Goal: Task Accomplishment & Management: Use online tool/utility

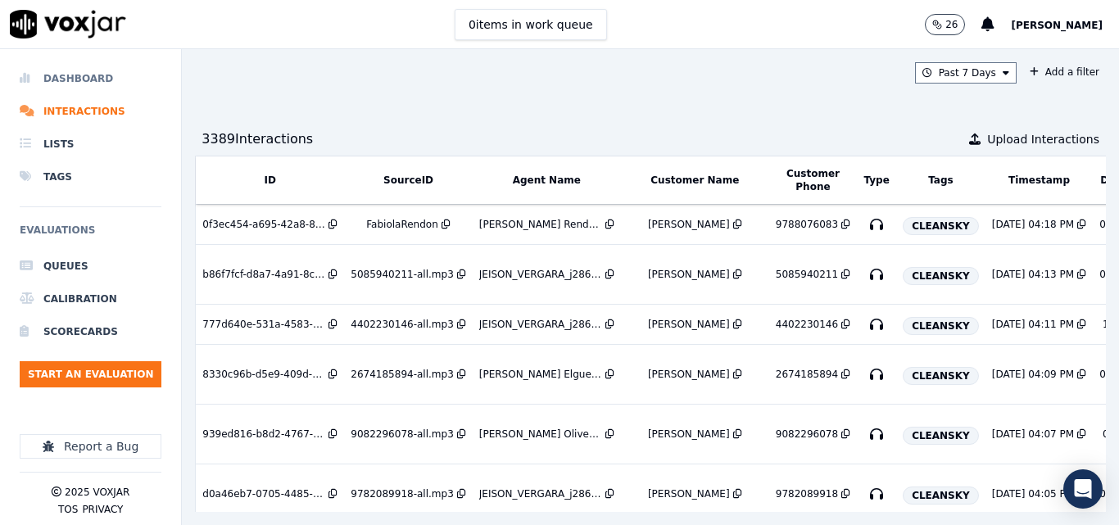
click at [48, 77] on li "Dashboard" at bounding box center [91, 78] width 142 height 33
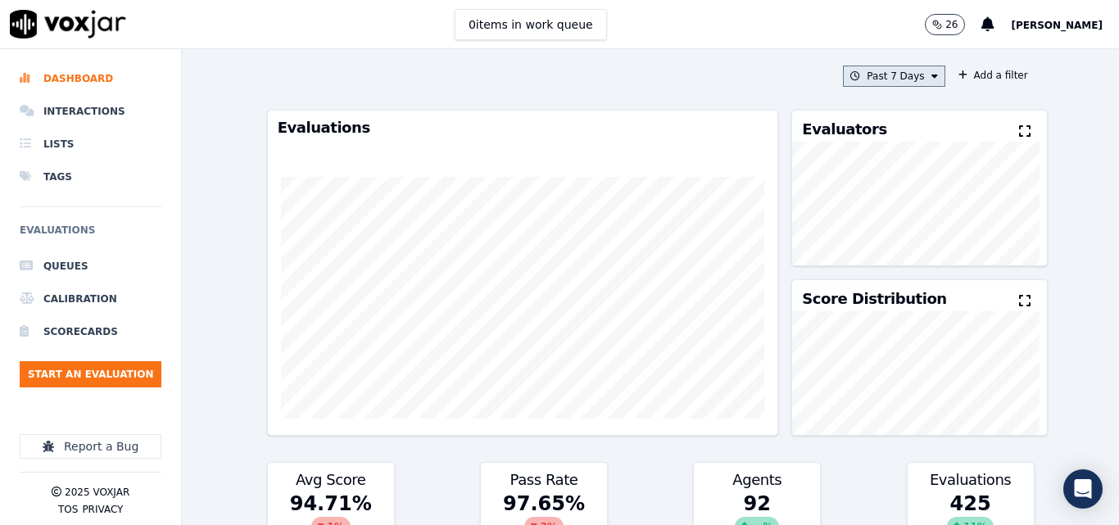
click at [905, 75] on button "Past 7 Days" at bounding box center [894, 76] width 102 height 21
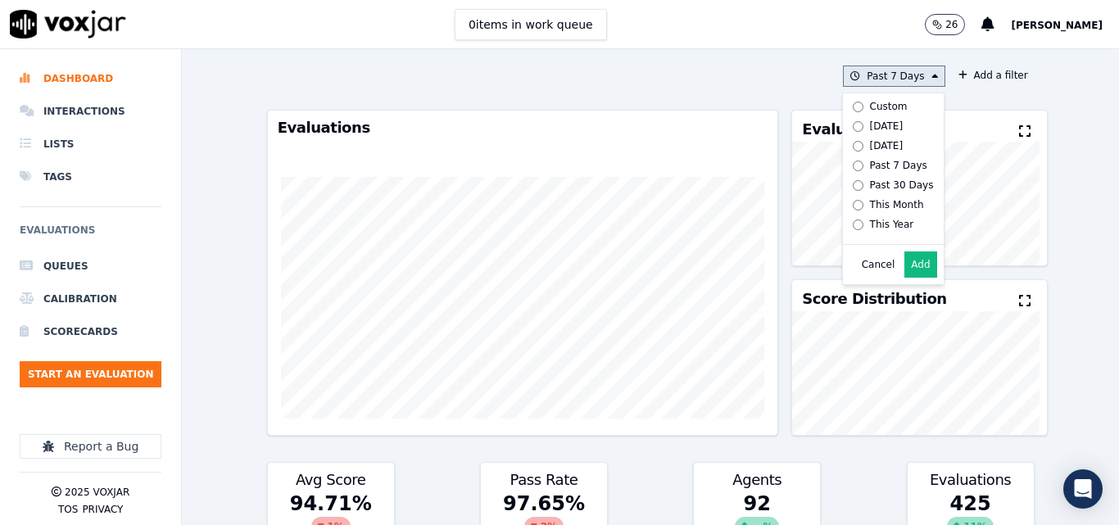
click at [848, 125] on label "[DATE]" at bounding box center [890, 126] width 88 height 20
click at [908, 276] on button "Add" at bounding box center [920, 265] width 32 height 26
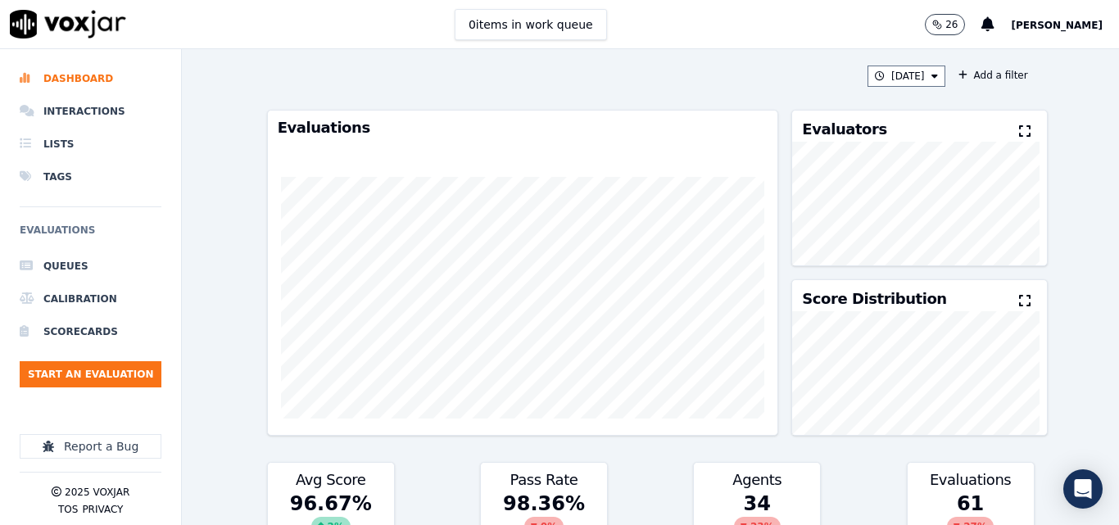
click at [1019, 124] on button at bounding box center [1028, 132] width 18 height 20
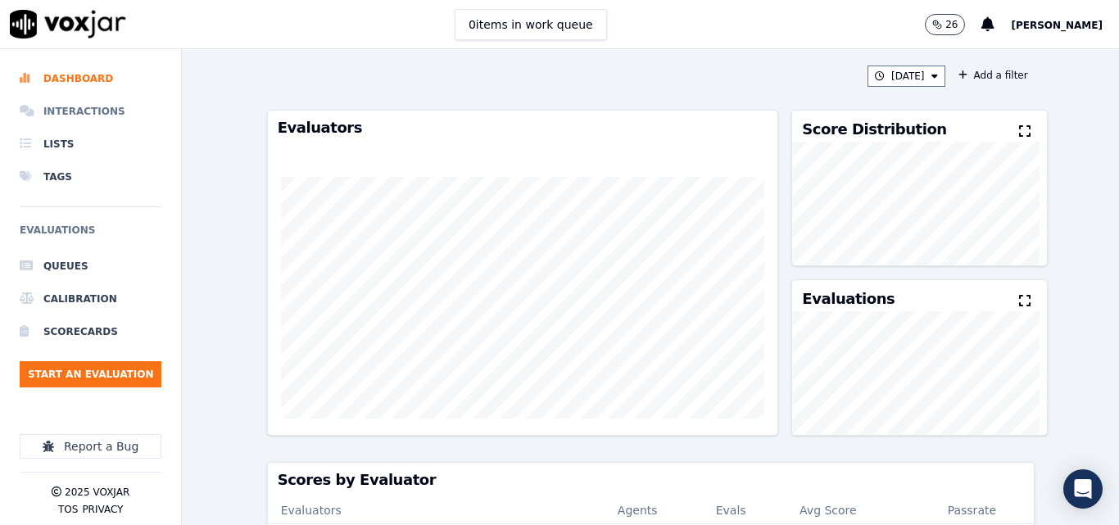
click at [93, 106] on li "Interactions" at bounding box center [91, 111] width 142 height 33
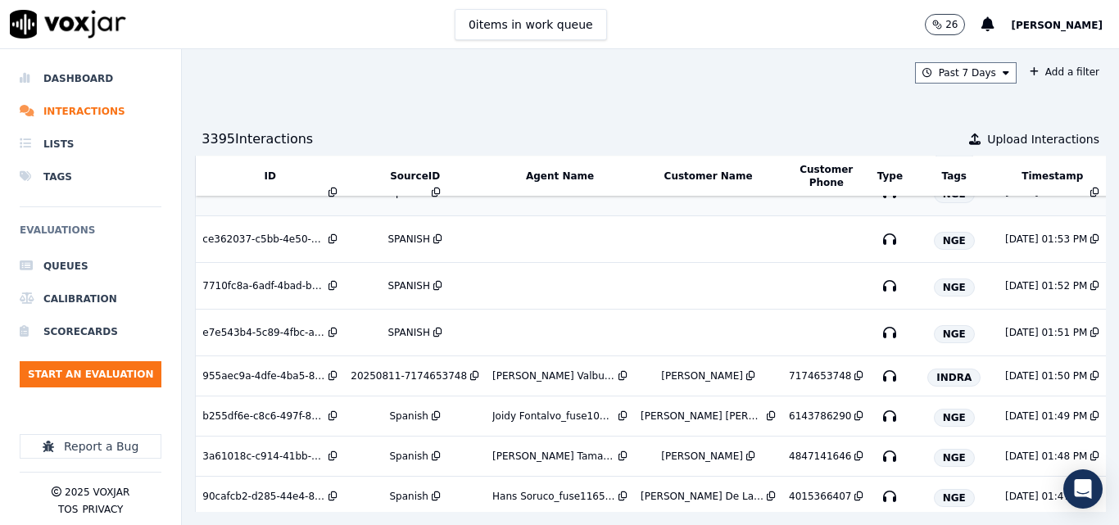
scroll to position [840, 0]
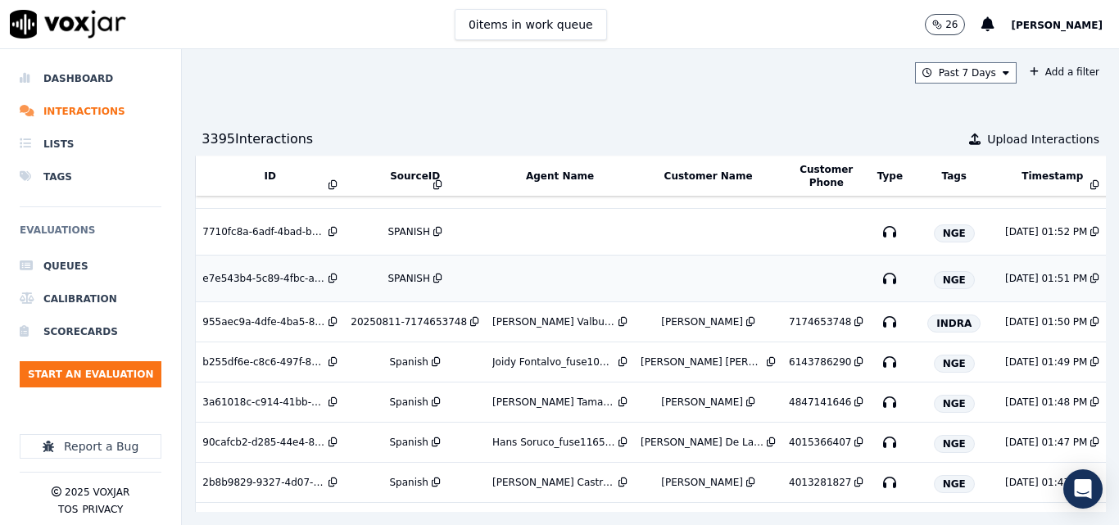
click at [405, 271] on td "SPANISH" at bounding box center [415, 279] width 142 height 47
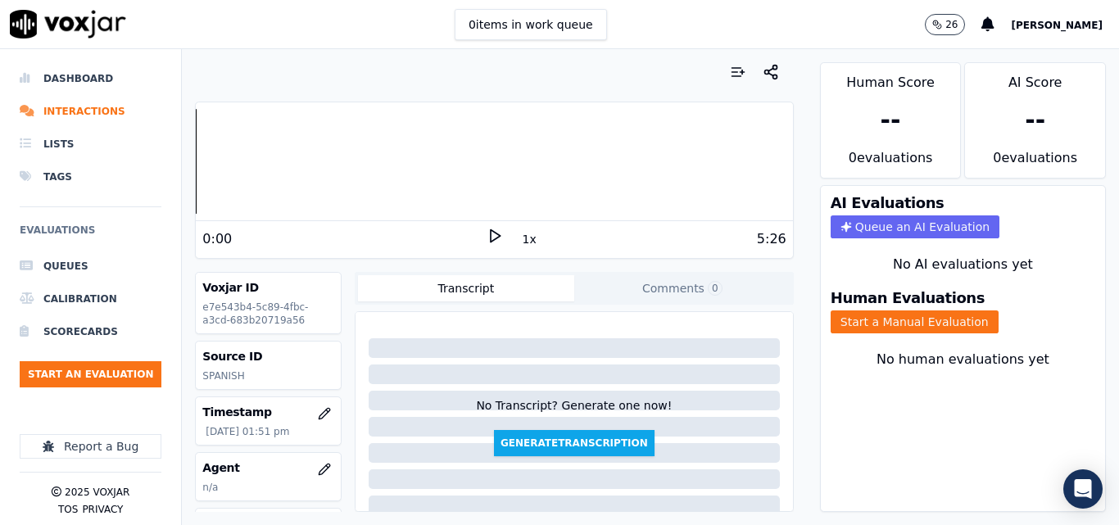
click at [688, 27] on div "0 items in work queue 26 Sheila De Castro" at bounding box center [559, 24] width 1119 height 49
click at [474, 224] on div "0:00 1x 5:26" at bounding box center [494, 238] width 596 height 35
click at [487, 230] on icon at bounding box center [495, 236] width 16 height 16
click at [492, 233] on icon at bounding box center [495, 236] width 16 height 16
click at [474, 234] on div "0:19" at bounding box center [343, 239] width 283 height 20
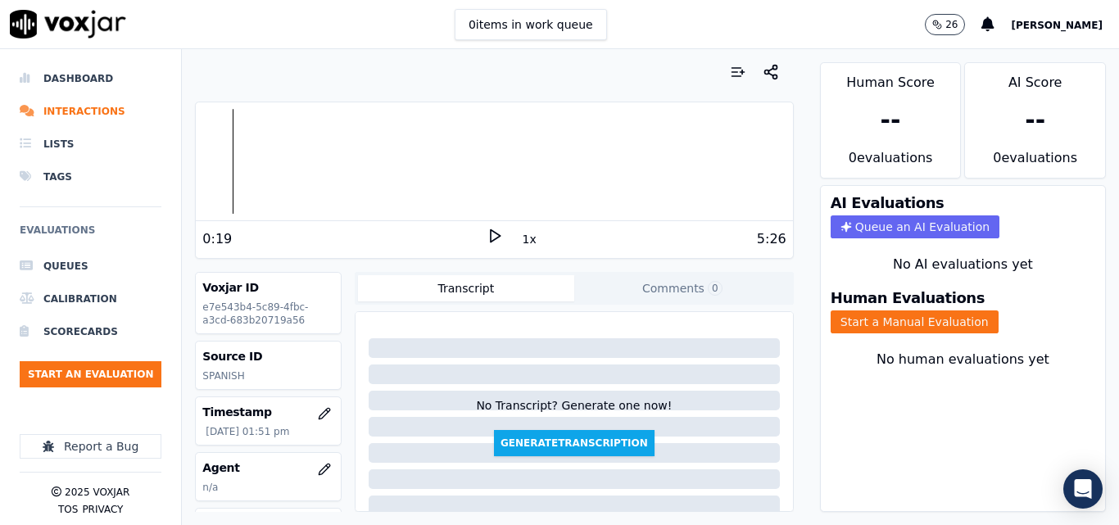
click at [477, 247] on div "0:19" at bounding box center [343, 239] width 283 height 20
click at [491, 238] on polygon at bounding box center [496, 236] width 10 height 12
click at [668, 292] on button "Comments 0" at bounding box center [682, 288] width 216 height 26
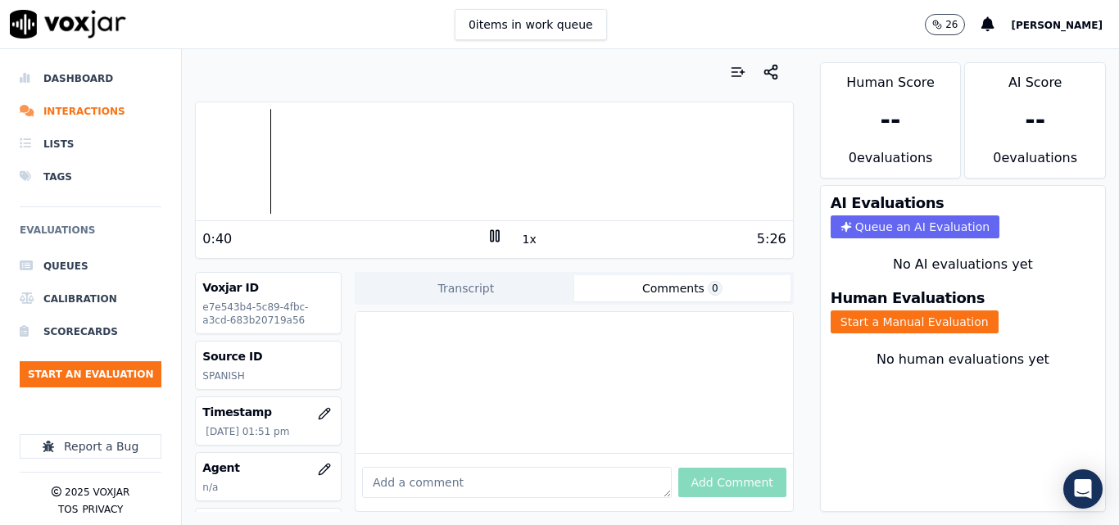
click at [492, 467] on textarea at bounding box center [517, 482] width 310 height 31
drag, startPoint x: 490, startPoint y: 235, endPoint x: 853, endPoint y: 315, distance: 371.5
click at [496, 235] on rect at bounding box center [497, 235] width 2 height 11
click at [953, 323] on button "Start a Manual Evaluation" at bounding box center [915, 322] width 168 height 23
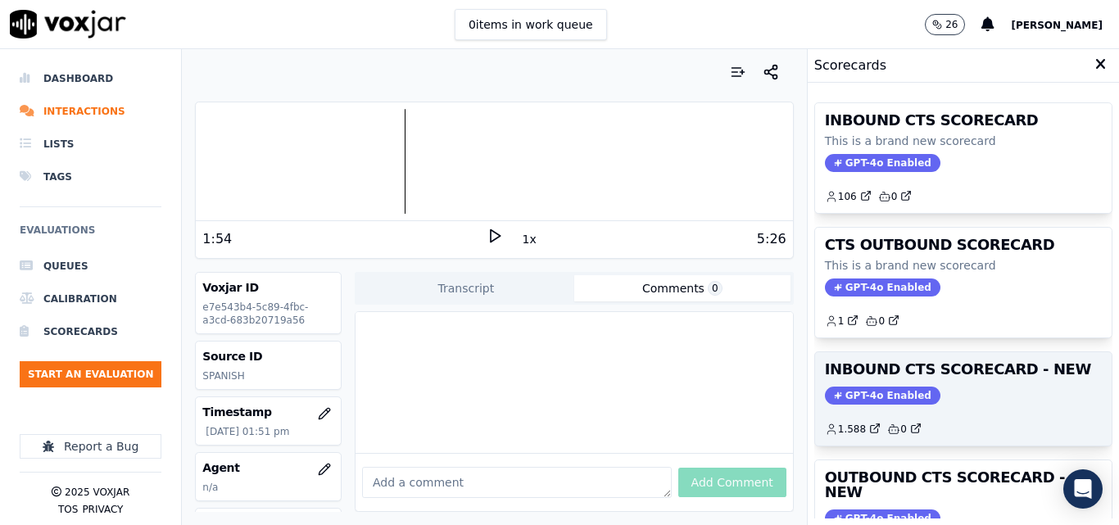
click at [994, 386] on div "INBOUND CTS SCORECARD - NEW GPT-4o Enabled 1.588 0" at bounding box center [963, 398] width 297 height 93
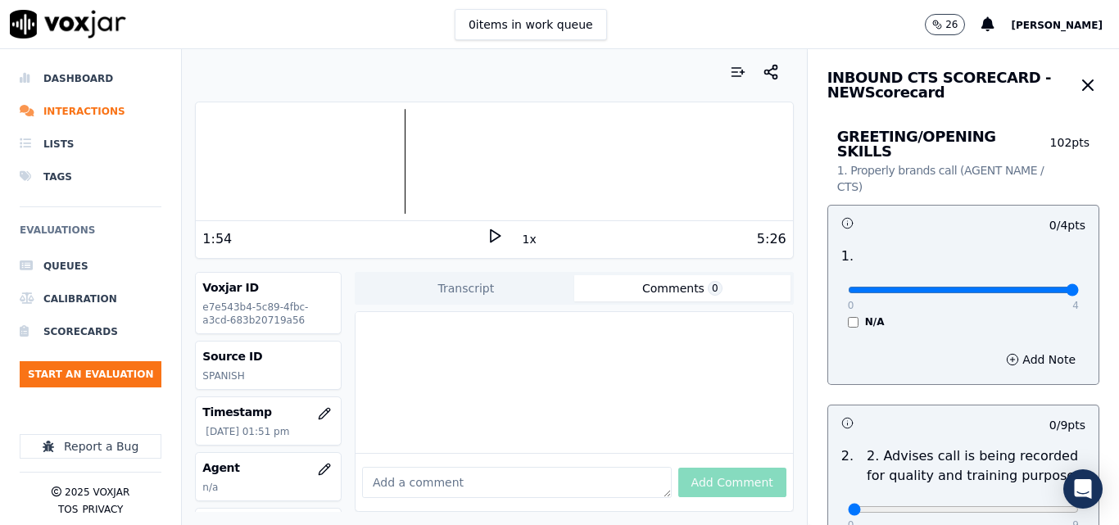
type input "4"
click at [1026, 287] on input "range" at bounding box center [963, 290] width 231 height 7
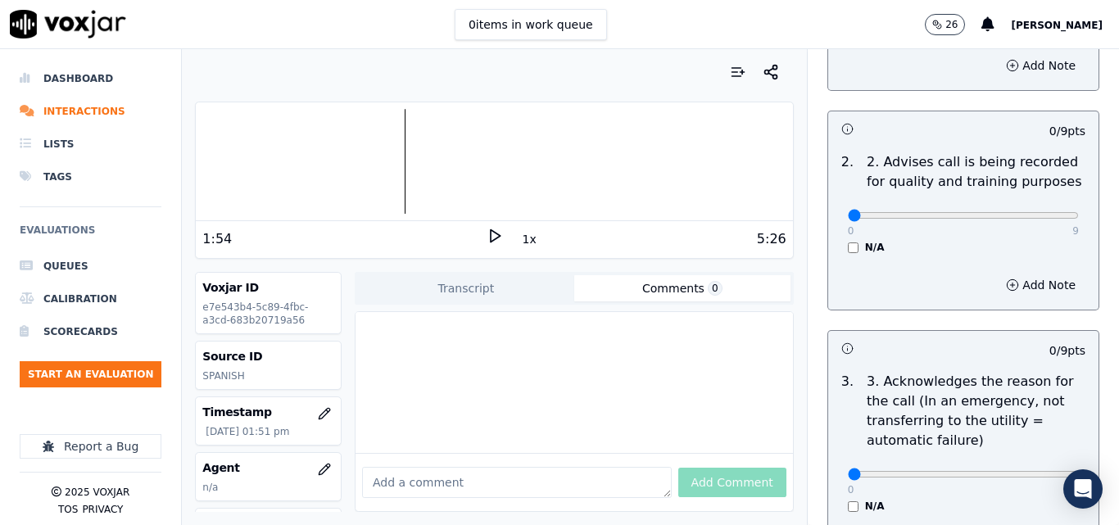
scroll to position [328, 0]
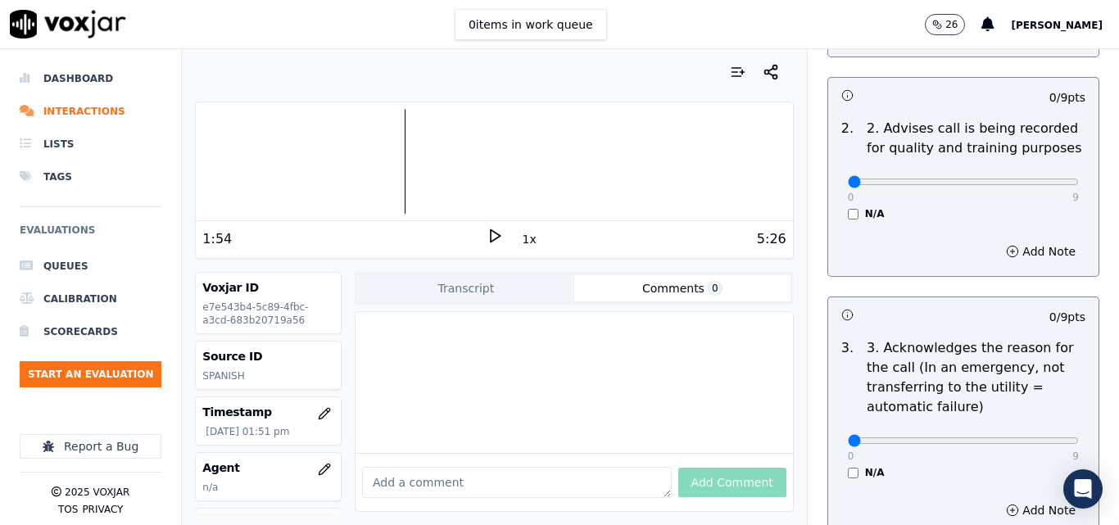
click at [1038, 171] on div "0 9" at bounding box center [963, 181] width 231 height 20
drag, startPoint x: 1024, startPoint y: 173, endPoint x: 1041, endPoint y: 141, distance: 36.3
click at [1038, 171] on div "0 9" at bounding box center [963, 181] width 231 height 20
type input "9"
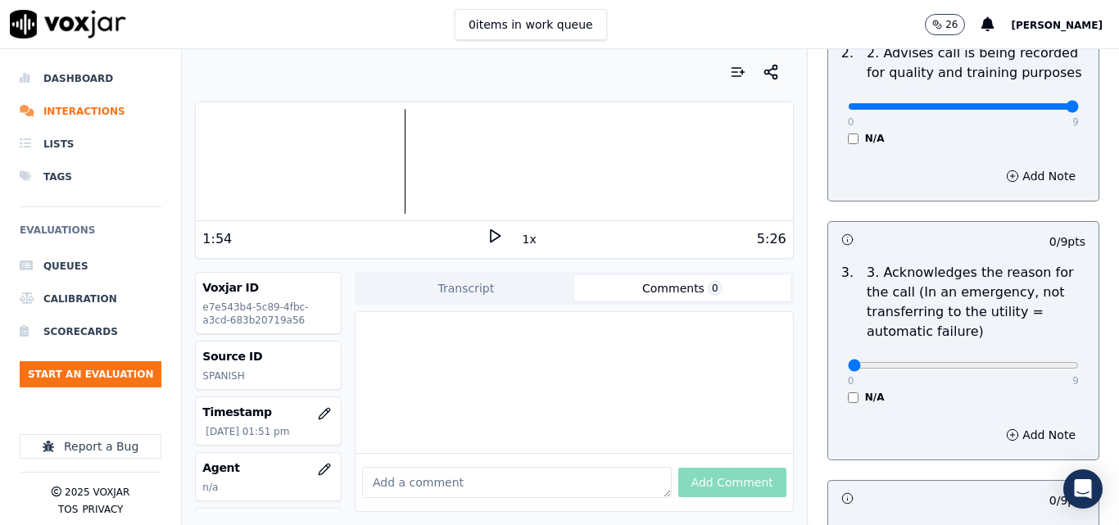
scroll to position [492, 0]
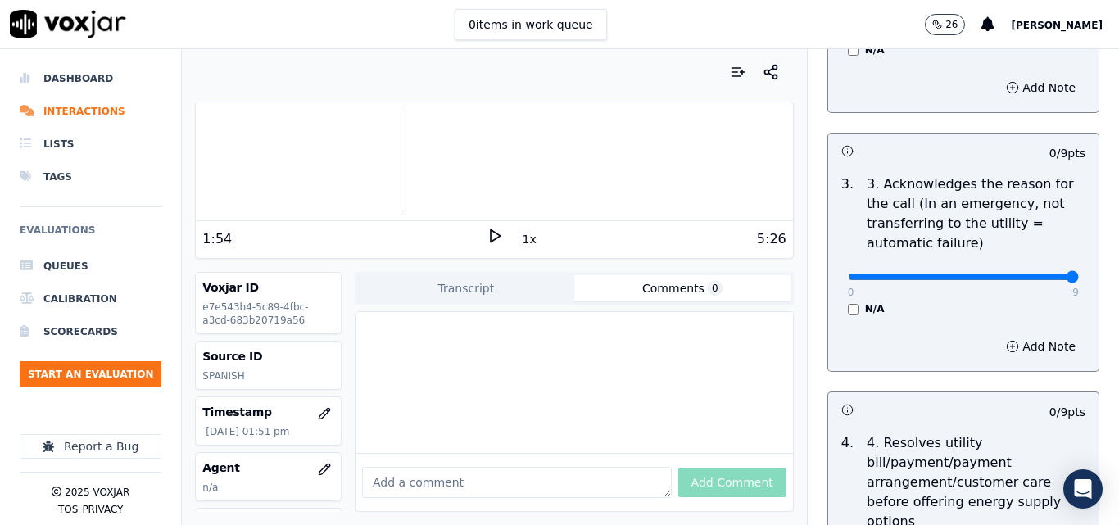
type input "9"
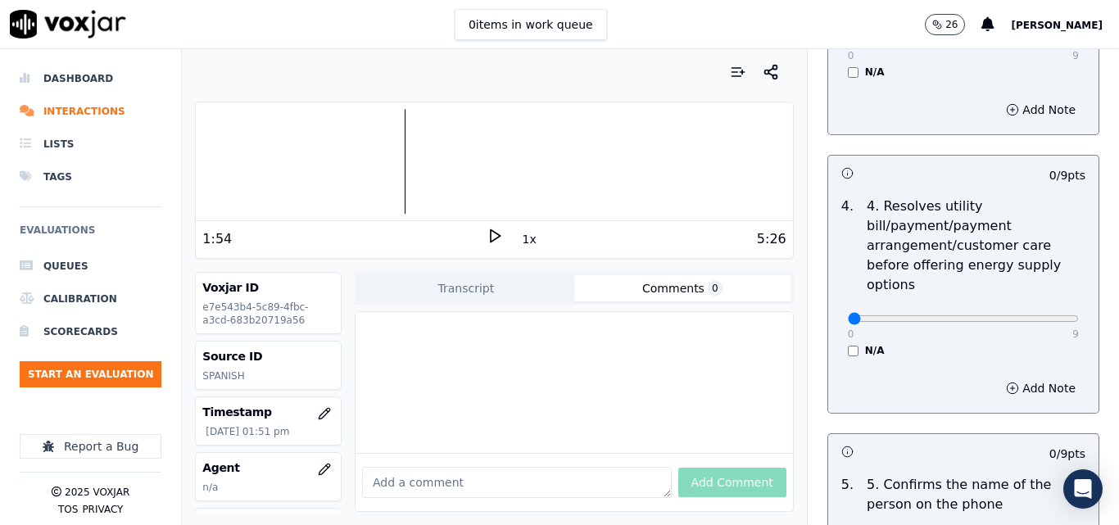
scroll to position [737, 0]
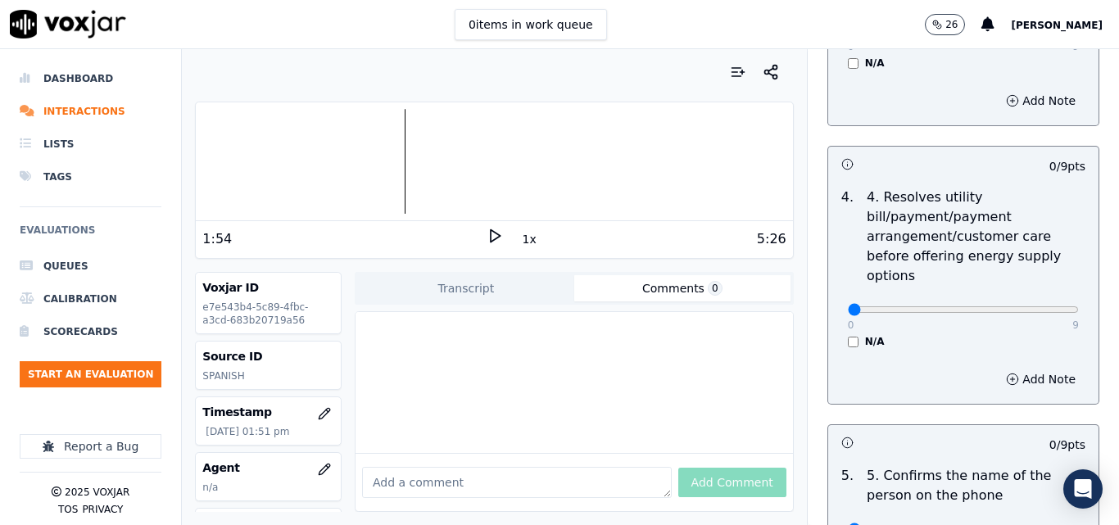
click at [848, 335] on div "N/A" at bounding box center [963, 341] width 231 height 13
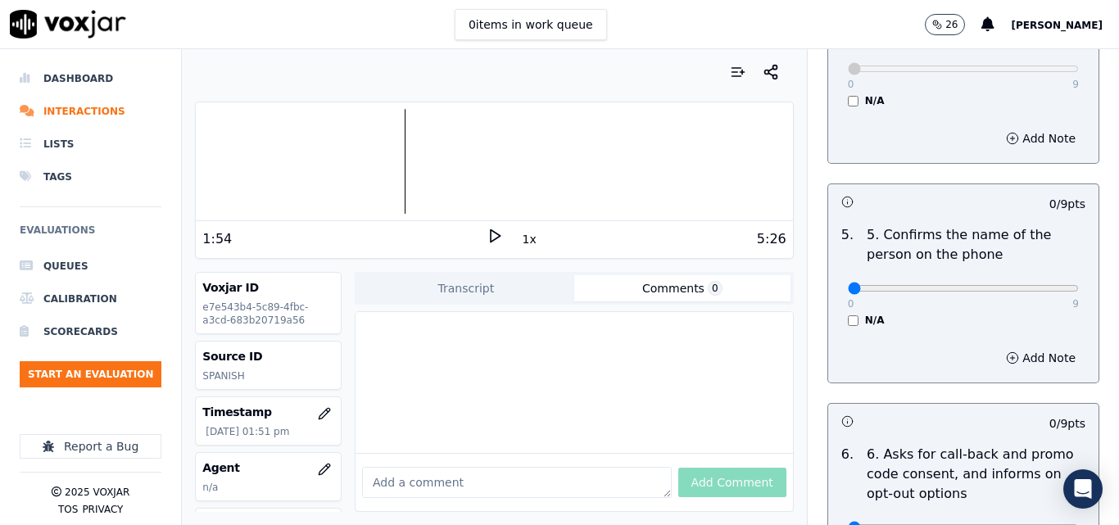
scroll to position [983, 0]
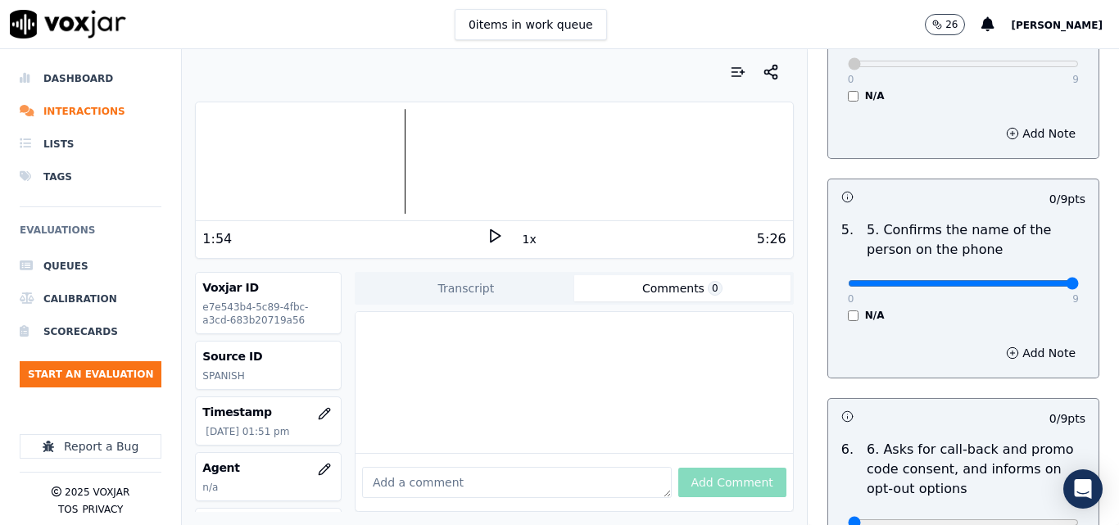
type input "9"
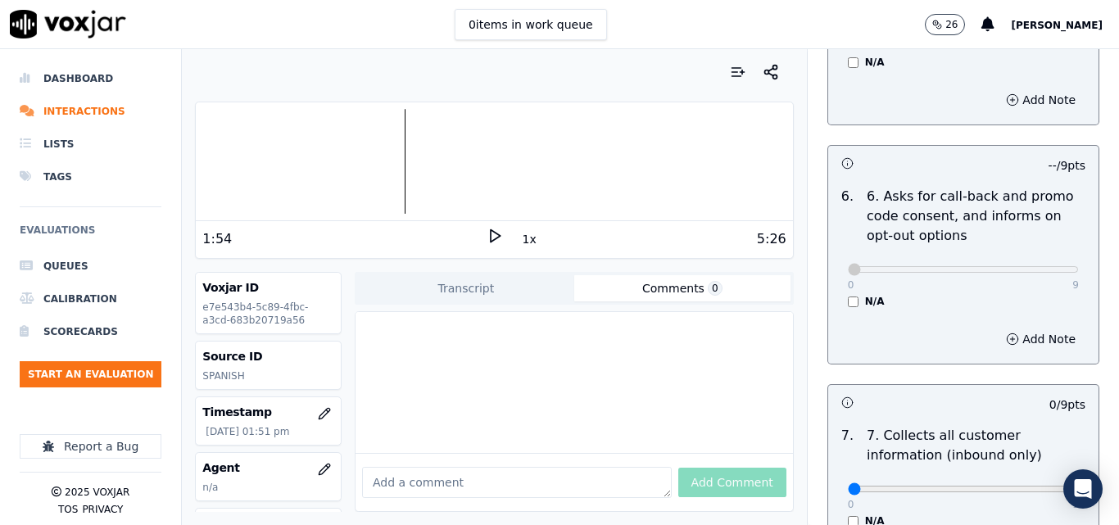
scroll to position [1393, 0]
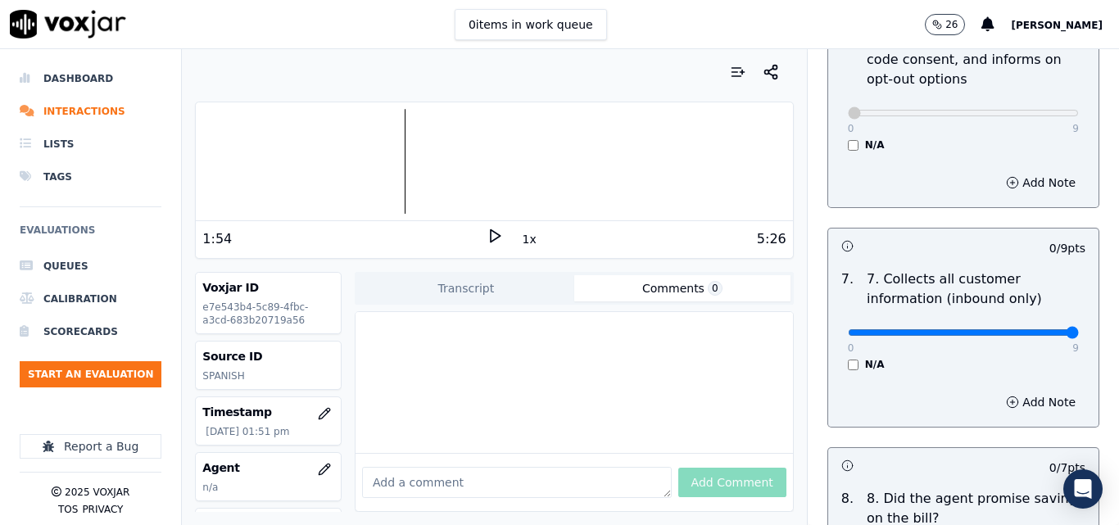
type input "9"
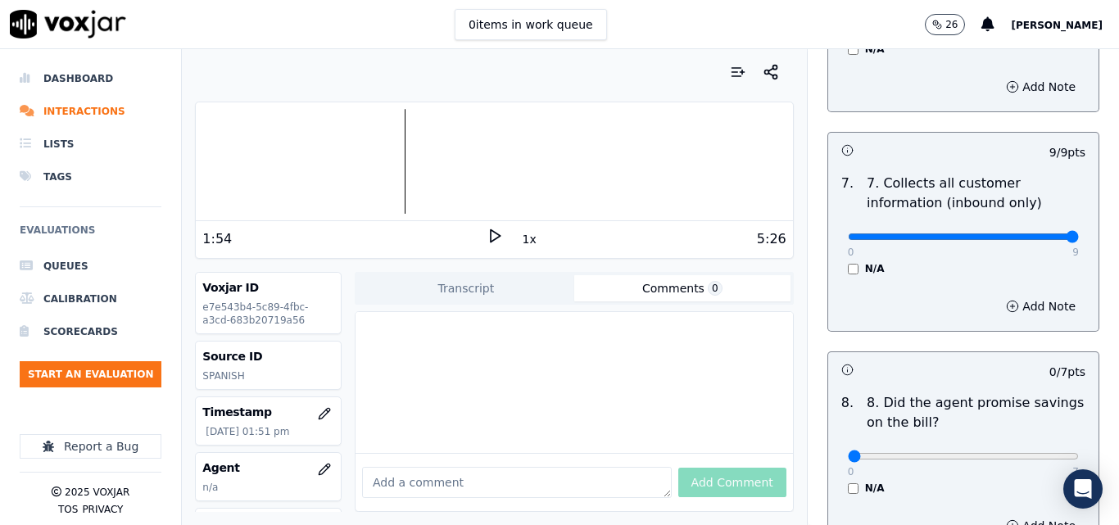
scroll to position [1639, 0]
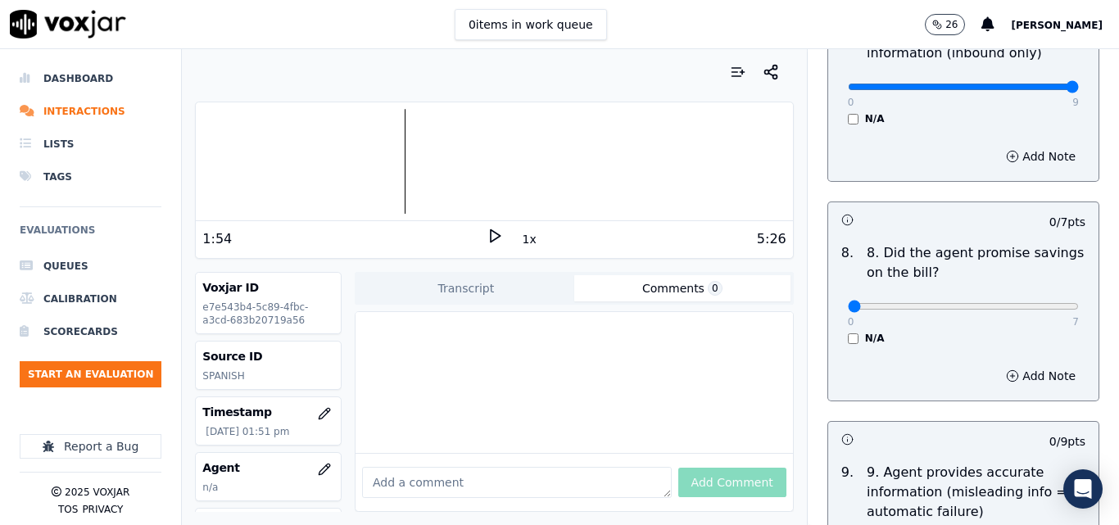
click at [835, 322] on div "0 7 N/A" at bounding box center [963, 314] width 257 height 62
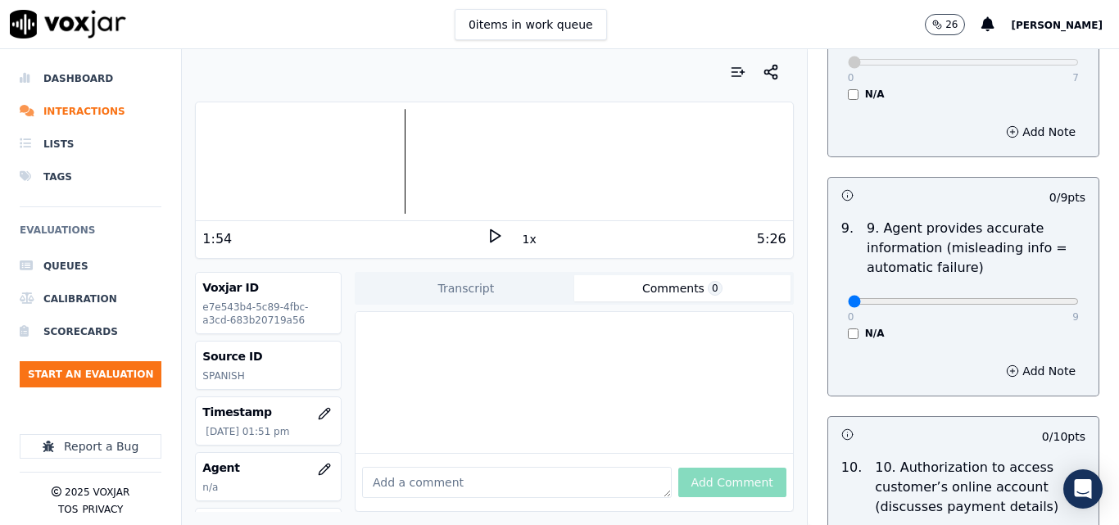
scroll to position [1884, 0]
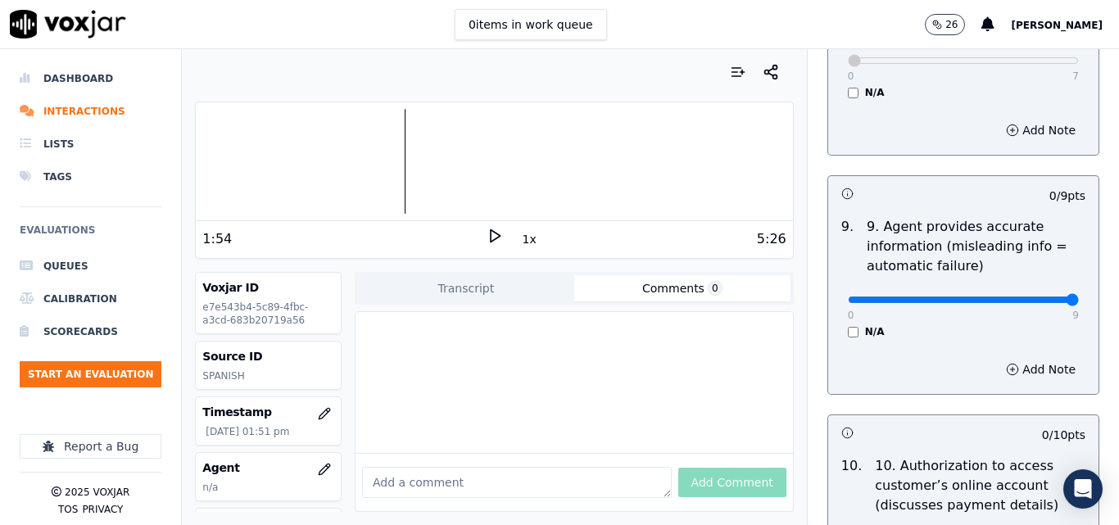
type input "9"
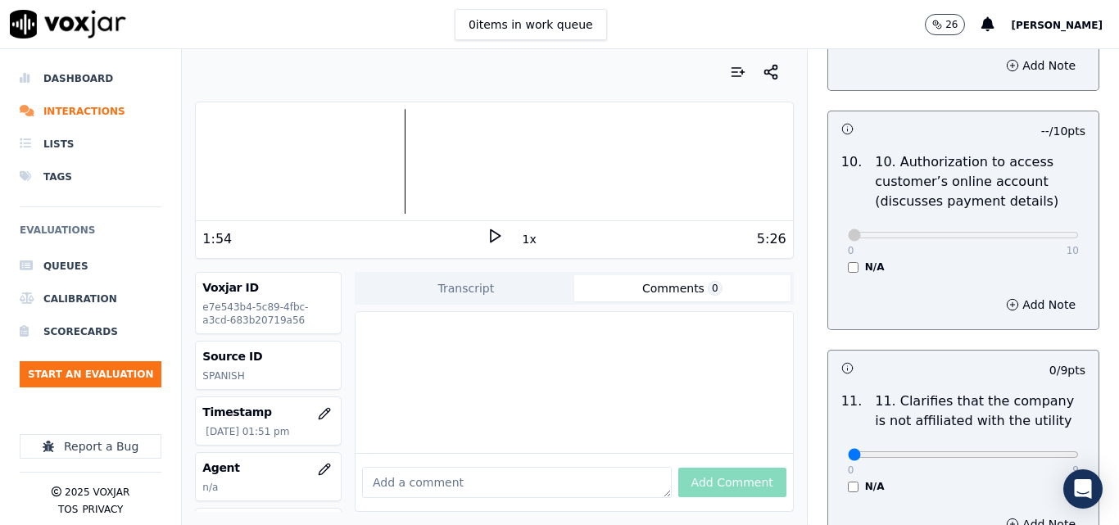
scroll to position [2294, 0]
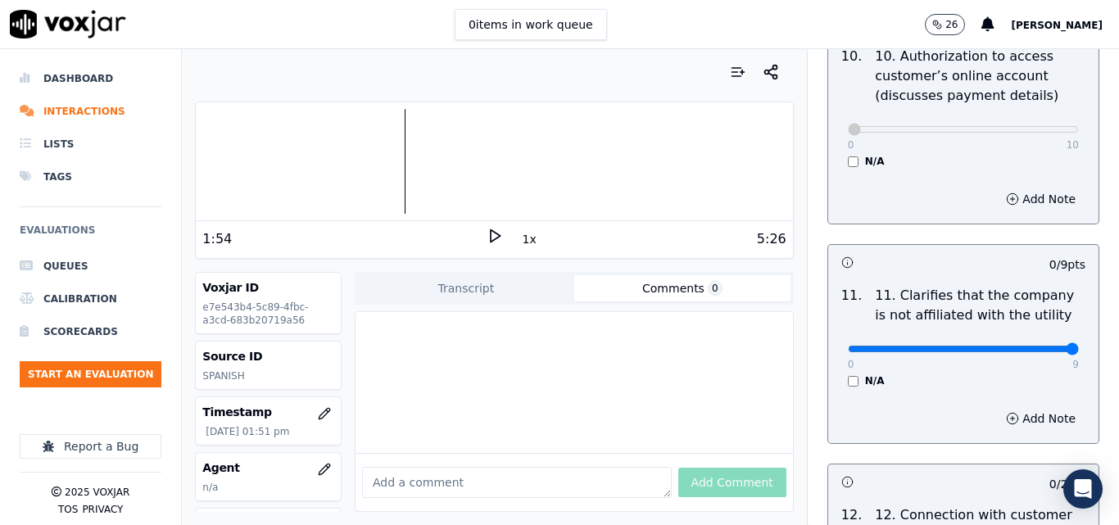
type input "9"
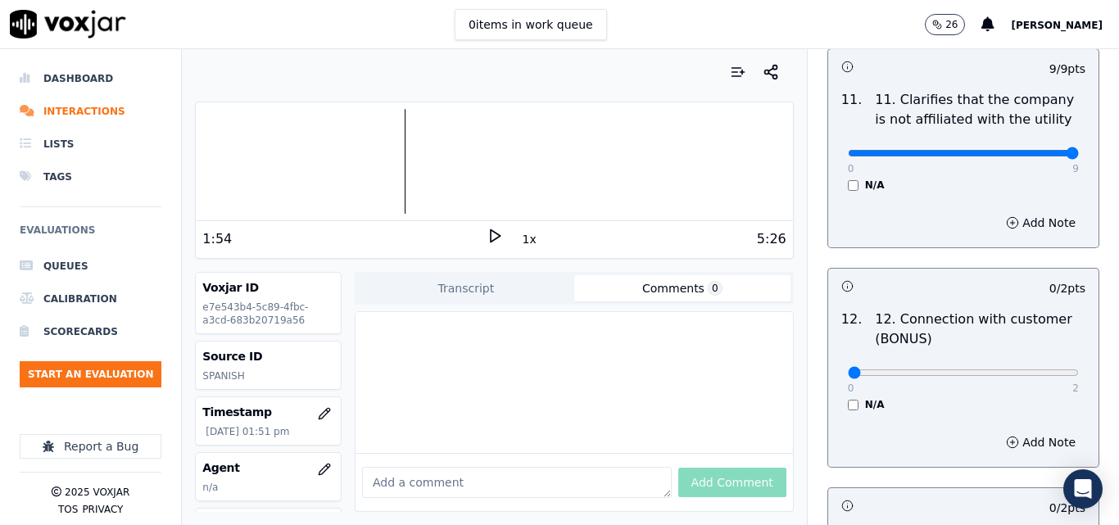
scroll to position [2540, 0]
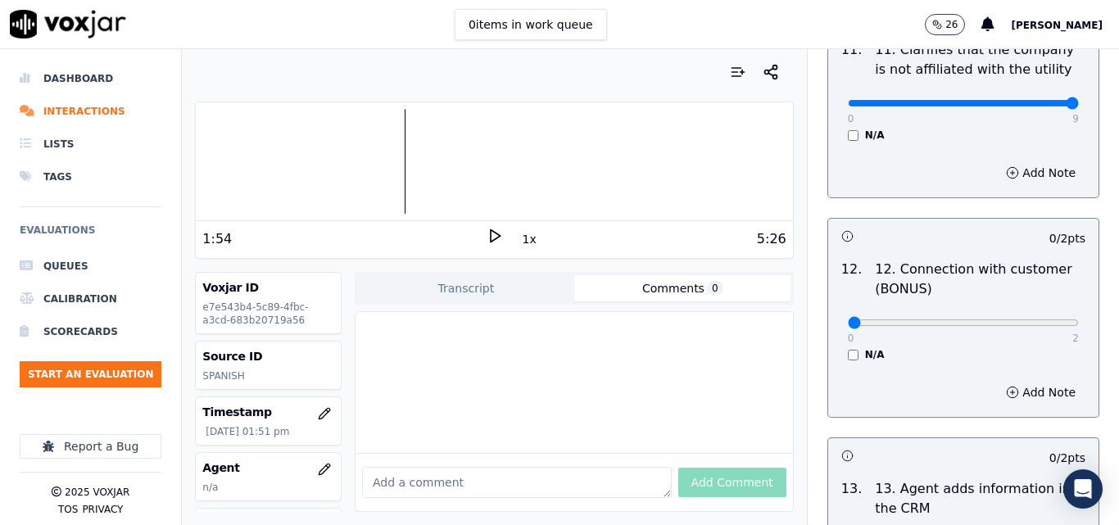
click at [1035, 312] on div "0 2" at bounding box center [963, 322] width 231 height 20
type input "2"
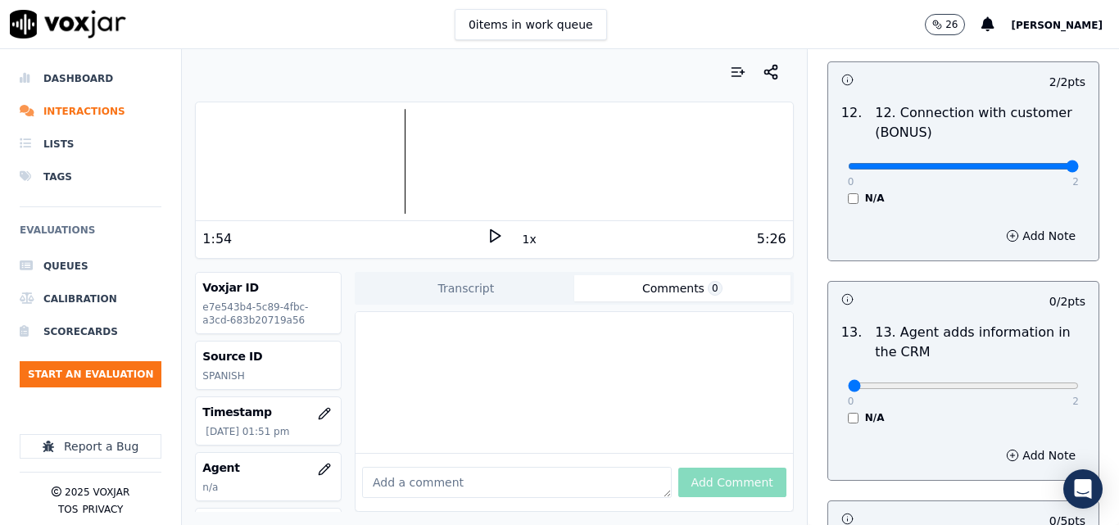
scroll to position [2704, 0]
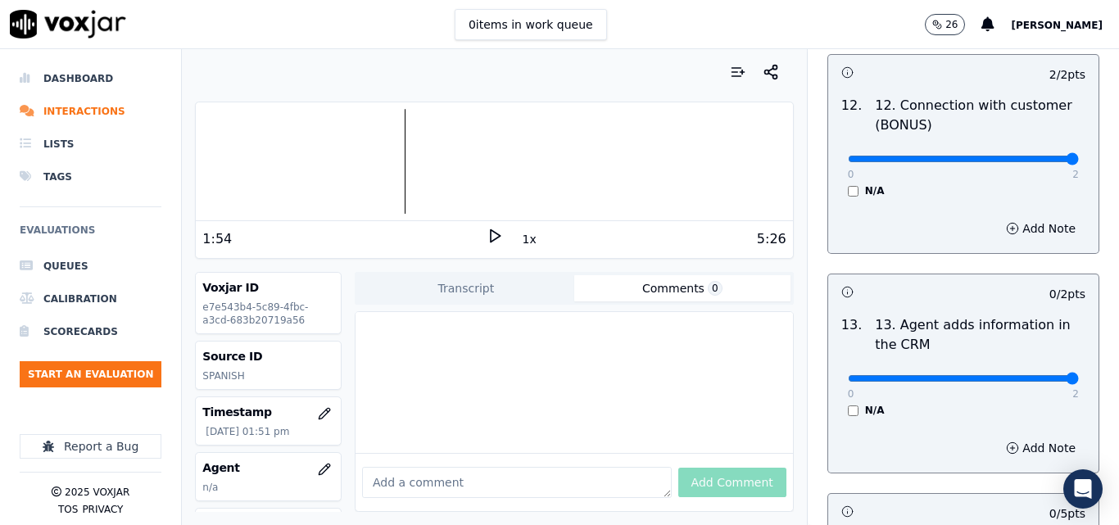
type input "2"
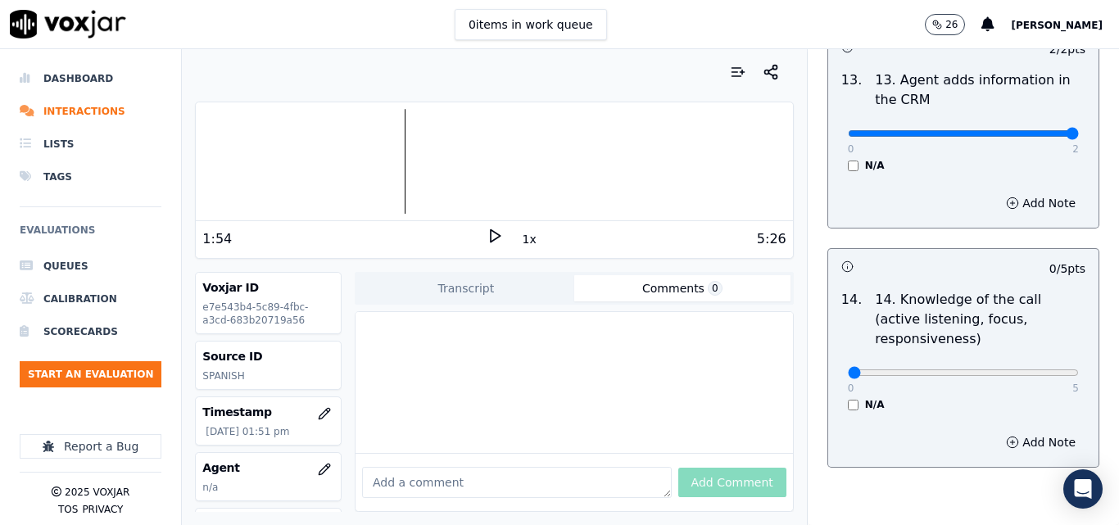
scroll to position [2949, 0]
type input "5"
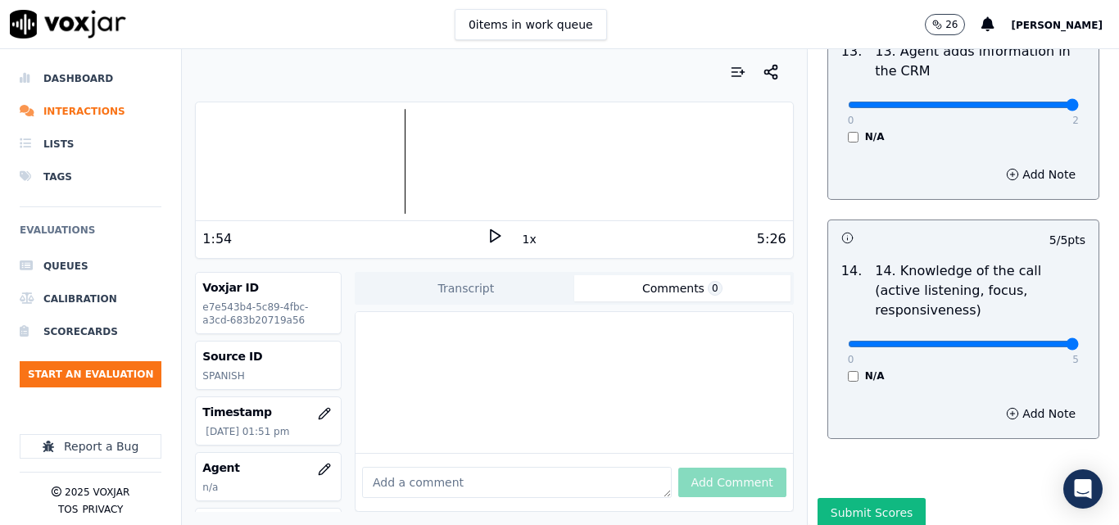
scroll to position [2992, 0]
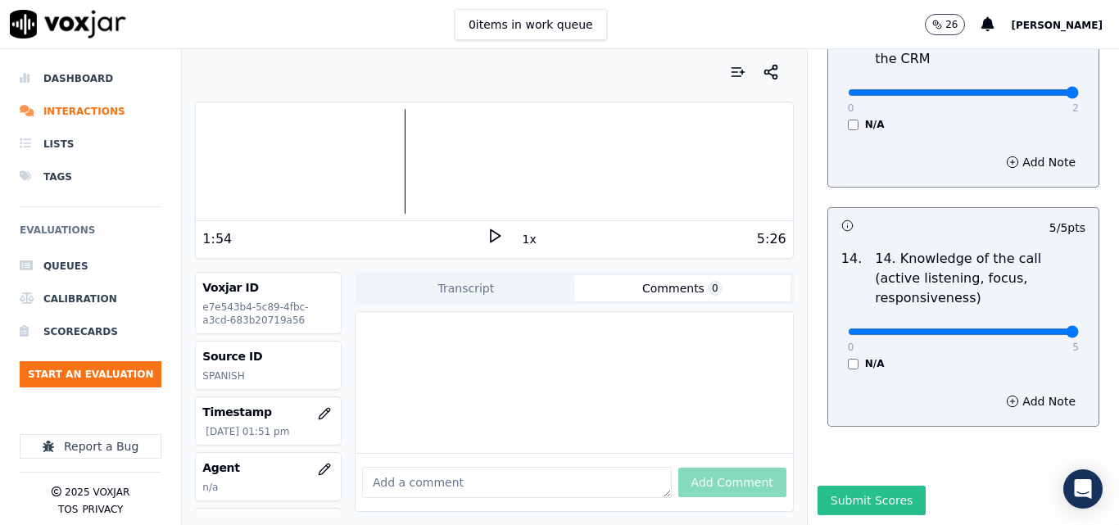
click at [891, 486] on button "Submit Scores" at bounding box center [872, 500] width 109 height 29
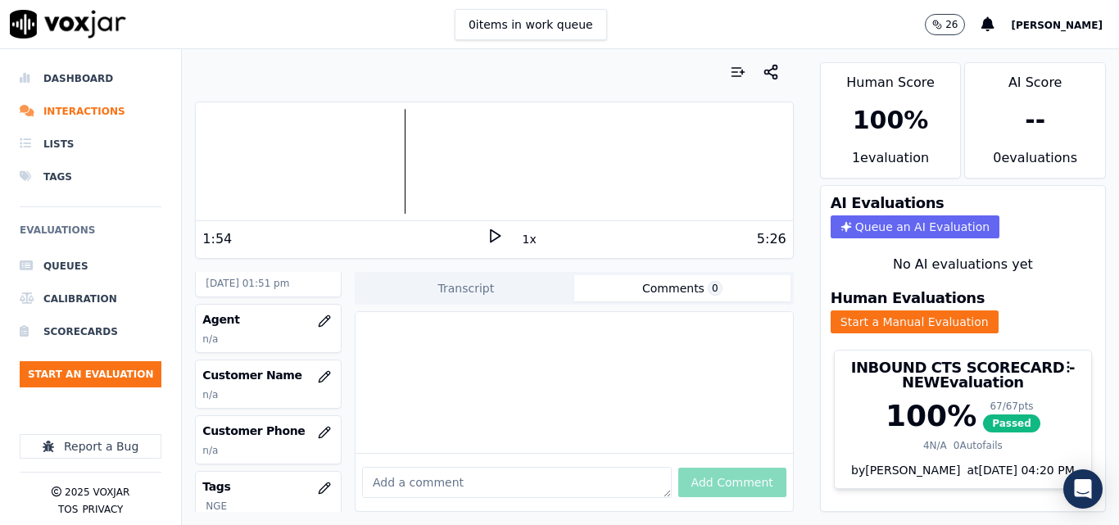
scroll to position [164, 0]
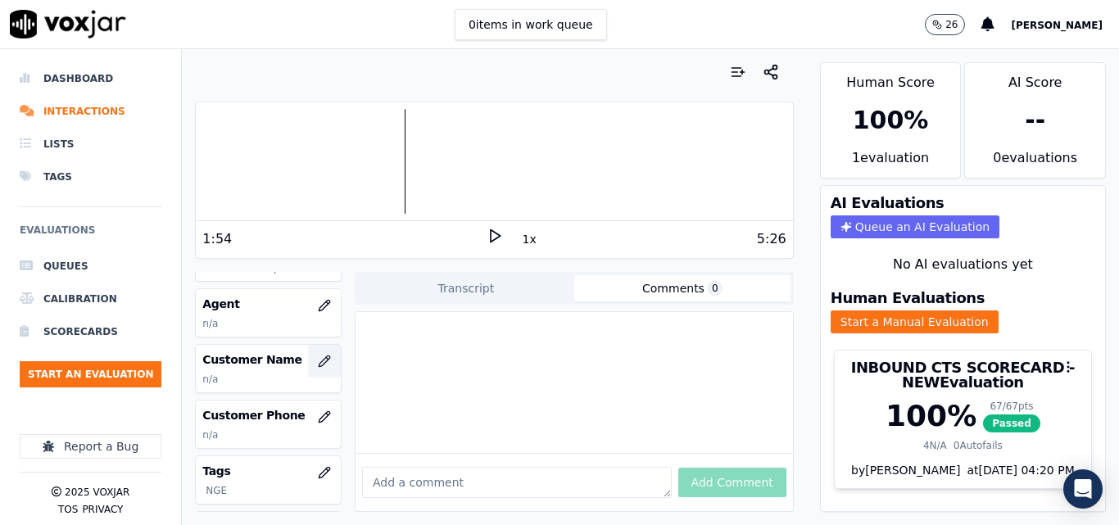
click at [319, 360] on button "button" at bounding box center [324, 361] width 33 height 33
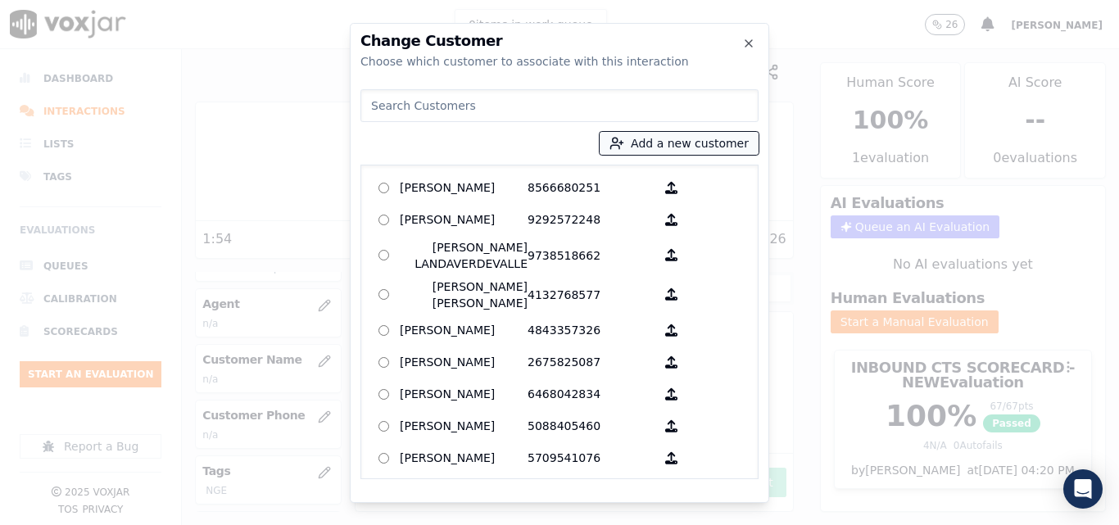
click at [638, 132] on button "Add a new customer" at bounding box center [679, 143] width 159 height 23
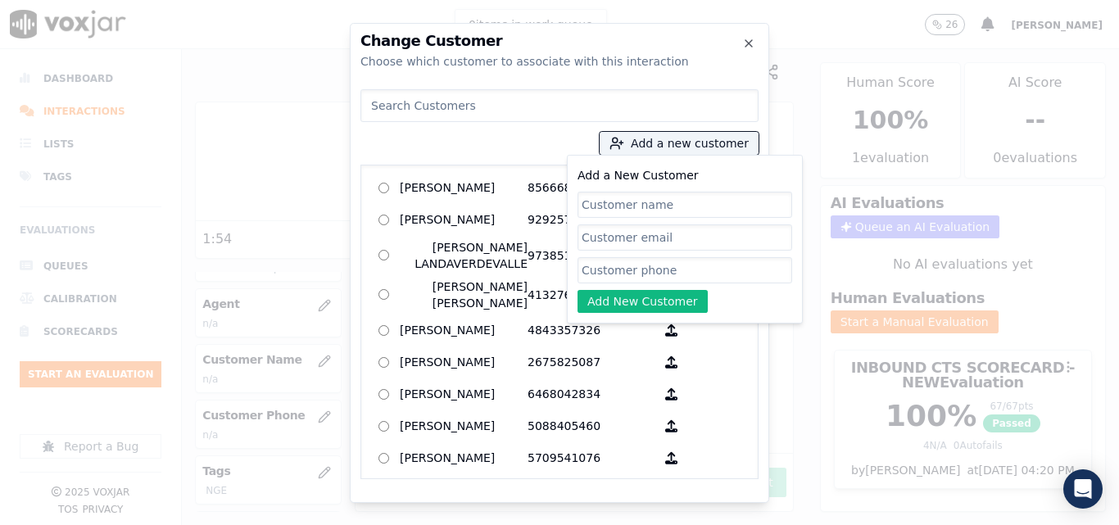
click at [632, 209] on input "Add a New Customer" at bounding box center [685, 205] width 215 height 26
type input "[PERSON_NAME]"
click at [760, 259] on input "Add a New Customer" at bounding box center [685, 270] width 215 height 26
click at [620, 267] on input "Add a New Customer" at bounding box center [685, 270] width 215 height 26
paste input "6145712678"
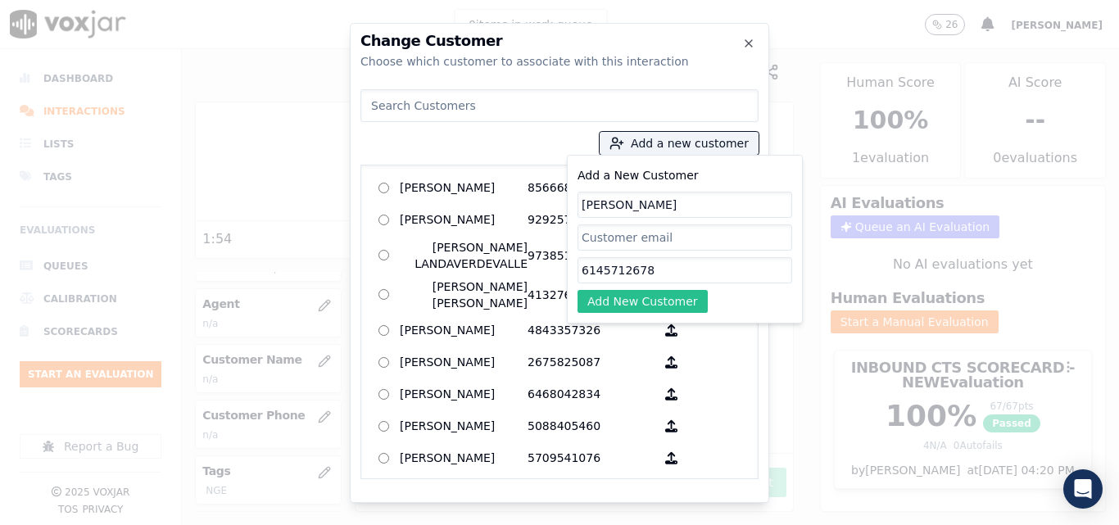
type input "6145712678"
click at [607, 310] on button "Add New Customer" at bounding box center [643, 301] width 130 height 23
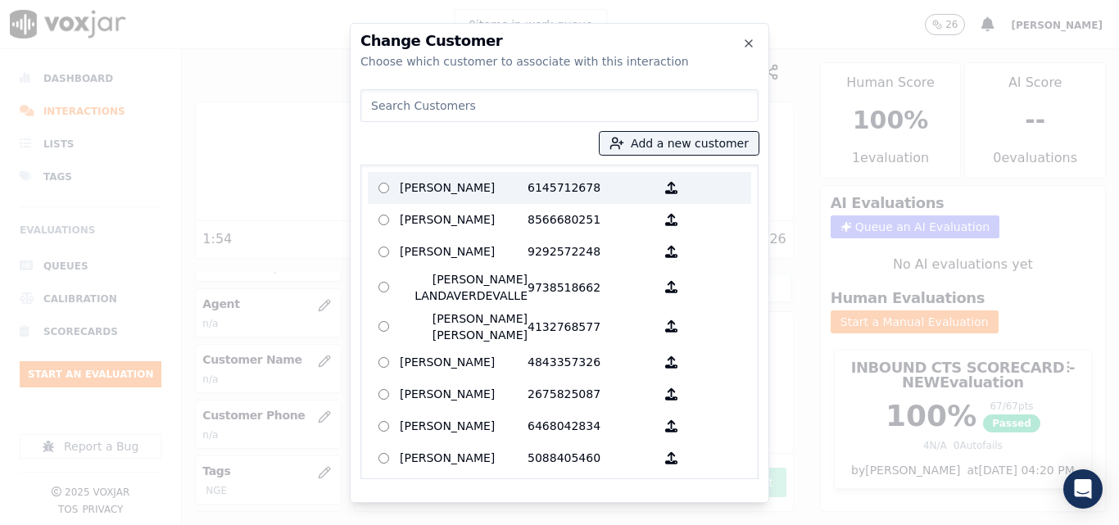
click at [532, 183] on p "6145712678" at bounding box center [592, 187] width 128 height 25
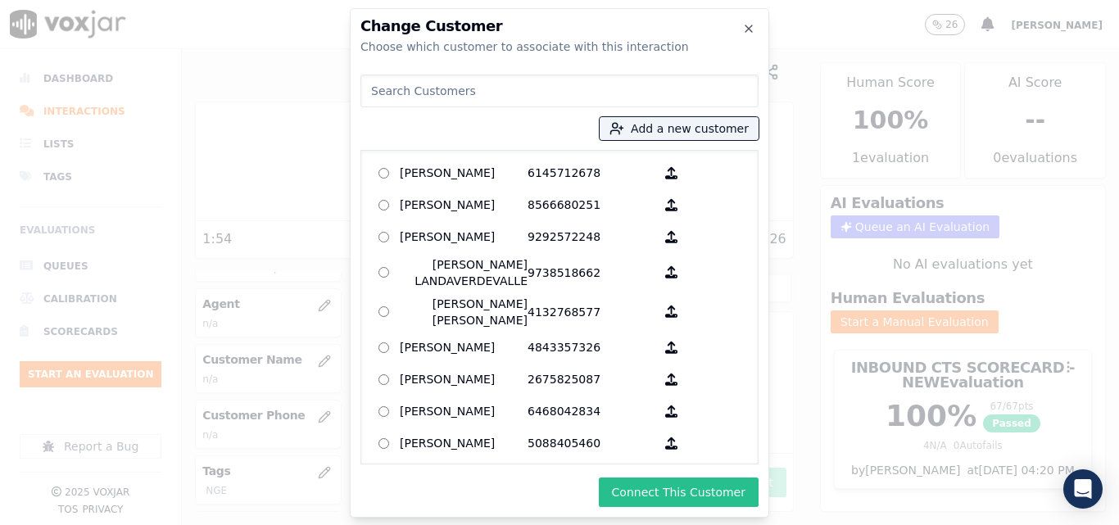
click at [650, 487] on button "Connect This Customer" at bounding box center [679, 492] width 160 height 29
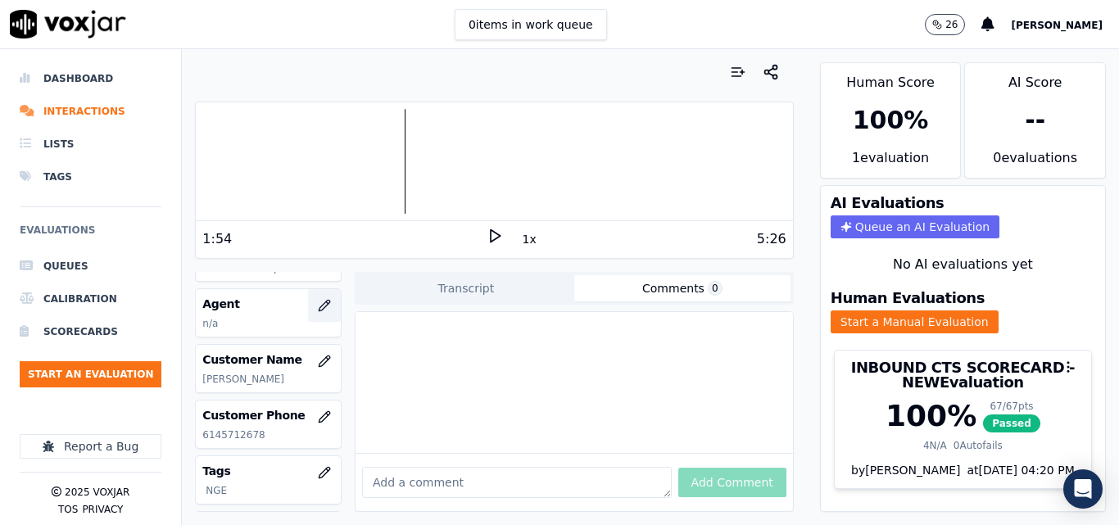
click at [315, 297] on button "button" at bounding box center [324, 305] width 33 height 33
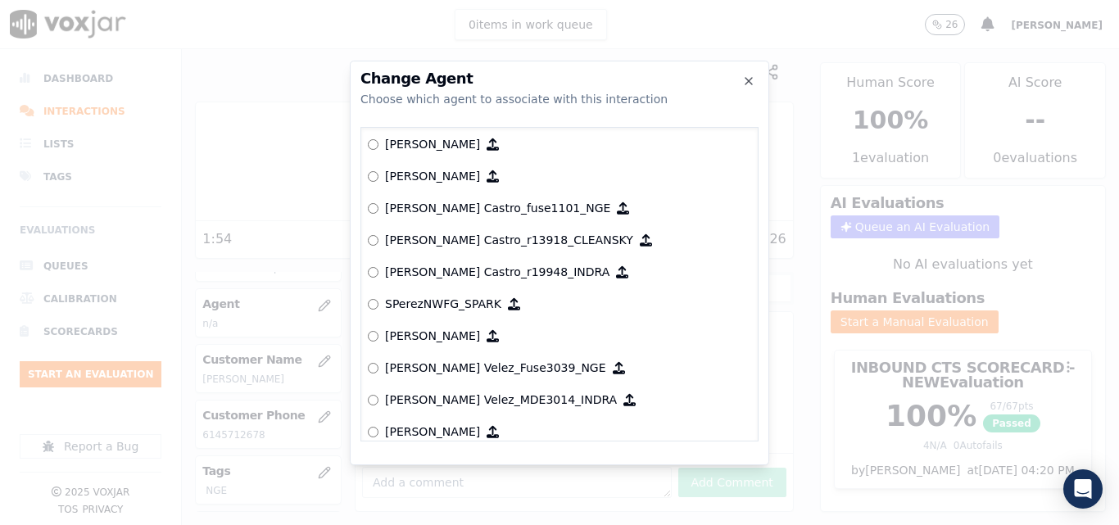
scroll to position [6470, 0]
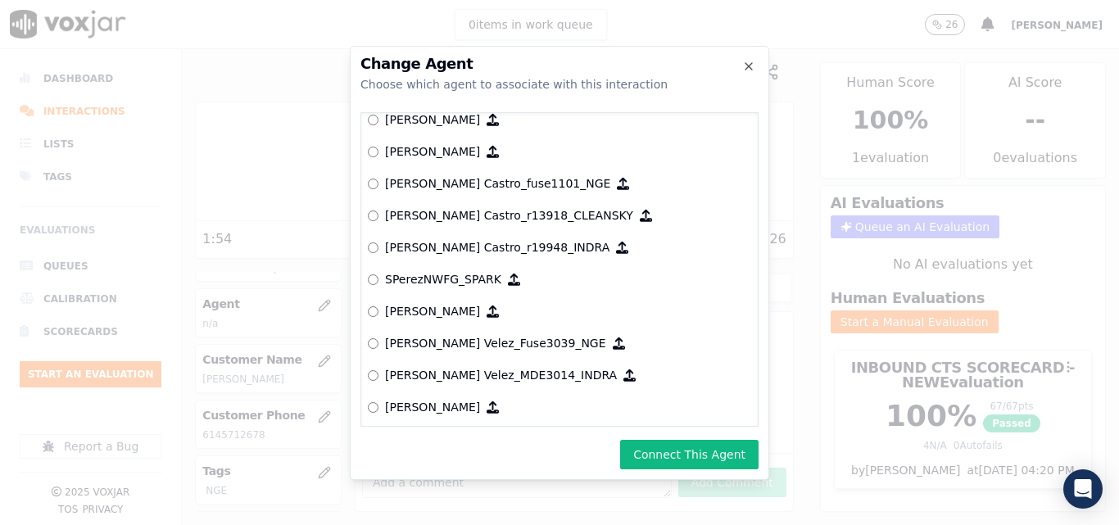
click at [655, 438] on div "Change Agent Choose which agent to associate with this interaction null Yeraldi…" at bounding box center [559, 263] width 419 height 434
click at [654, 443] on button "Connect This Agent" at bounding box center [689, 454] width 138 height 29
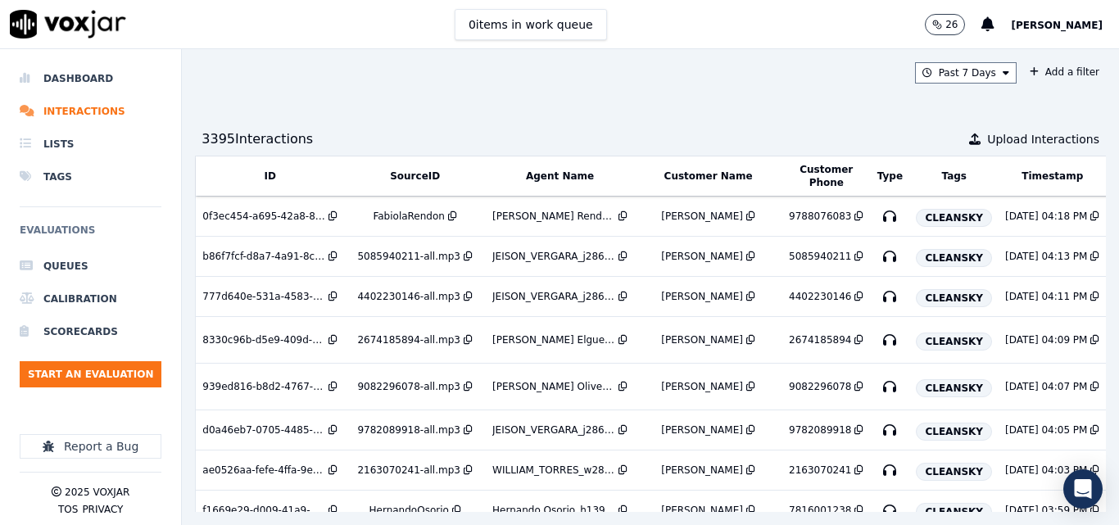
scroll to position [840, 0]
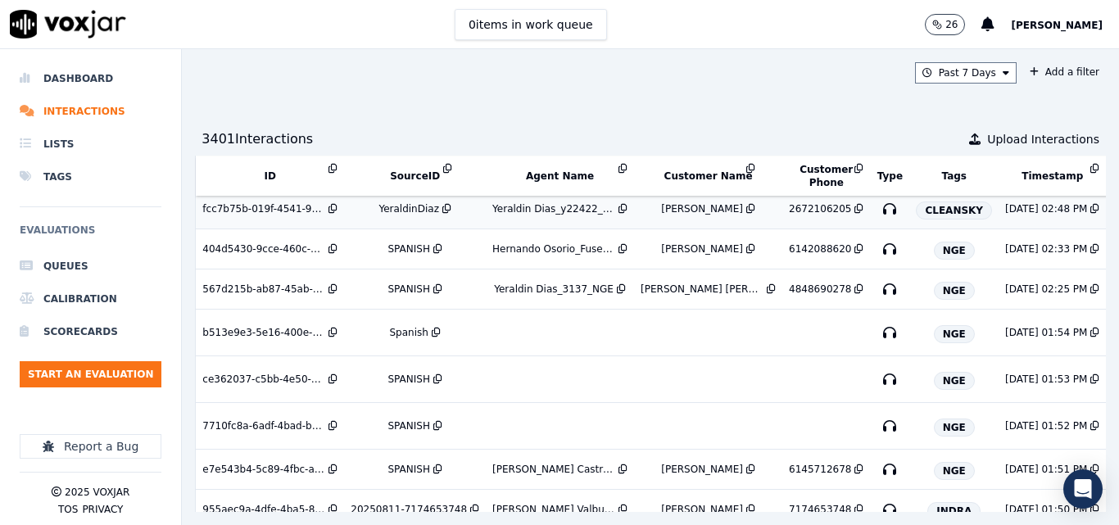
scroll to position [915, 0]
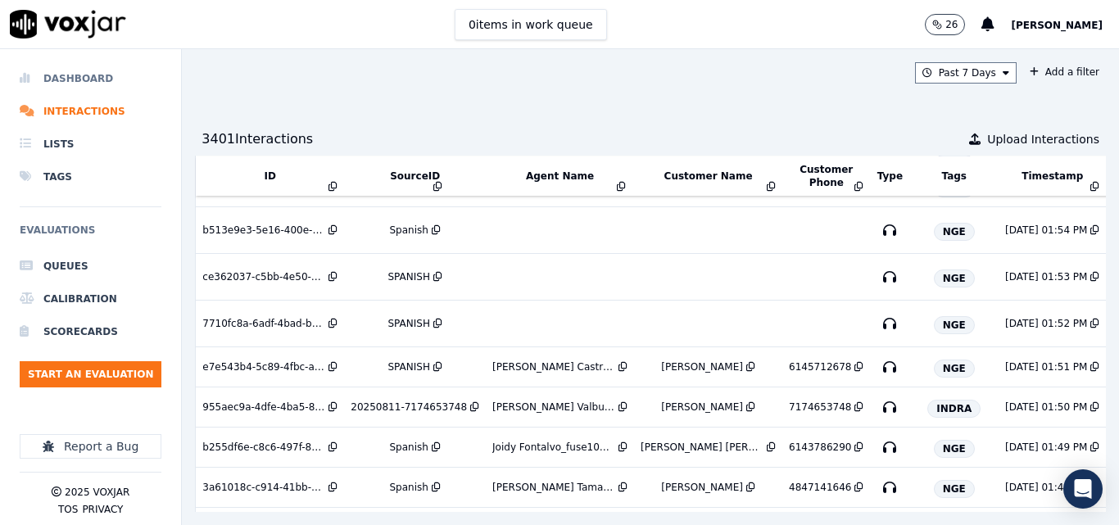
click at [93, 70] on li "Dashboard" at bounding box center [91, 78] width 142 height 33
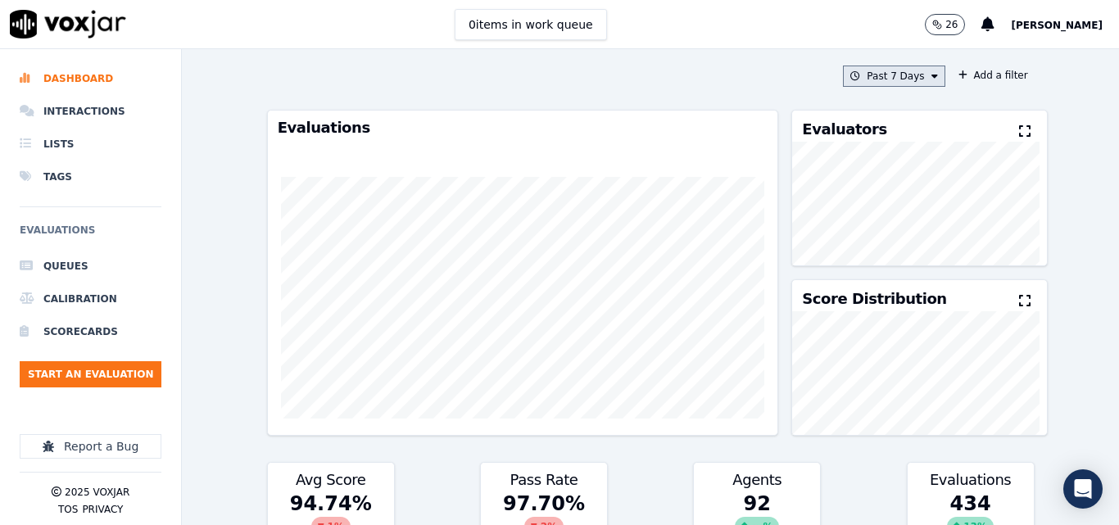
click at [887, 74] on button "Past 7 Days" at bounding box center [894, 76] width 102 height 21
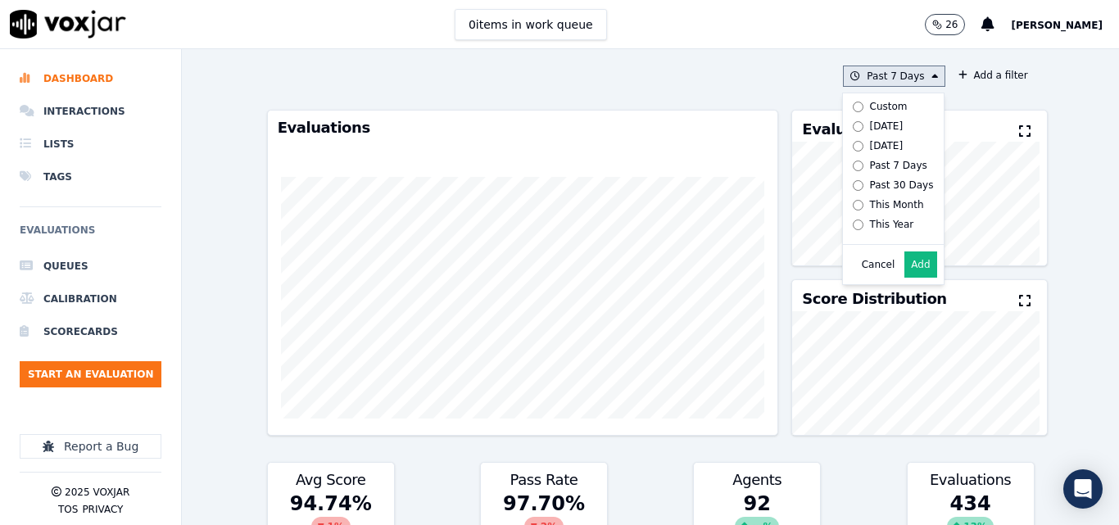
click at [870, 131] on div "Today" at bounding box center [887, 126] width 34 height 13
click at [910, 278] on button "Add" at bounding box center [920, 265] width 32 height 26
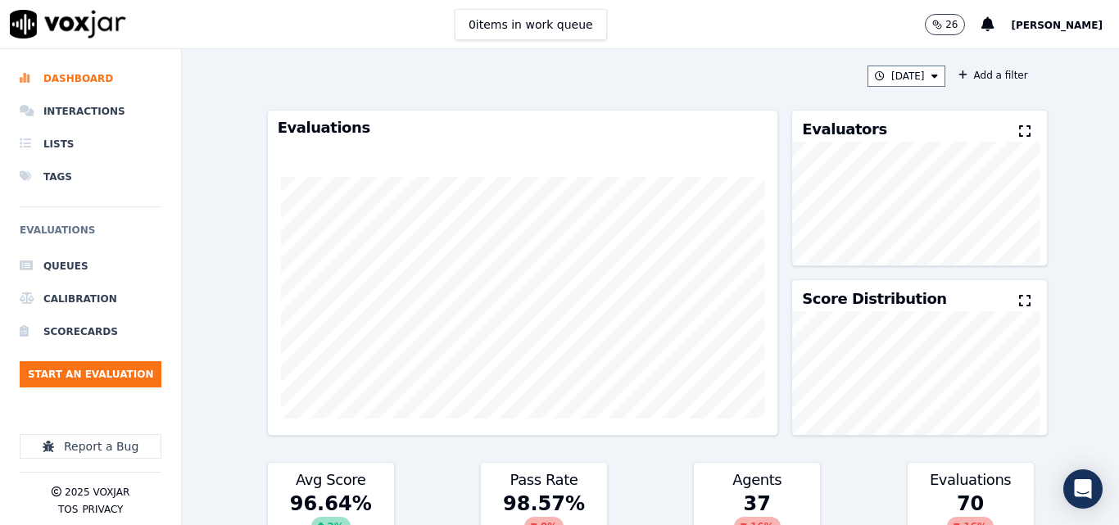
click at [1019, 130] on icon at bounding box center [1024, 131] width 11 height 13
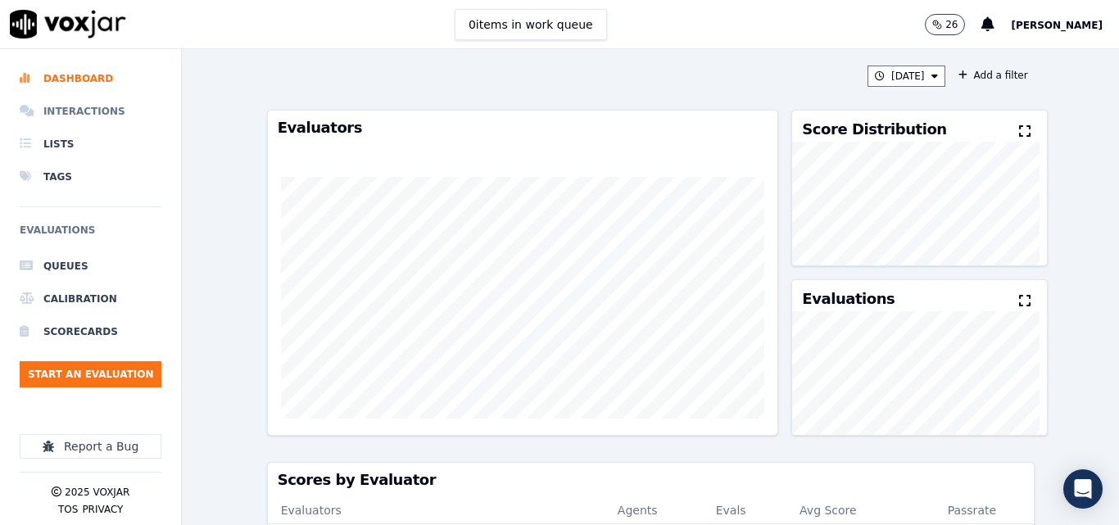
click at [103, 113] on li "Interactions" at bounding box center [91, 111] width 142 height 33
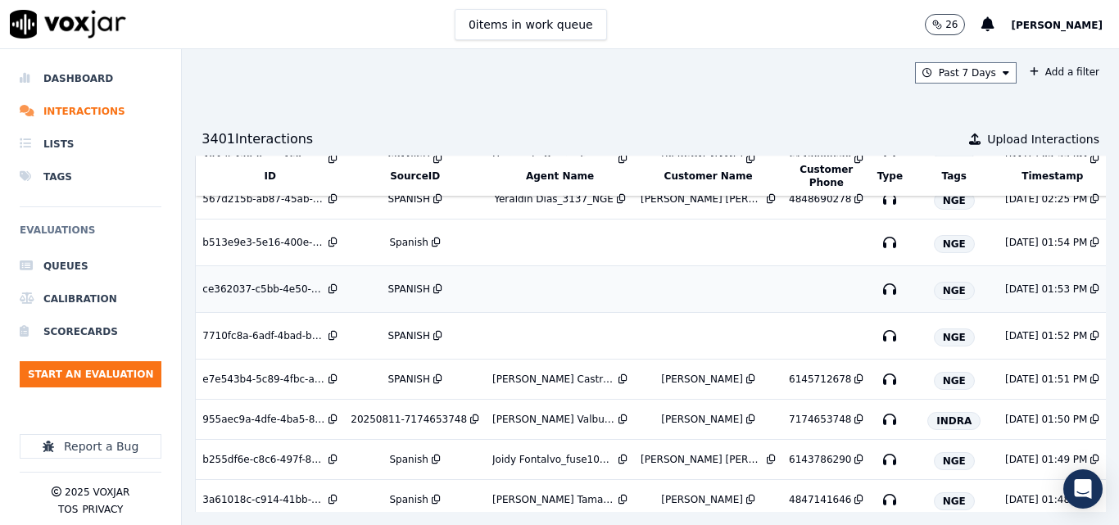
scroll to position [997, 0]
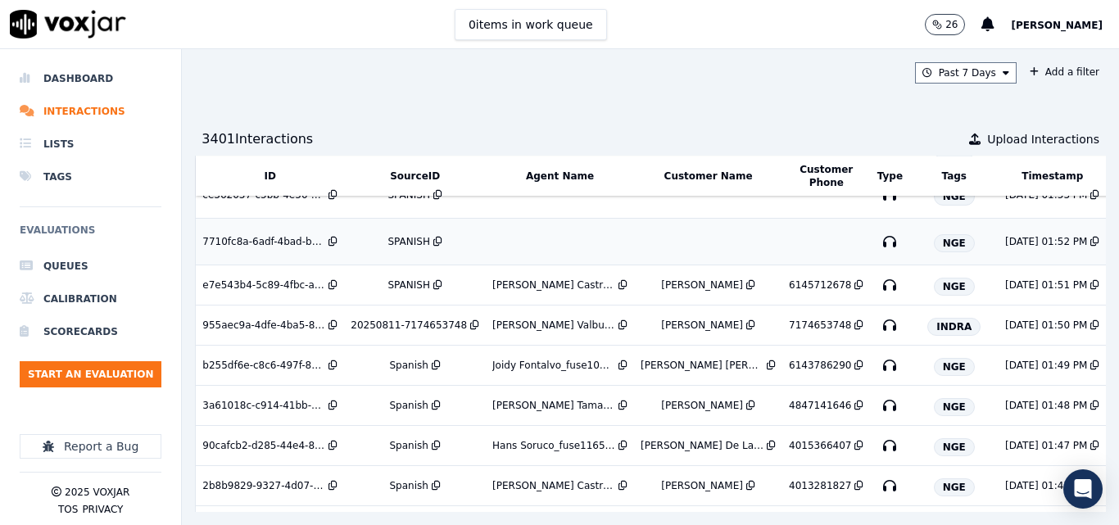
click at [400, 243] on div "SPANISH" at bounding box center [409, 241] width 42 height 13
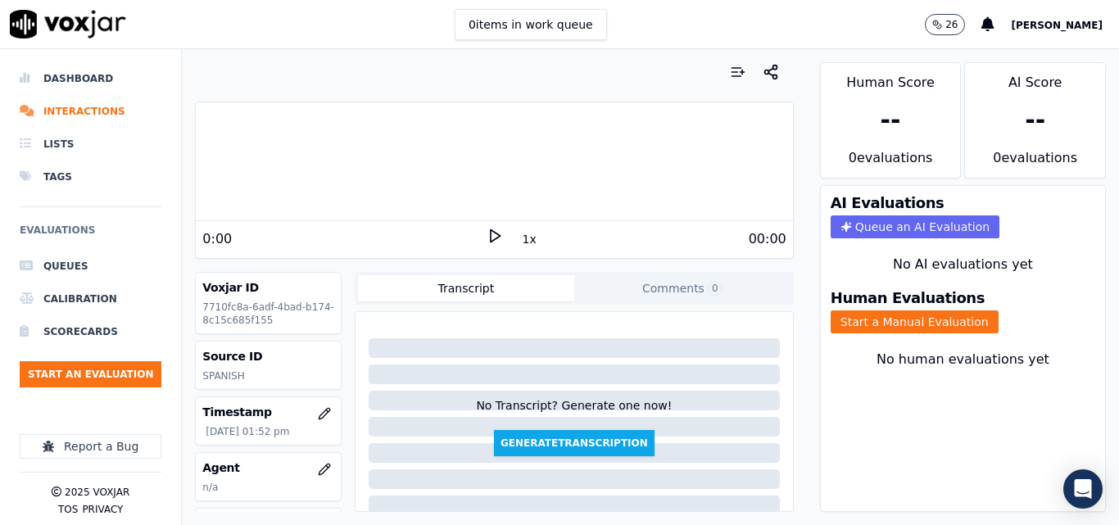
click at [631, 48] on div "0 items in work queue 26 [PERSON_NAME]" at bounding box center [559, 24] width 1119 height 49
click at [647, 39] on div "0 items in work queue 26 Sheila De Castro" at bounding box center [559, 24] width 1119 height 49
click at [487, 239] on icon at bounding box center [495, 236] width 16 height 16
click at [487, 238] on icon at bounding box center [495, 236] width 16 height 16
click at [844, 319] on button "Start a Manual Evaluation" at bounding box center [915, 322] width 168 height 23
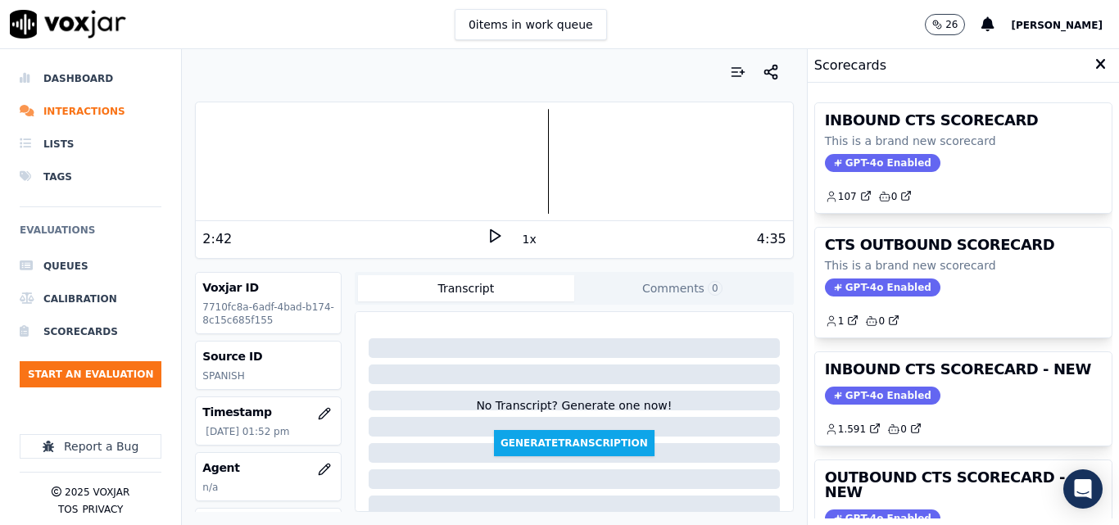
click at [497, 152] on div at bounding box center [494, 161] width 596 height 105
click at [487, 234] on icon at bounding box center [495, 236] width 16 height 16
click at [678, 290] on button "Comments 0" at bounding box center [682, 288] width 216 height 26
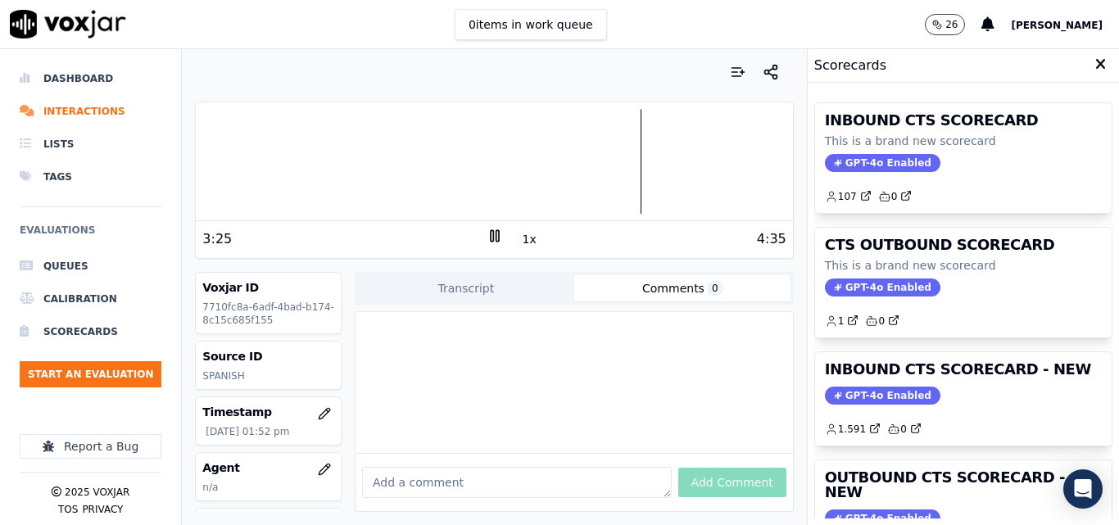
click at [489, 235] on icon at bounding box center [495, 236] width 16 height 16
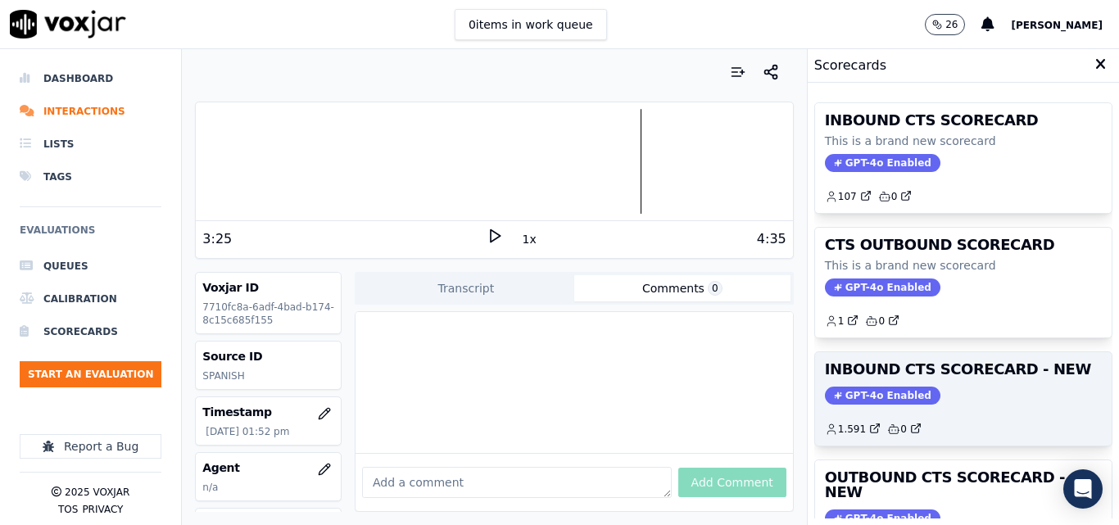
click at [962, 392] on div "GPT-4o Enabled" at bounding box center [963, 396] width 277 height 18
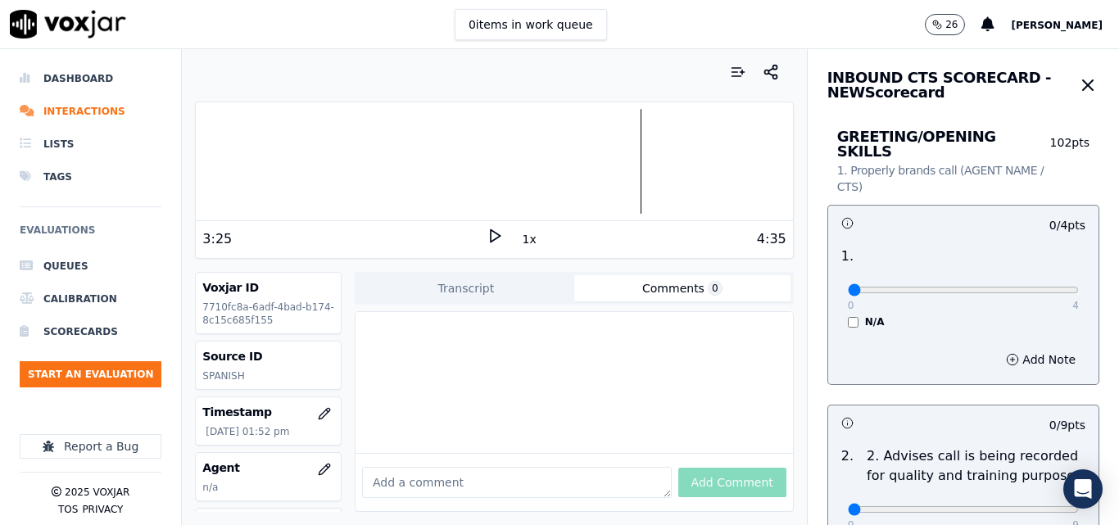
click at [1044, 274] on div "0 4 N/A" at bounding box center [963, 297] width 257 height 62
type input "4"
click at [1012, 287] on input "range" at bounding box center [963, 290] width 231 height 7
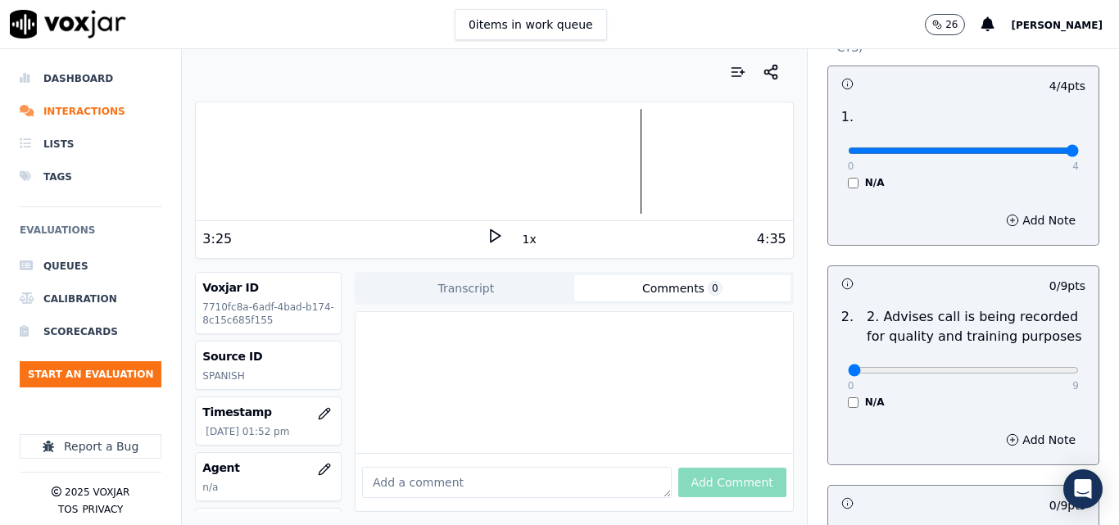
scroll to position [164, 0]
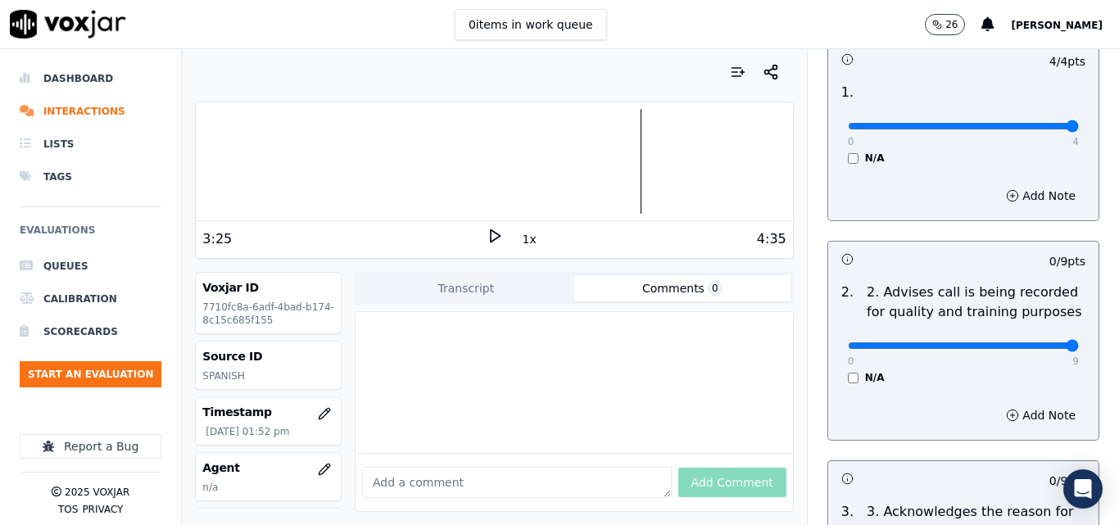
type input "9"
click at [1028, 129] on input "range" at bounding box center [963, 126] width 231 height 7
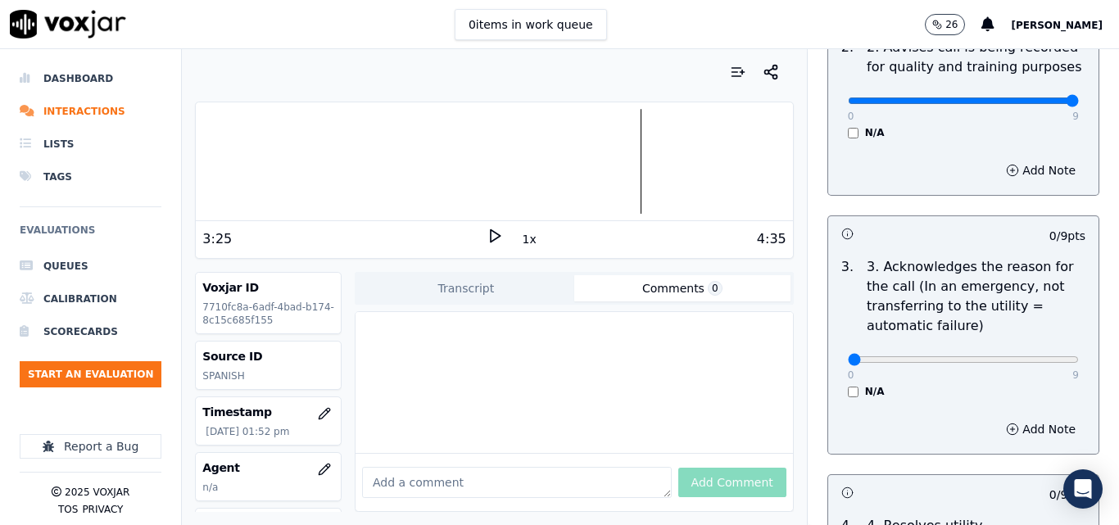
scroll to position [410, 0]
type input "9"
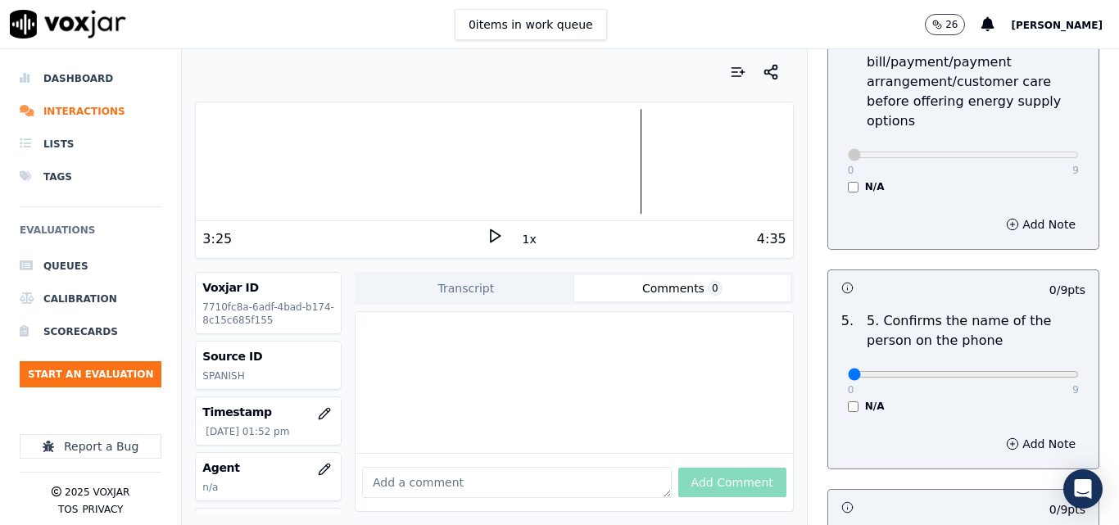
scroll to position [901, 0]
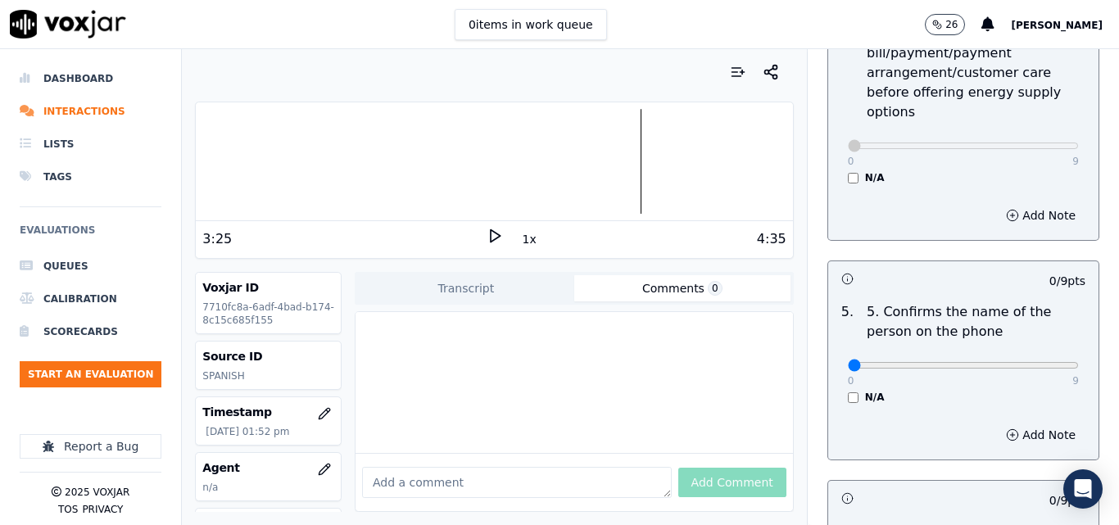
click at [1032, 362] on div "0 9 N/A" at bounding box center [963, 373] width 257 height 62
type input "9"
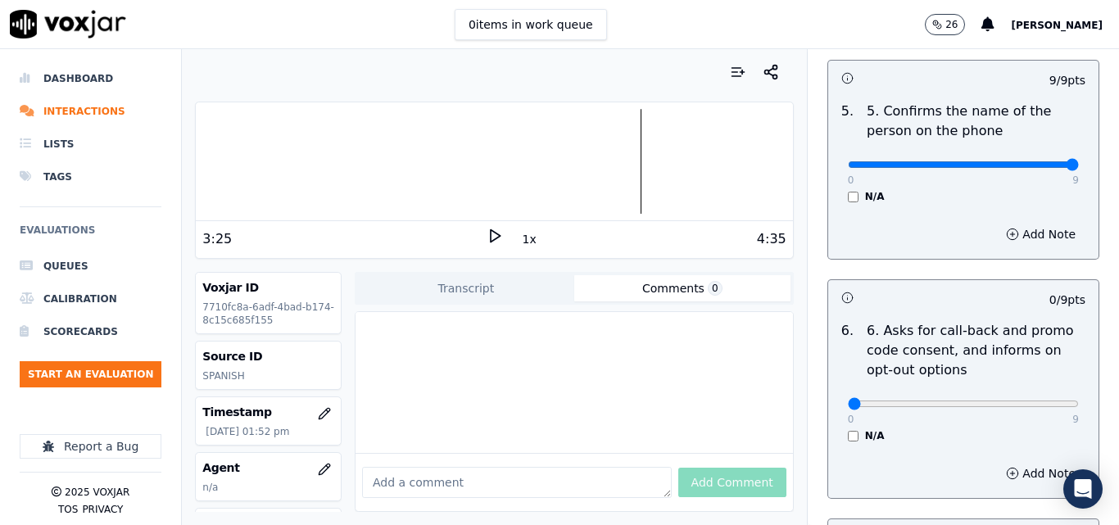
scroll to position [1147, 0]
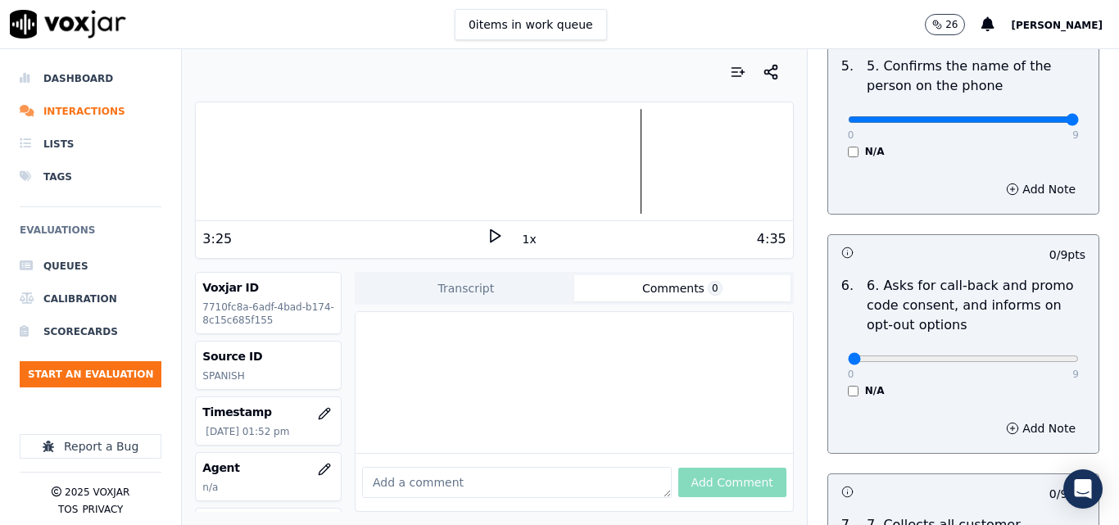
click at [848, 384] on div "N/A" at bounding box center [963, 390] width 231 height 13
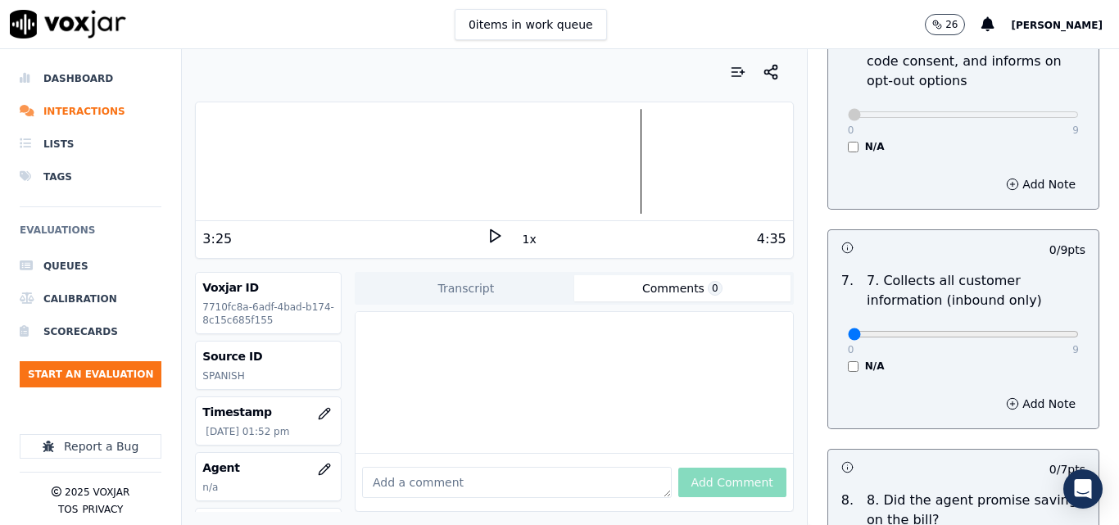
scroll to position [1393, 0]
type input "9"
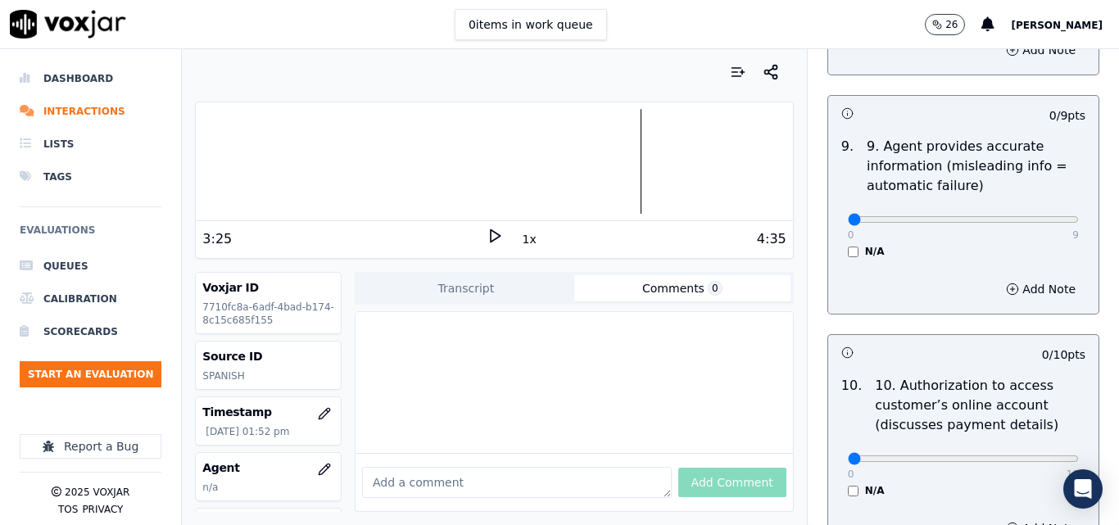
scroll to position [1966, 0]
type input "9"
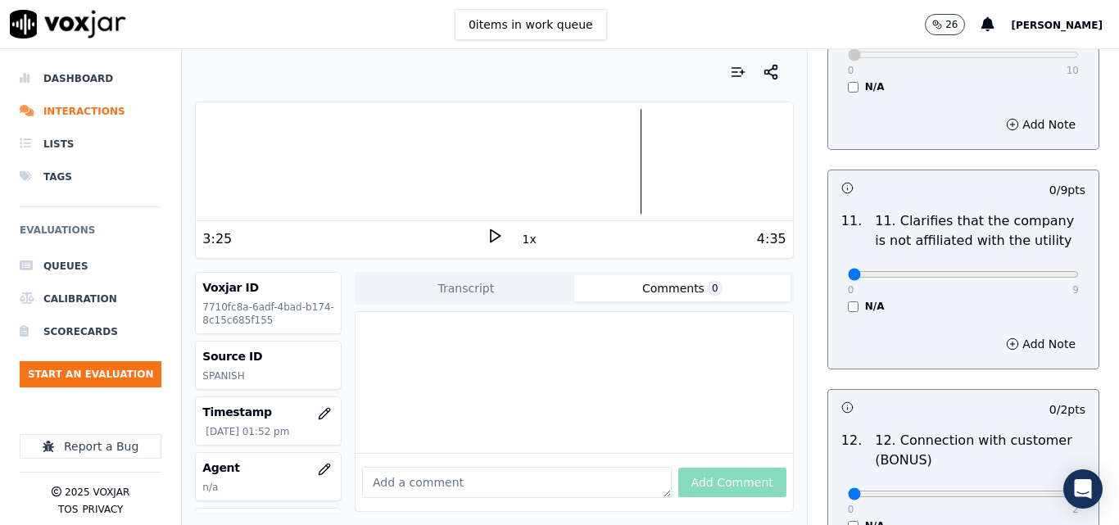
scroll to position [2376, 0]
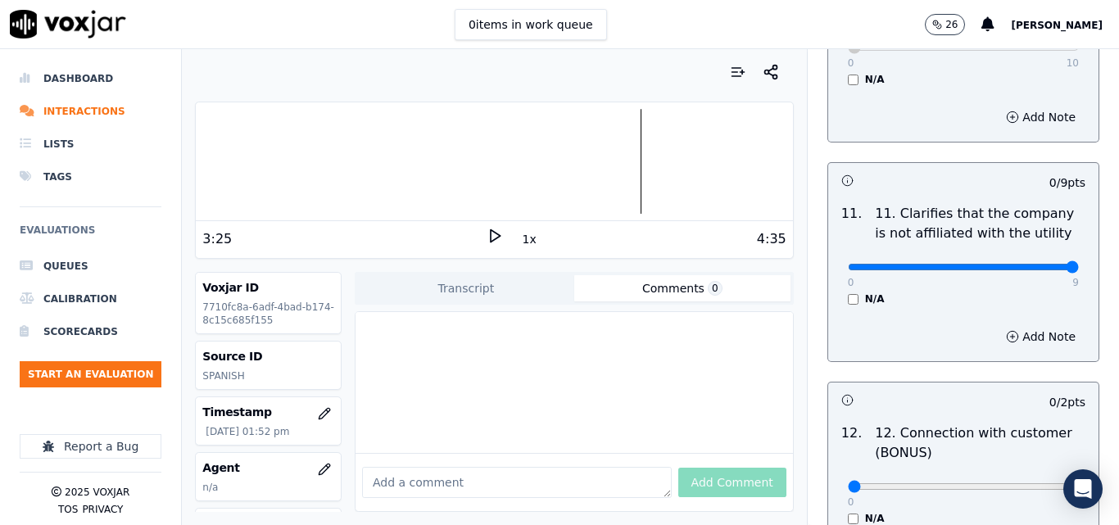
type input "9"
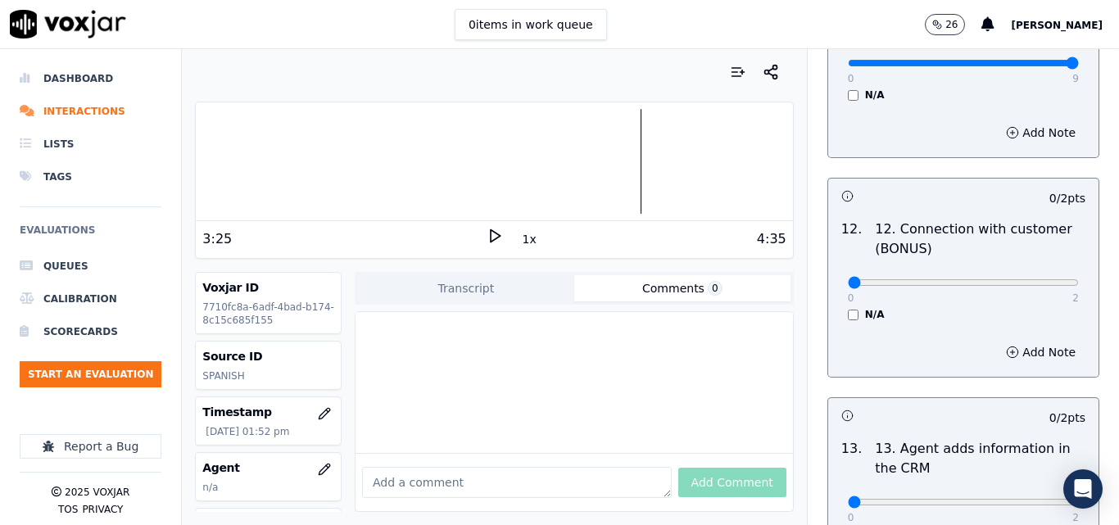
scroll to position [2622, 0]
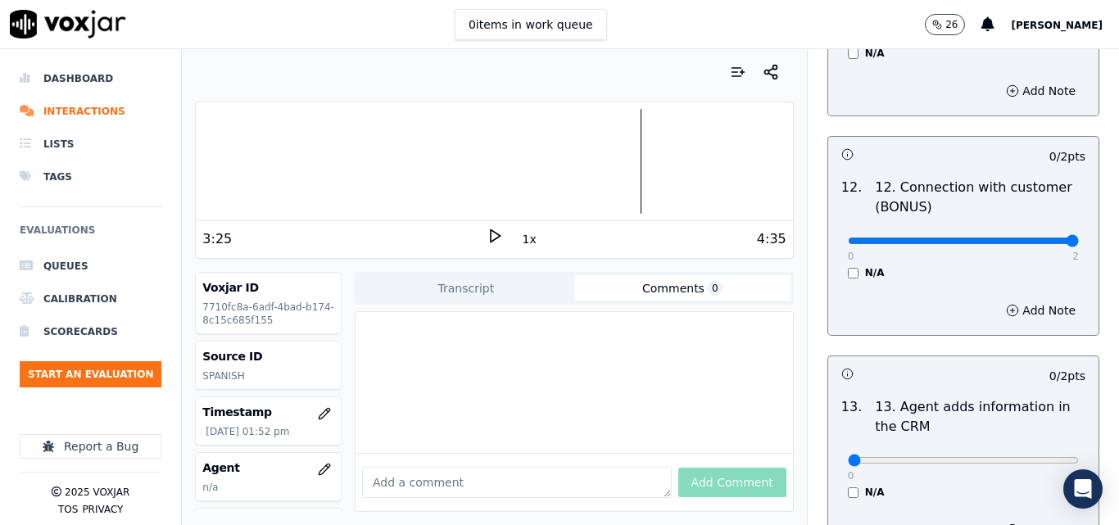
type input "2"
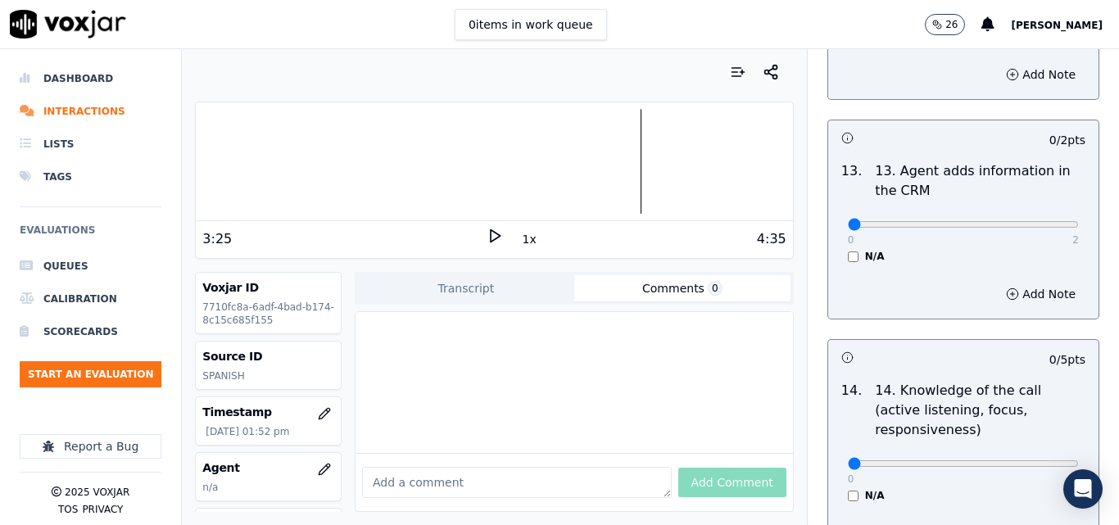
scroll to position [2868, 0]
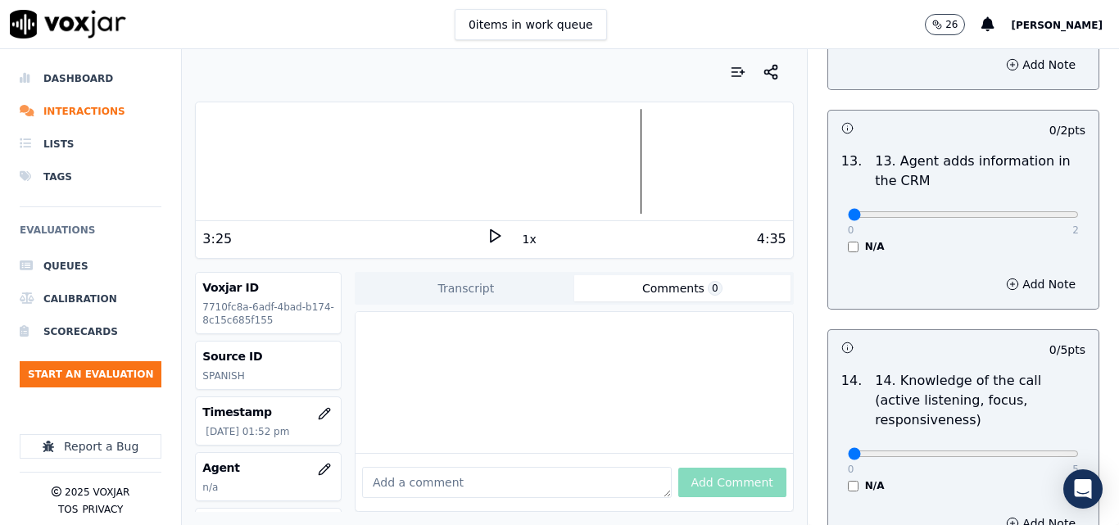
click at [1037, 191] on div "0 2 N/A" at bounding box center [963, 222] width 257 height 62
type input "2"
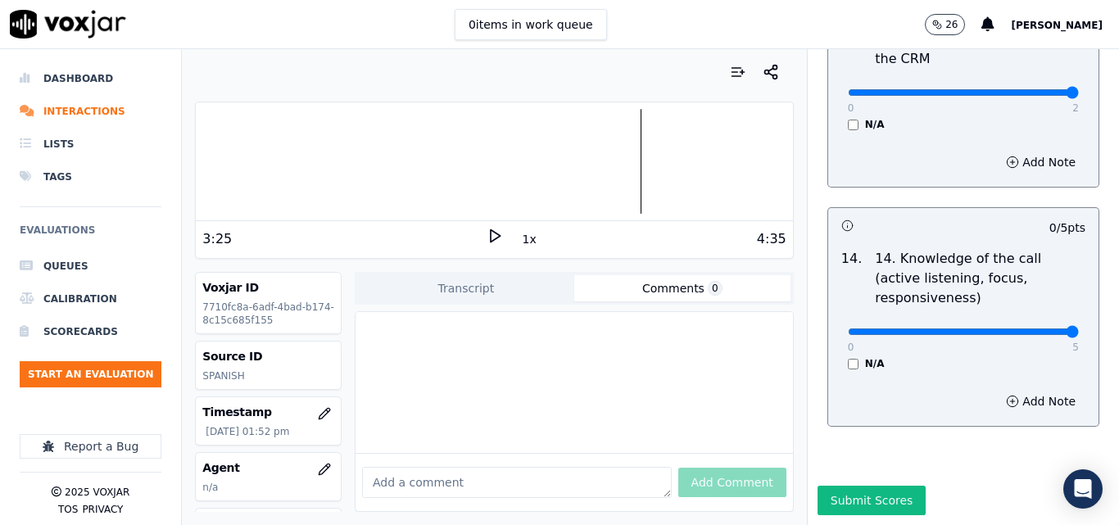
type input "5"
click at [852, 486] on button "Submit Scores" at bounding box center [872, 500] width 109 height 29
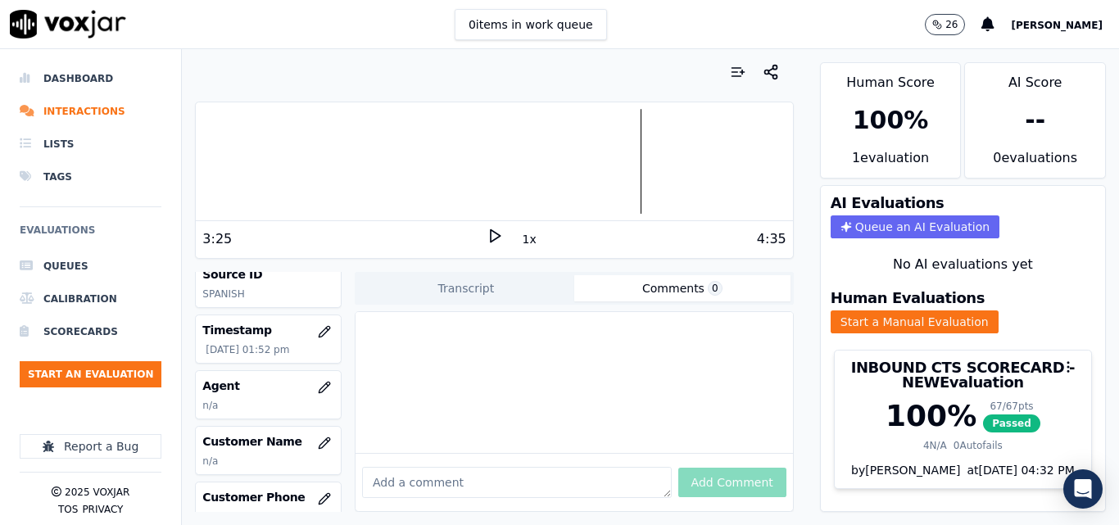
scroll to position [164, 0]
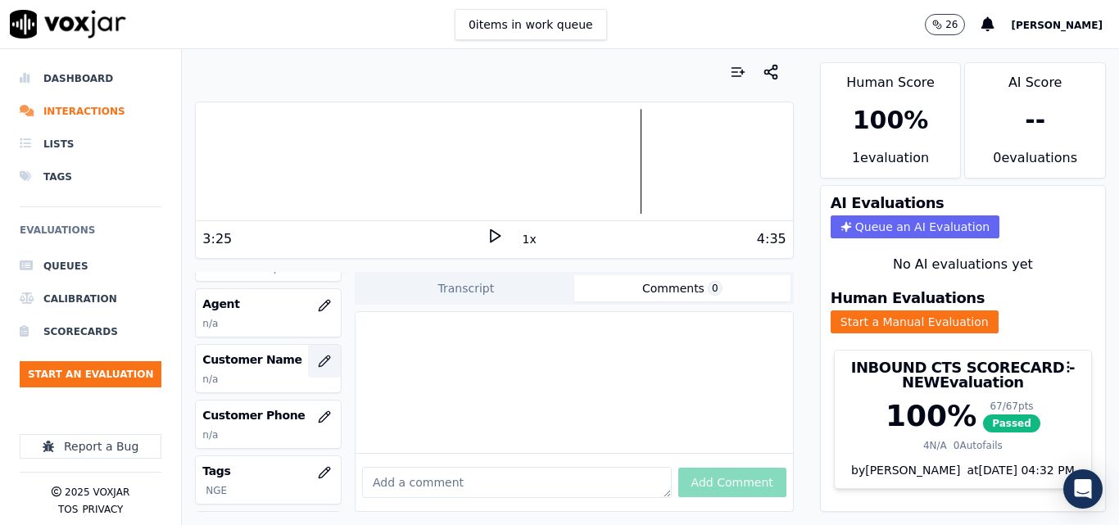
click at [318, 359] on icon "button" at bounding box center [324, 361] width 13 height 13
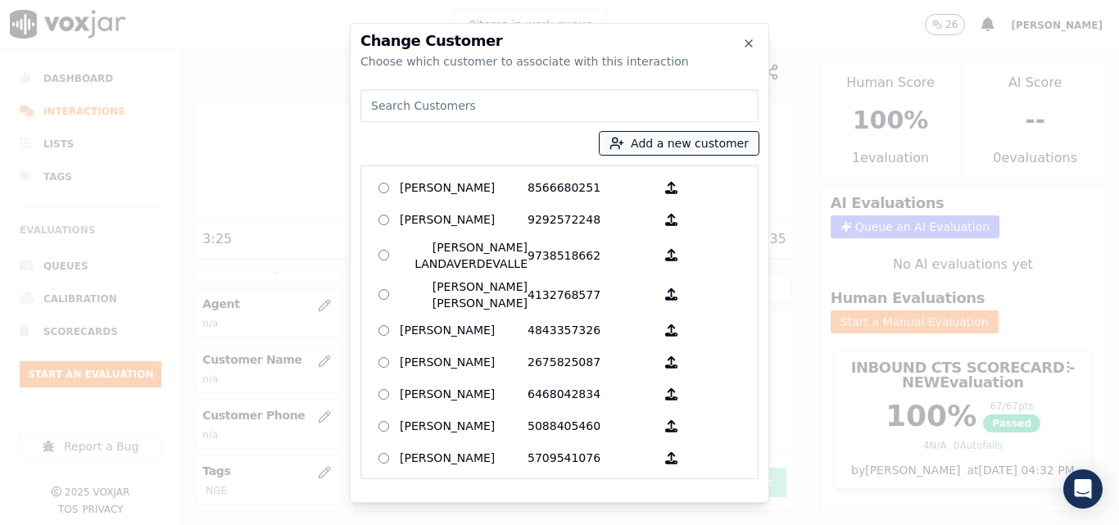
click at [741, 138] on button "Add a new customer" at bounding box center [679, 143] width 159 height 23
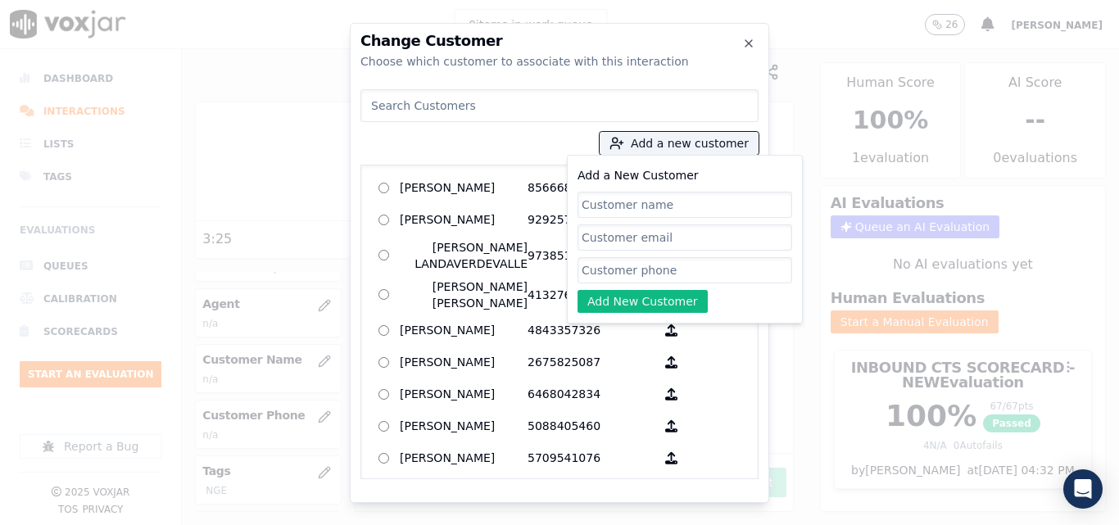
click at [669, 201] on input "Add a New Customer" at bounding box center [685, 205] width 215 height 26
click at [662, 212] on input "Add a New Customer" at bounding box center [685, 205] width 215 height 26
type input "Maria Carreras"
click at [732, 259] on input "Add a New Customer" at bounding box center [685, 270] width 215 height 26
click at [650, 268] on input "Add a New Customer" at bounding box center [685, 270] width 215 height 26
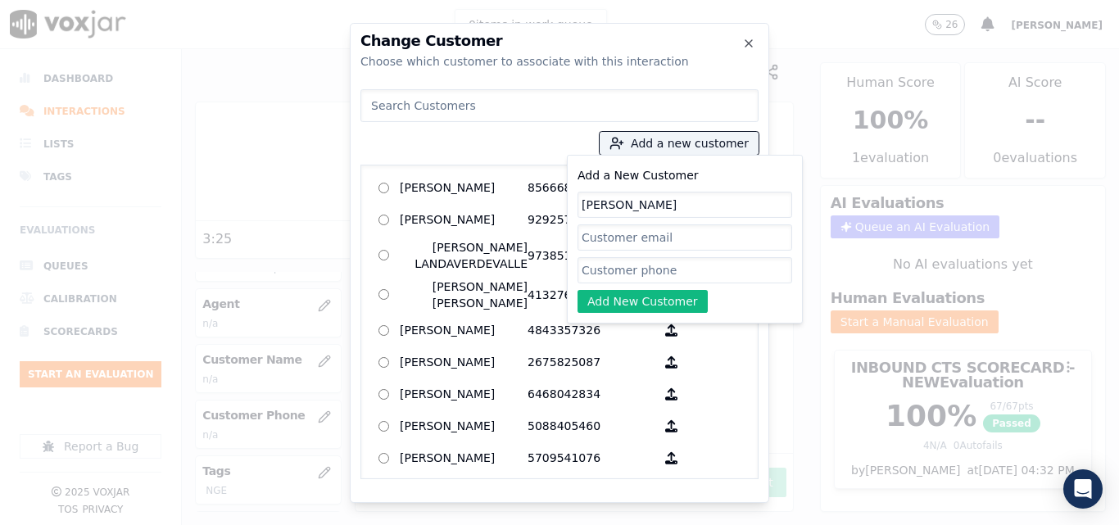
paste input "6148818527"
type input "6148818527"
click at [632, 302] on button "Add New Customer" at bounding box center [643, 301] width 130 height 23
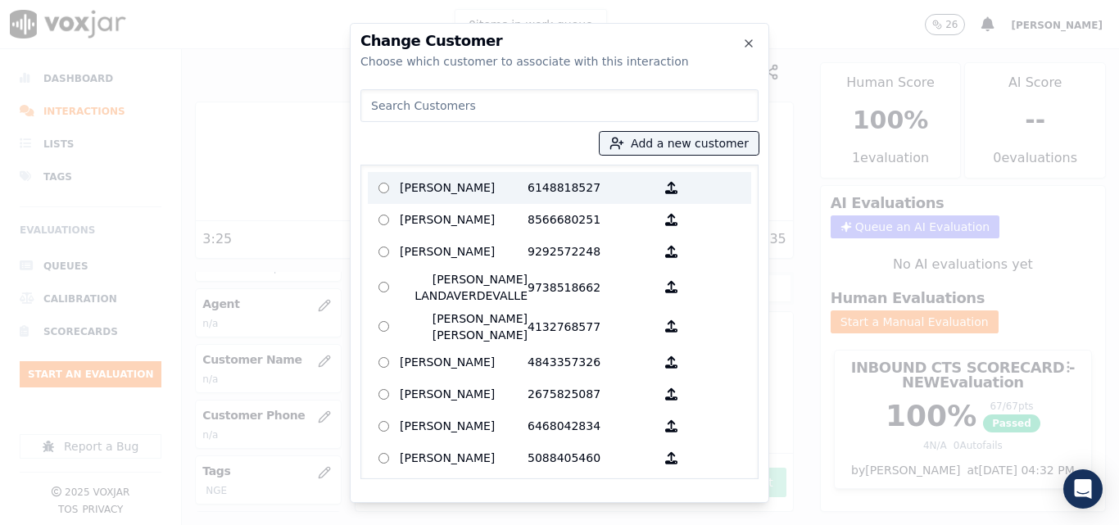
click at [542, 191] on p "6148818527" at bounding box center [592, 187] width 128 height 25
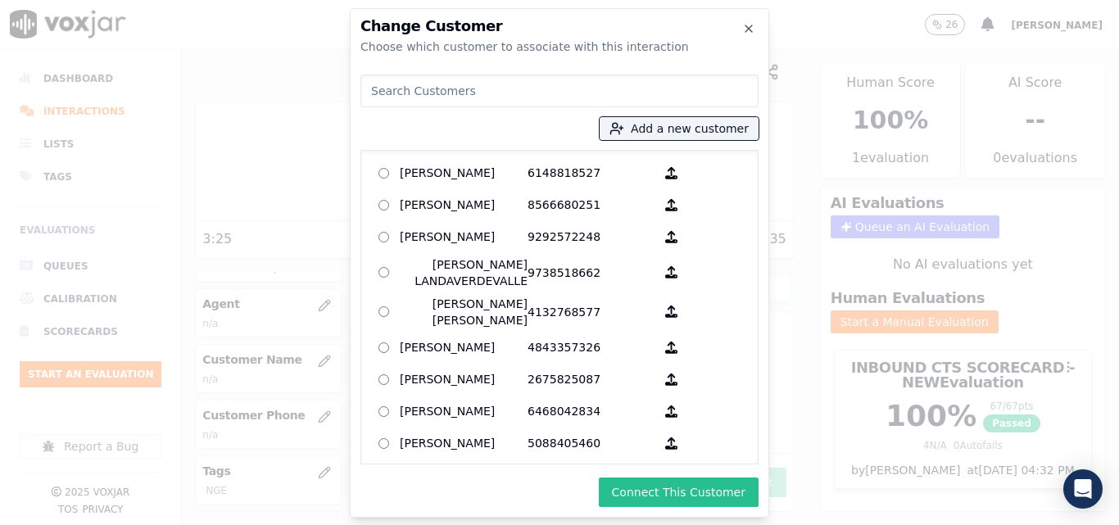
click at [655, 486] on button "Connect This Customer" at bounding box center [679, 492] width 160 height 29
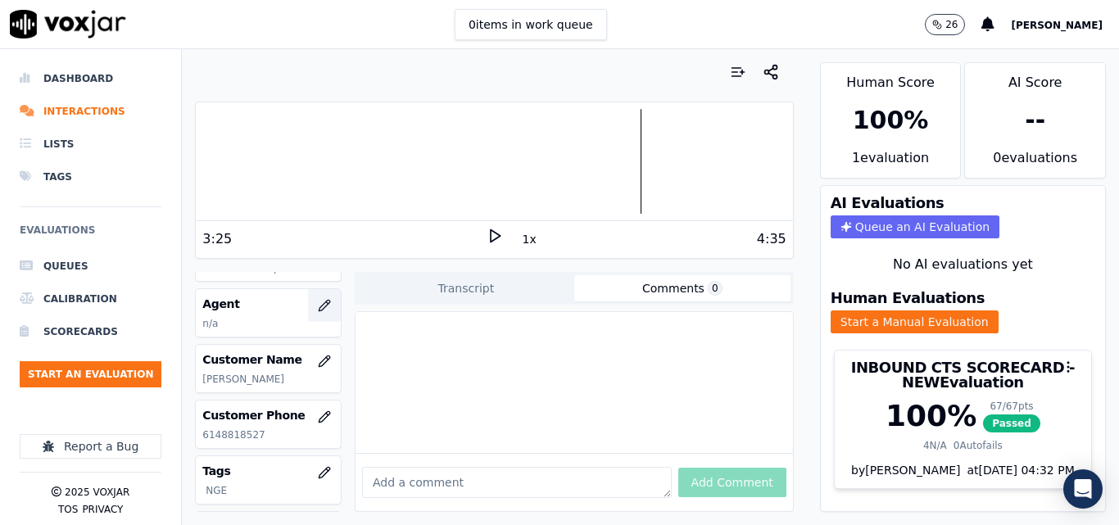
click at [319, 310] on icon "button" at bounding box center [324, 305] width 11 height 11
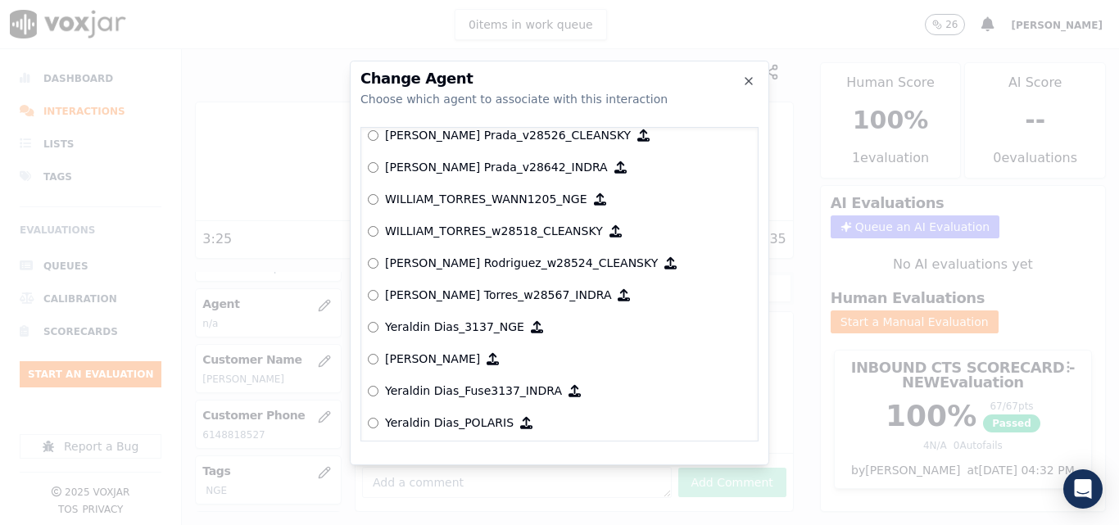
scroll to position [7952, 0]
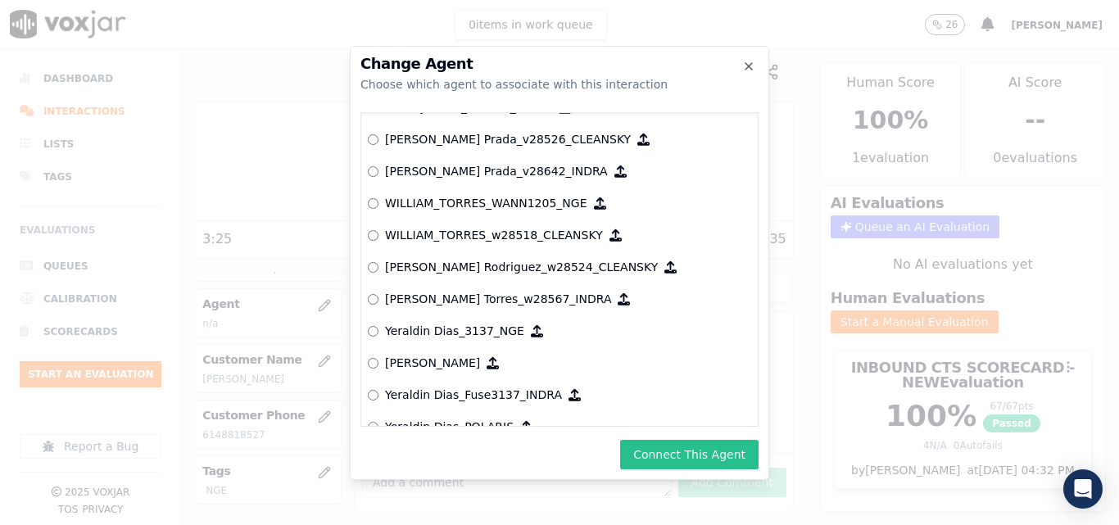
click at [660, 456] on button "Connect This Agent" at bounding box center [689, 454] width 138 height 29
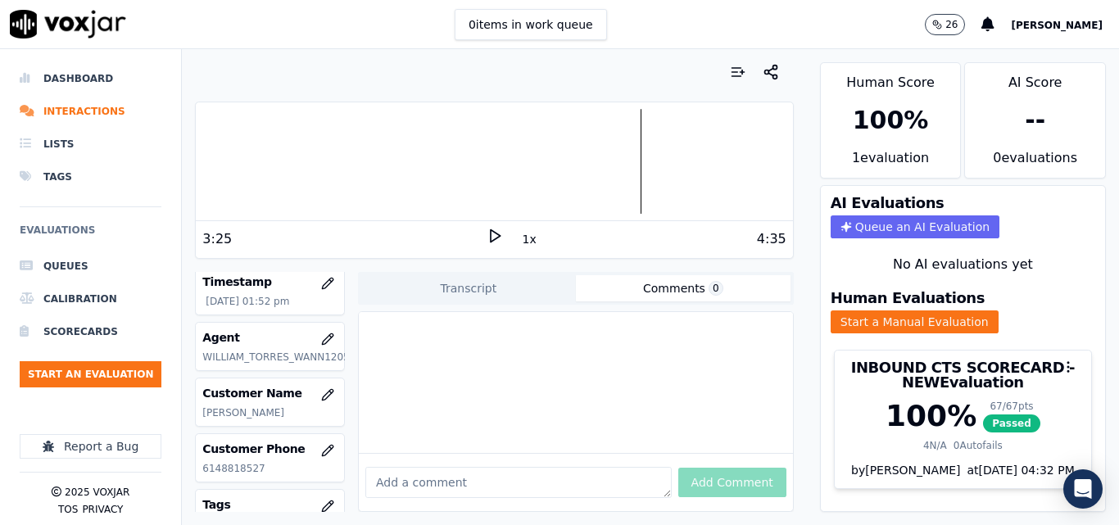
scroll to position [128, 0]
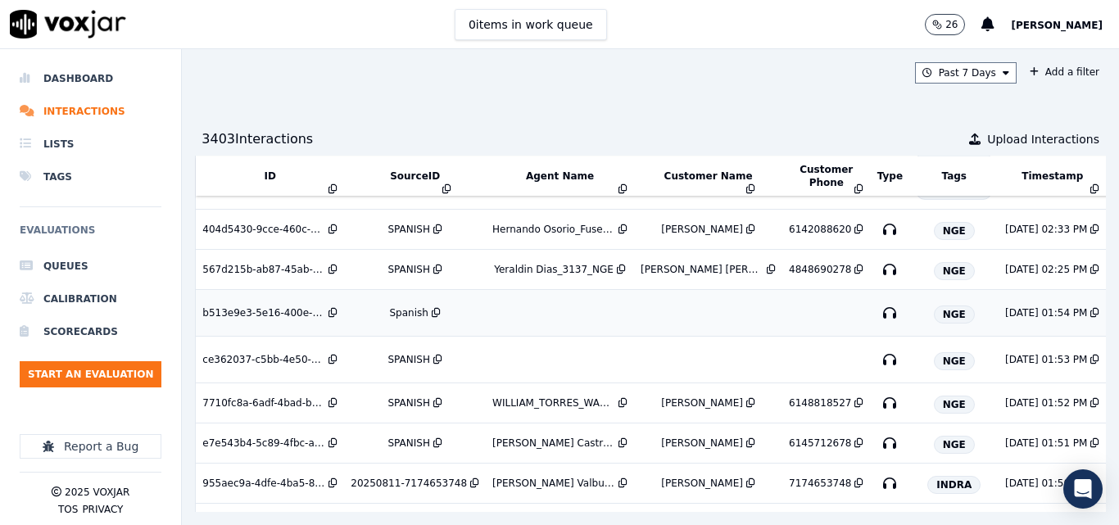
scroll to position [833, 0]
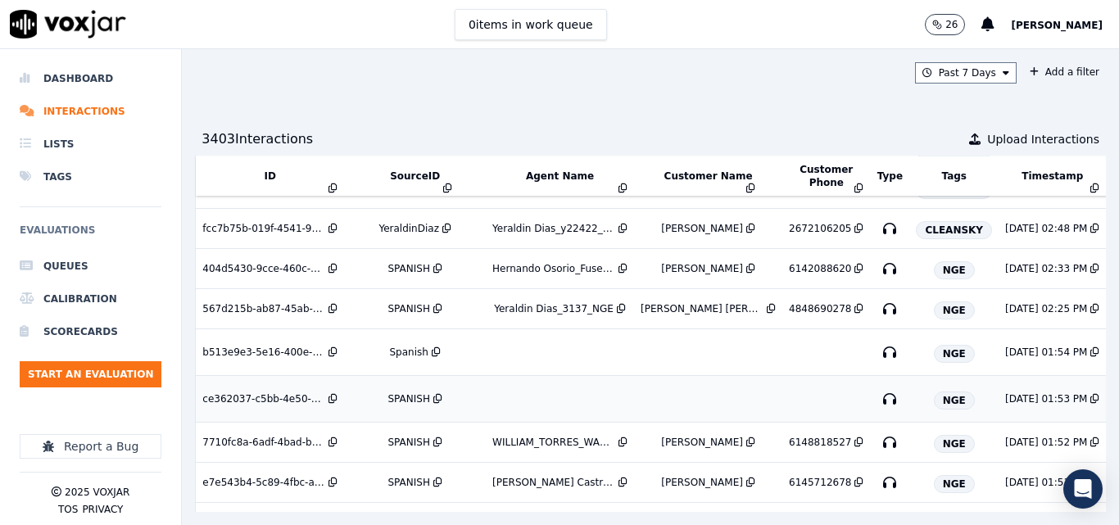
click at [402, 397] on div "SPANISH" at bounding box center [409, 398] width 42 height 13
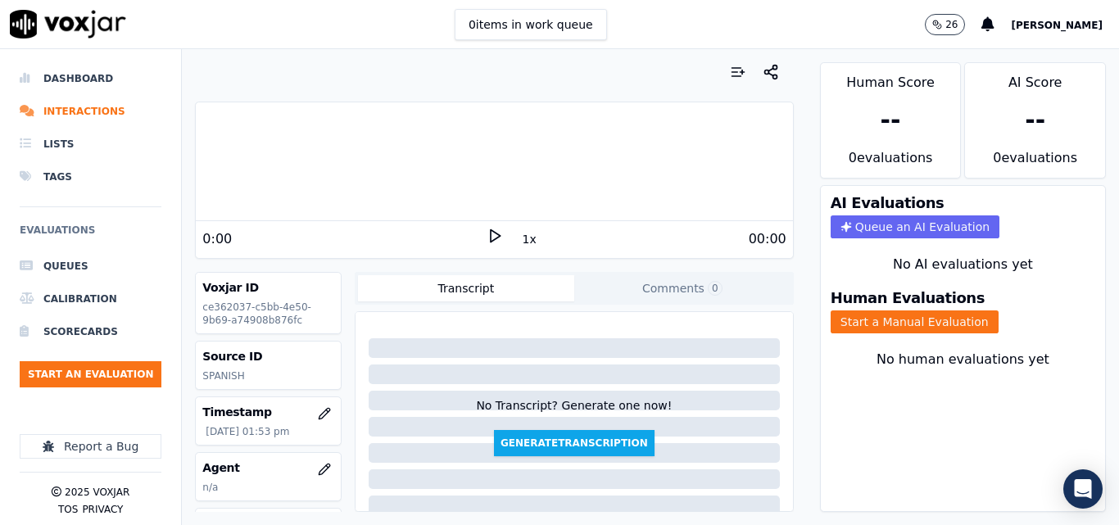
click at [663, 24] on div "0 items in work queue 26 [PERSON_NAME]" at bounding box center [559, 24] width 1119 height 49
click at [487, 240] on icon at bounding box center [495, 236] width 16 height 16
click at [492, 232] on icon at bounding box center [495, 236] width 16 height 16
click at [891, 319] on button "Start a Manual Evaluation" at bounding box center [915, 322] width 168 height 23
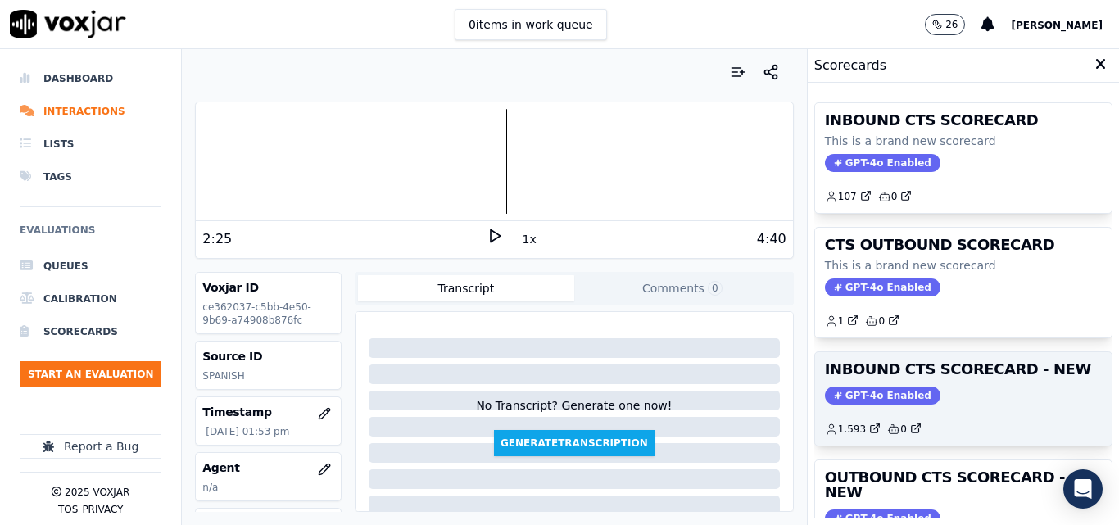
click at [1000, 372] on h3 "INBOUND CTS SCORECARD - NEW" at bounding box center [963, 369] width 277 height 15
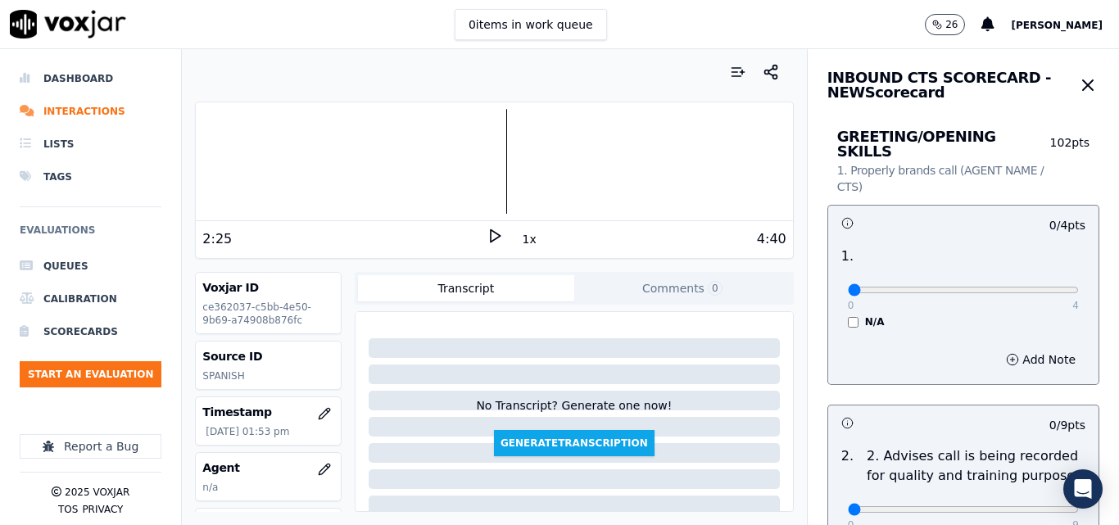
click at [1045, 268] on div "0 4 N/A" at bounding box center [963, 297] width 257 height 62
type input "4"
click at [1036, 287] on input "range" at bounding box center [963, 290] width 231 height 7
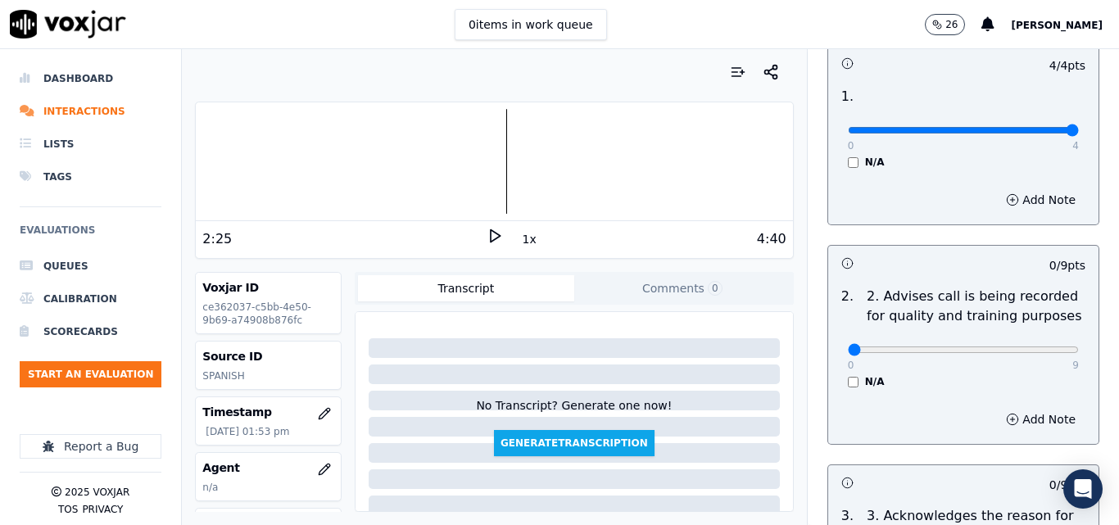
scroll to position [164, 0]
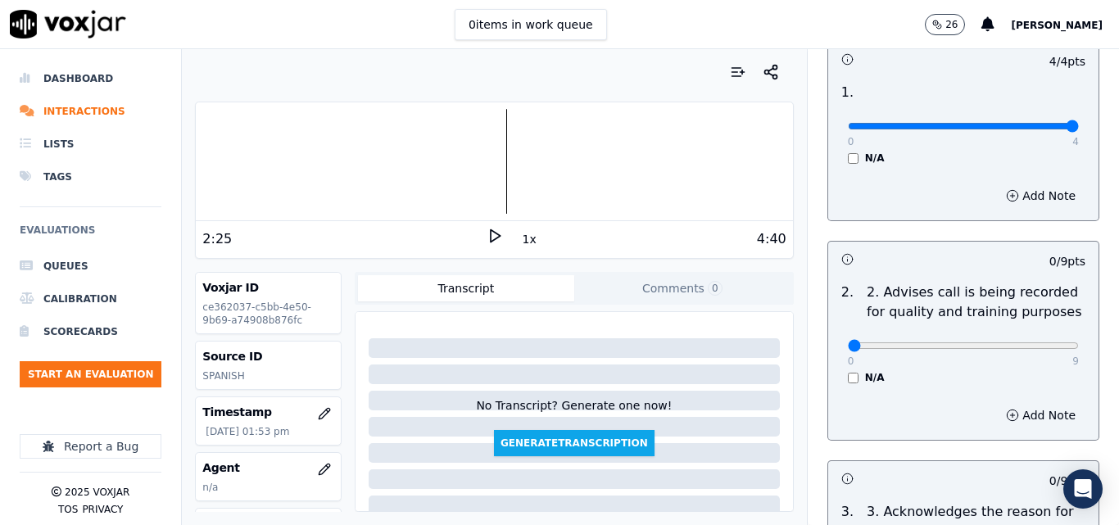
click at [1030, 345] on div "0 9 N/A" at bounding box center [963, 353] width 257 height 62
click at [1042, 329] on div "0 9 N/A" at bounding box center [963, 353] width 257 height 62
type input "9"
click at [1041, 129] on input "range" at bounding box center [963, 126] width 231 height 7
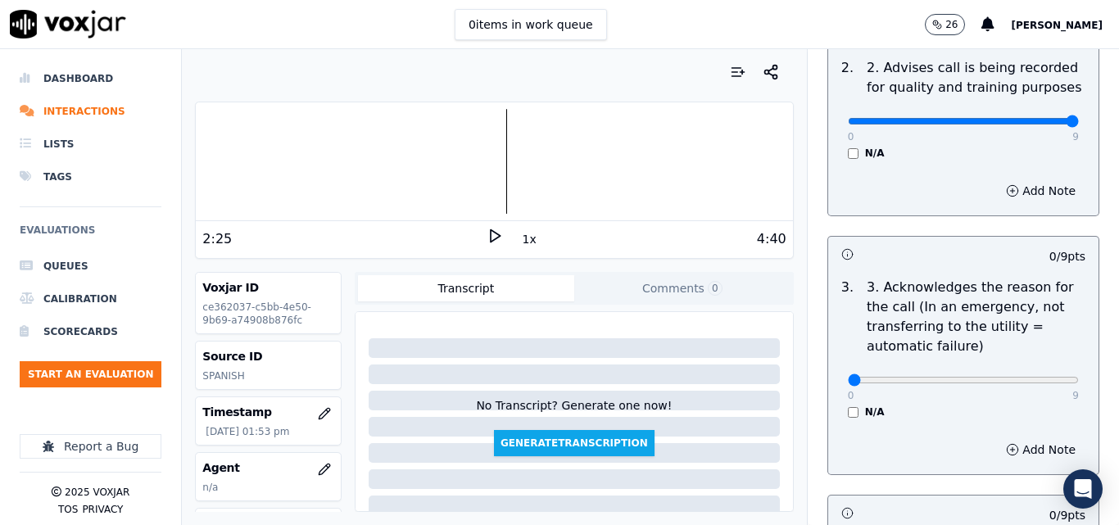
scroll to position [410, 0]
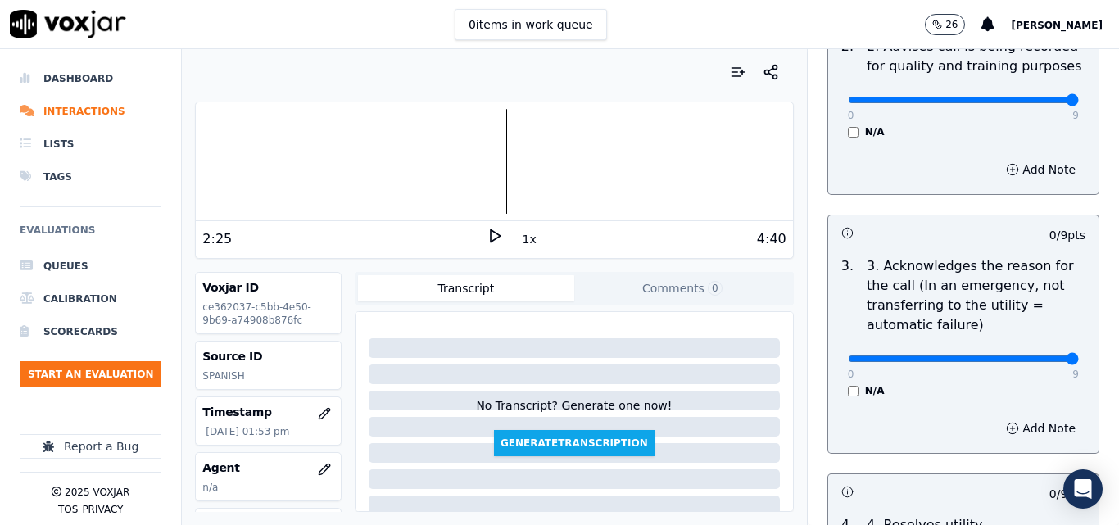
type input "9"
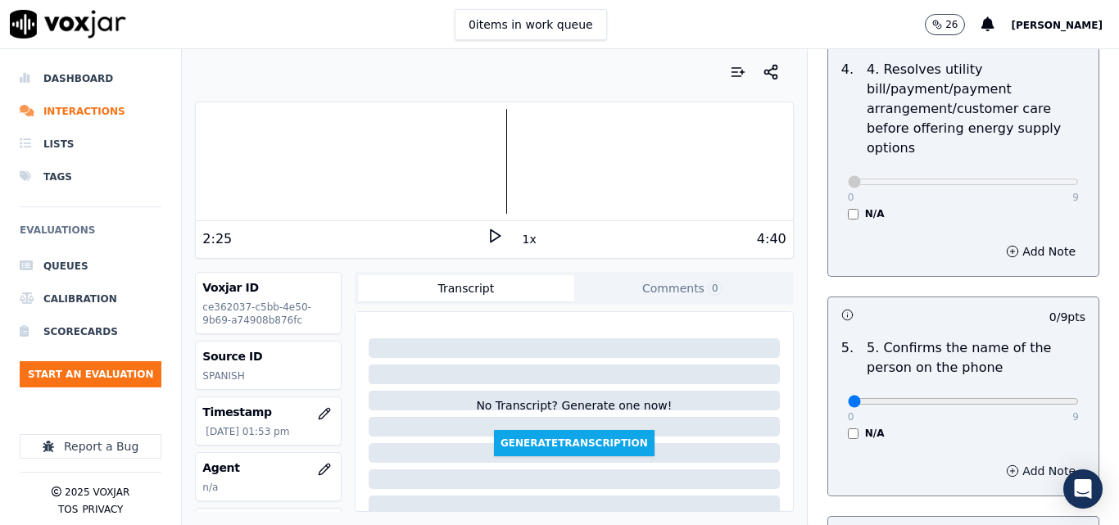
scroll to position [983, 0]
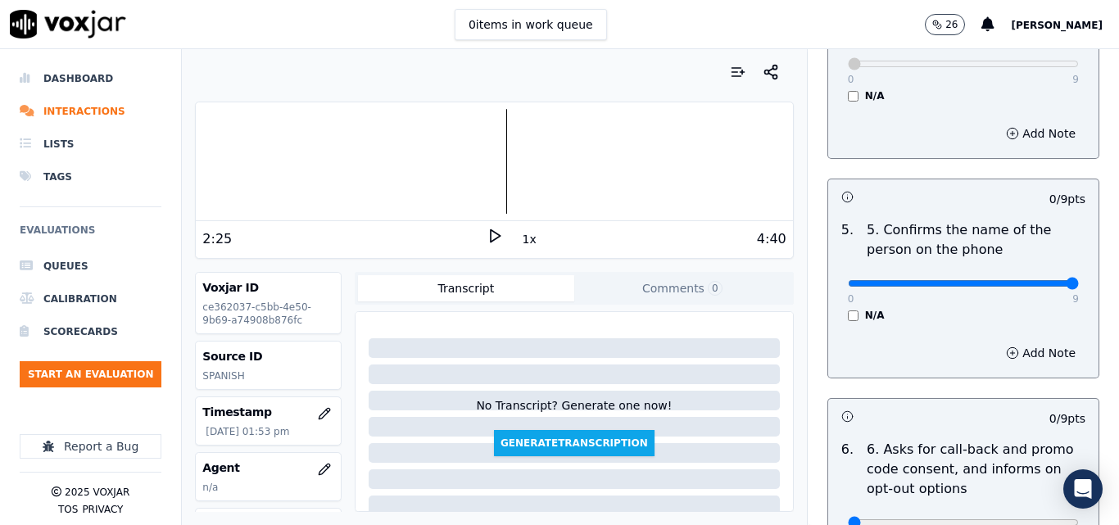
type input "9"
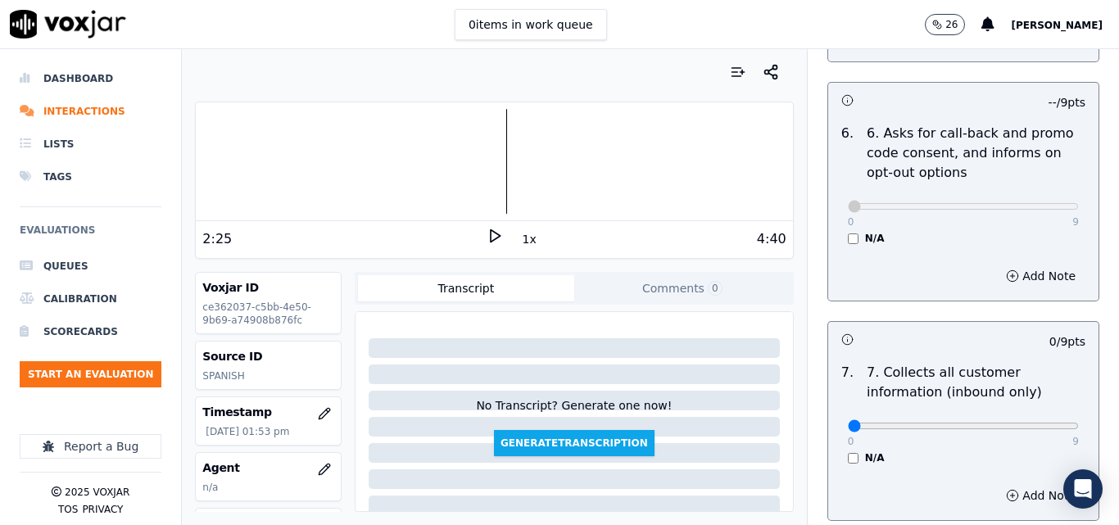
scroll to position [1475, 0]
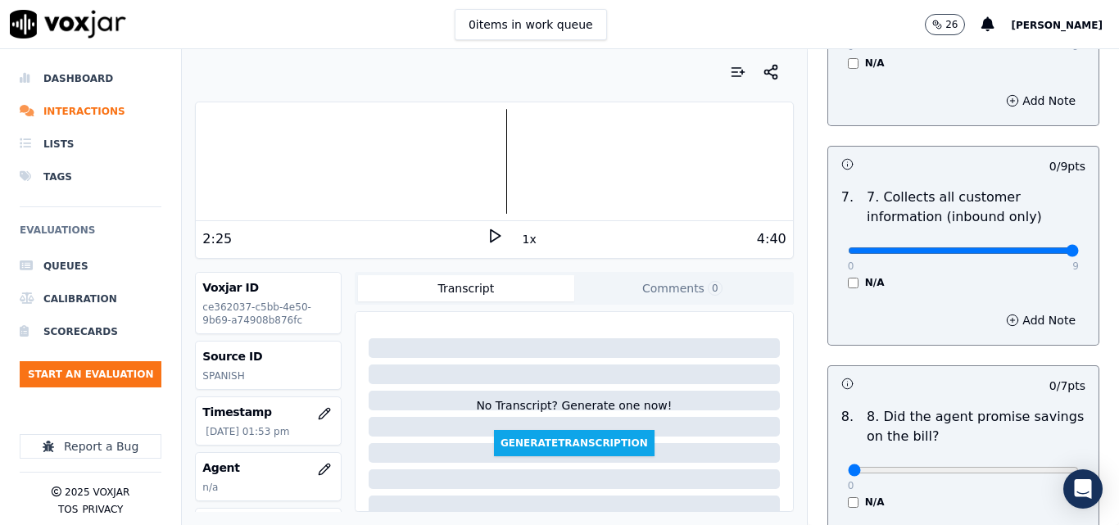
type input "9"
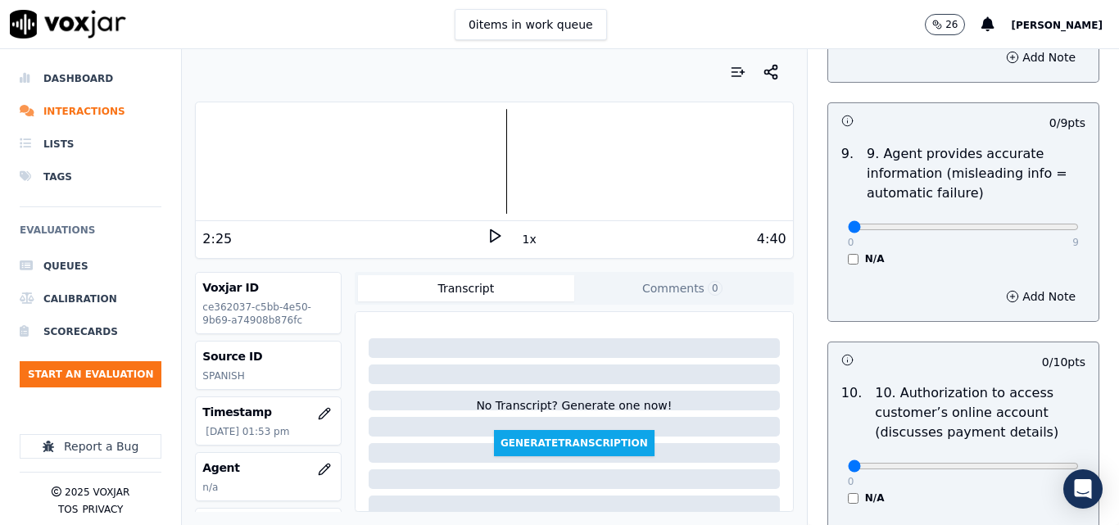
scroll to position [1966, 0]
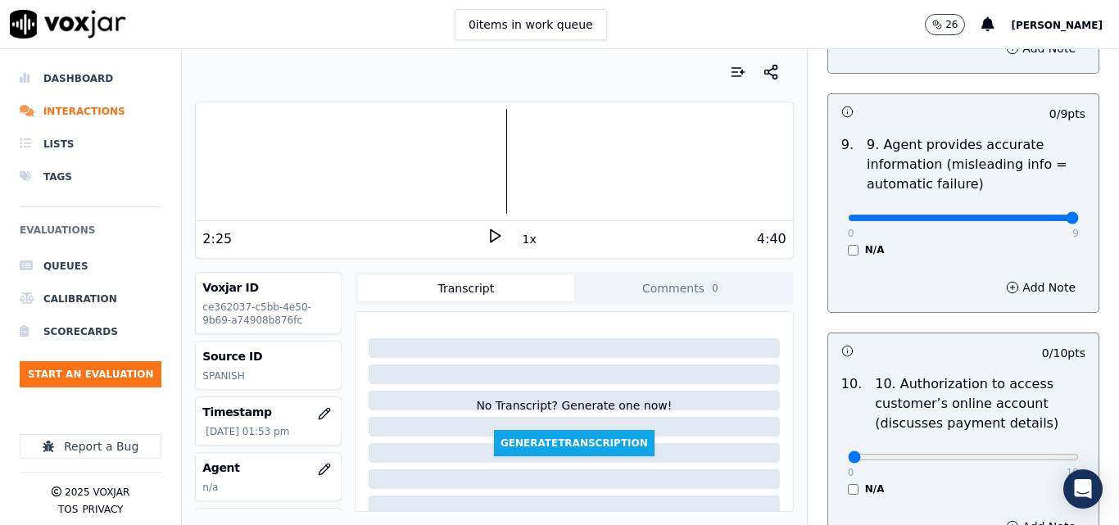
type input "9"
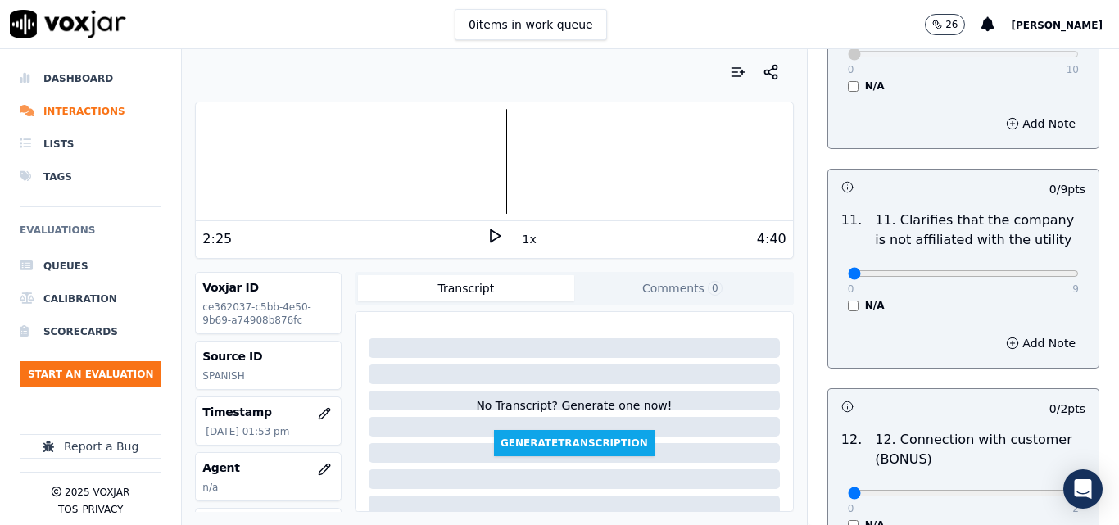
scroll to position [2376, 0]
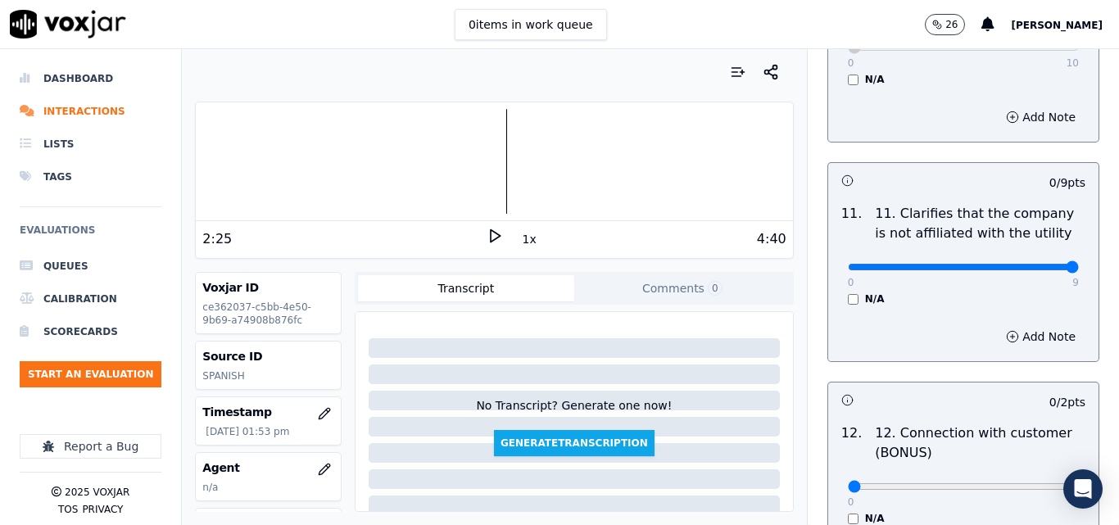
type input "9"
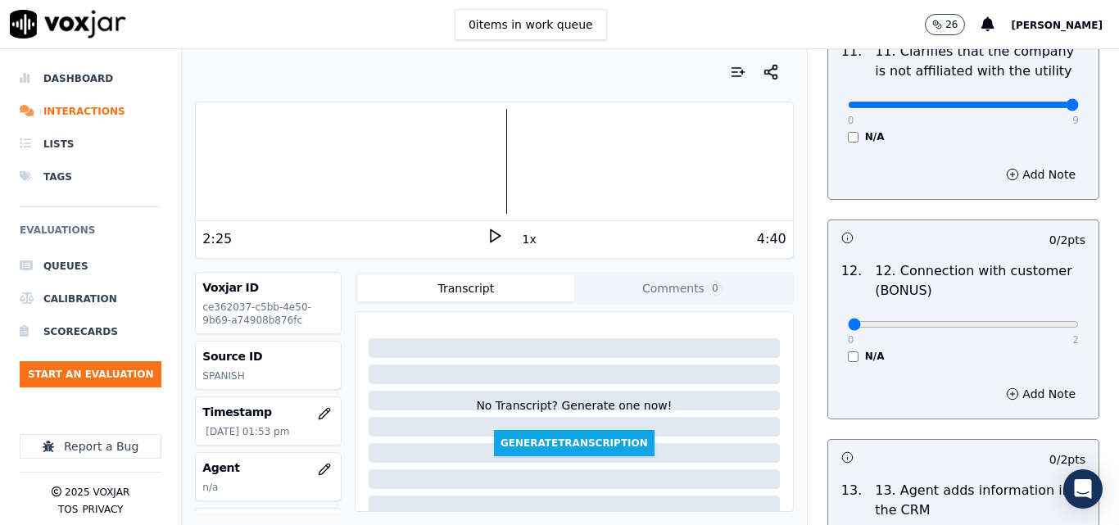
scroll to position [2540, 0]
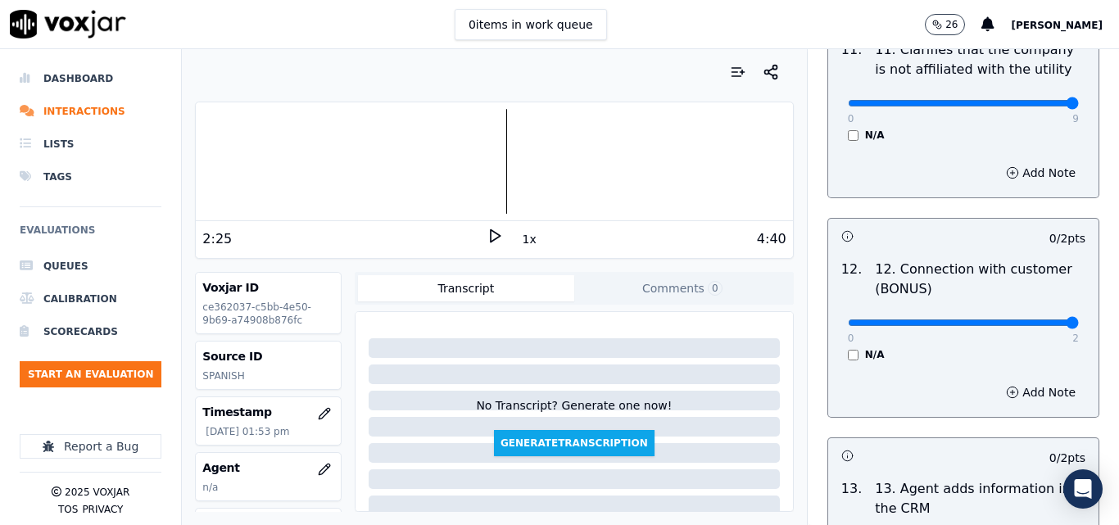
type input "2"
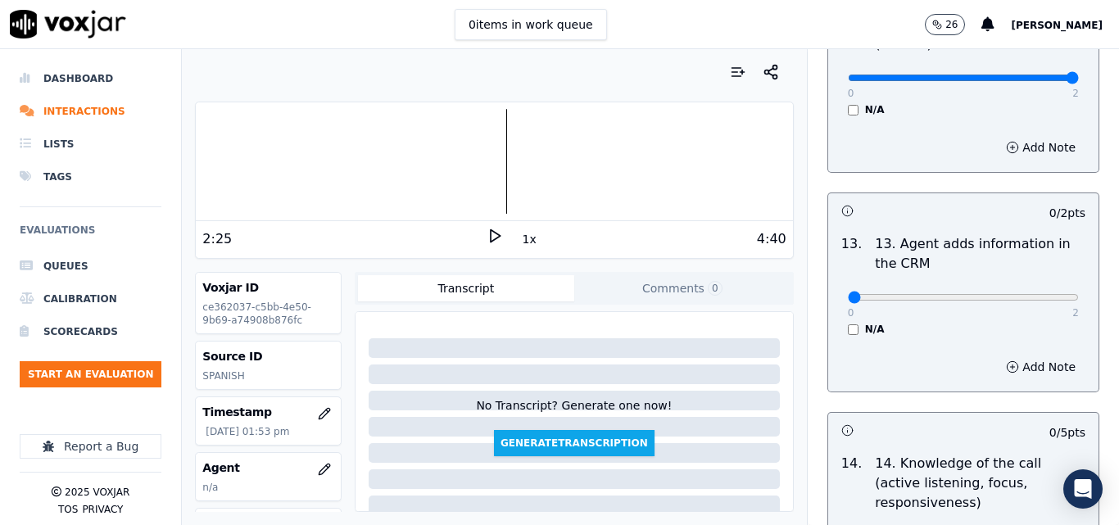
scroll to position [2786, 0]
type input "2"
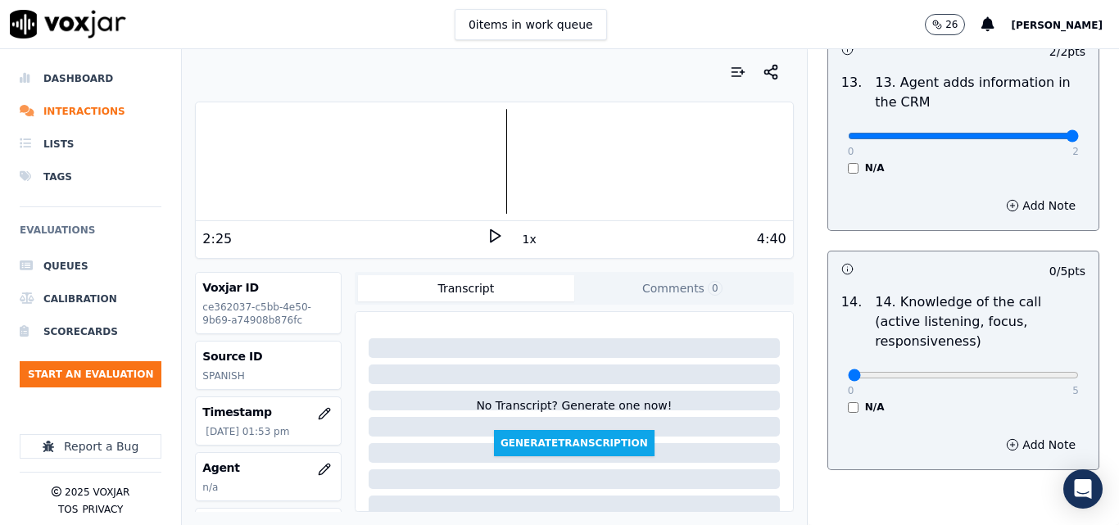
scroll to position [2992, 0]
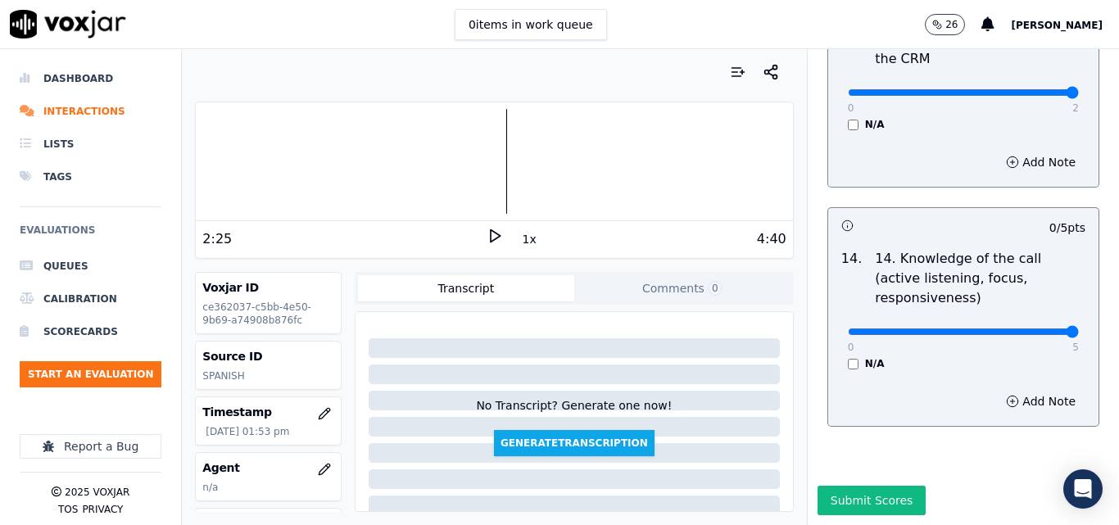
type input "5"
drag, startPoint x: 881, startPoint y: 455, endPoint x: 868, endPoint y: 438, distance: 21.6
click at [879, 486] on button "Submit Scores" at bounding box center [872, 500] width 109 height 29
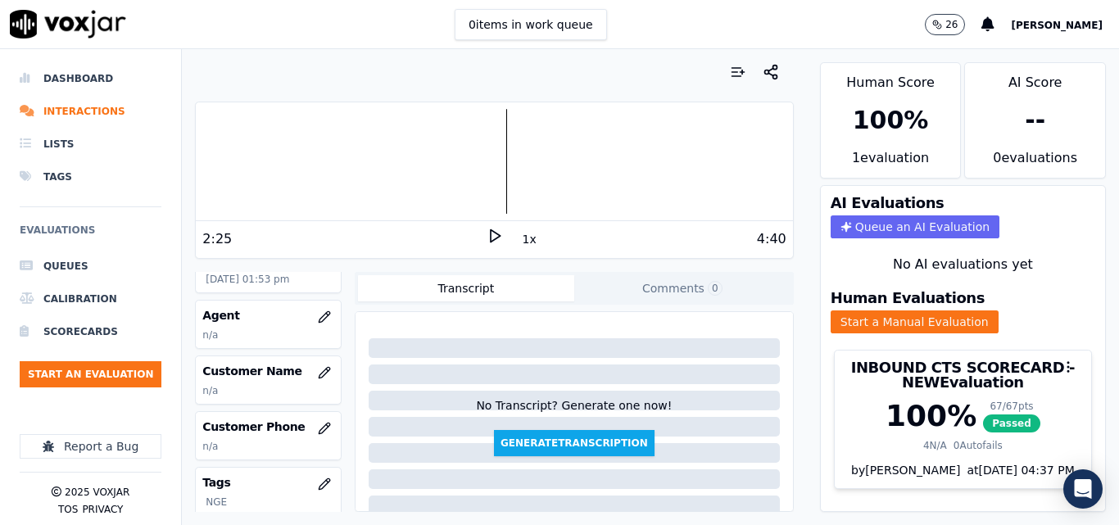
scroll to position [164, 0]
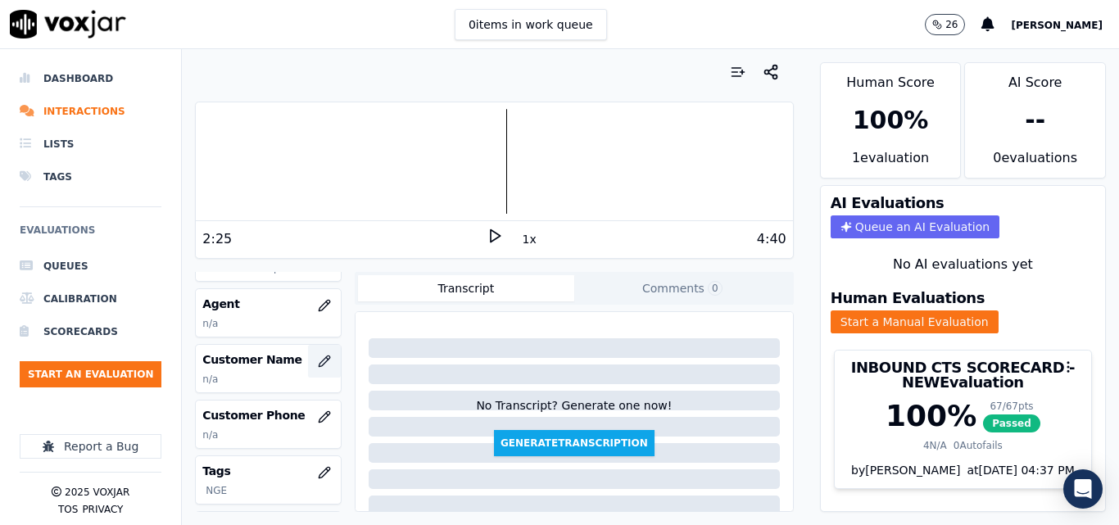
click at [308, 354] on button "button" at bounding box center [324, 361] width 33 height 33
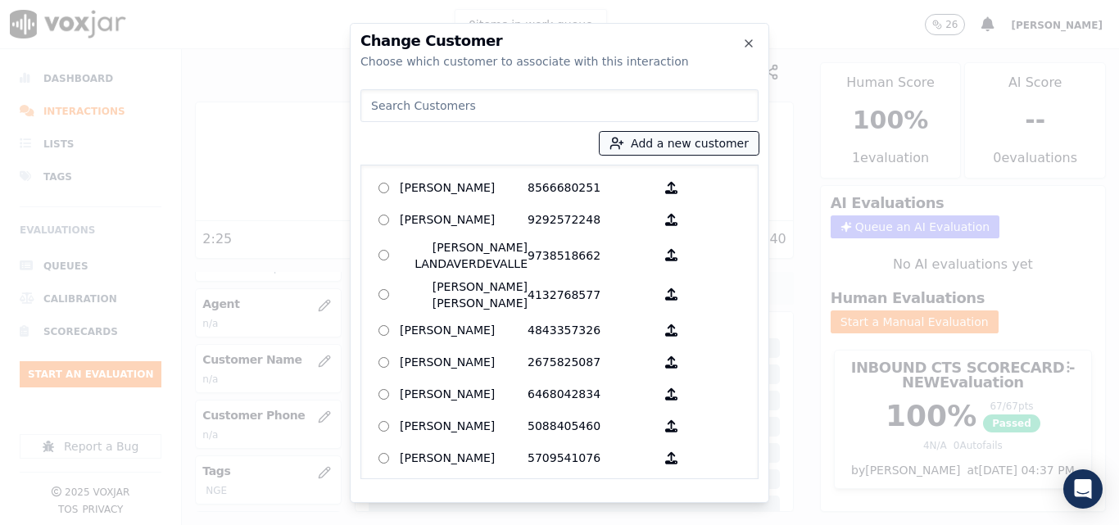
click at [678, 135] on button "Add a new customer" at bounding box center [679, 143] width 159 height 23
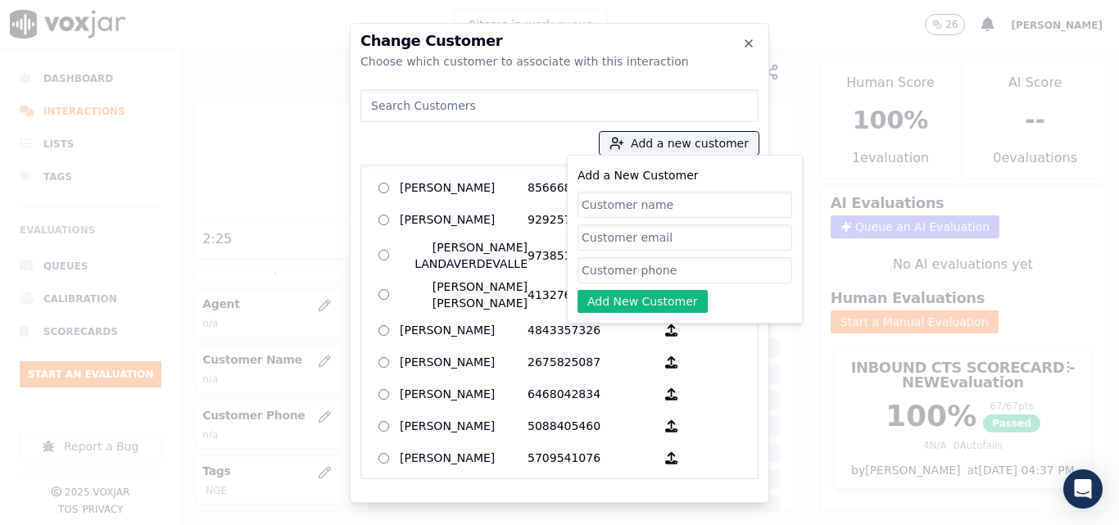
drag, startPoint x: 673, startPoint y: 199, endPoint x: 667, endPoint y: 207, distance: 10.5
click at [673, 199] on input "Add a New Customer" at bounding box center [685, 205] width 215 height 26
type input "[PERSON_NAME]"
click at [698, 276] on input "Add a New Customer" at bounding box center [685, 270] width 215 height 26
click at [679, 262] on input "Add a New Customer" at bounding box center [685, 270] width 215 height 26
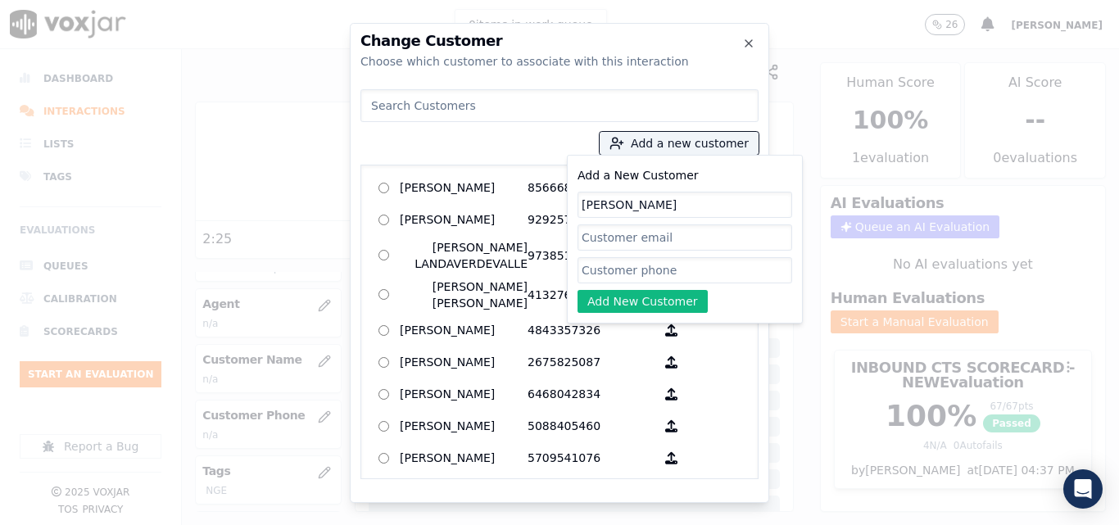
paste input "6177190761"
type input "6177190761"
click at [620, 301] on button "Add New Customer" at bounding box center [643, 301] width 130 height 23
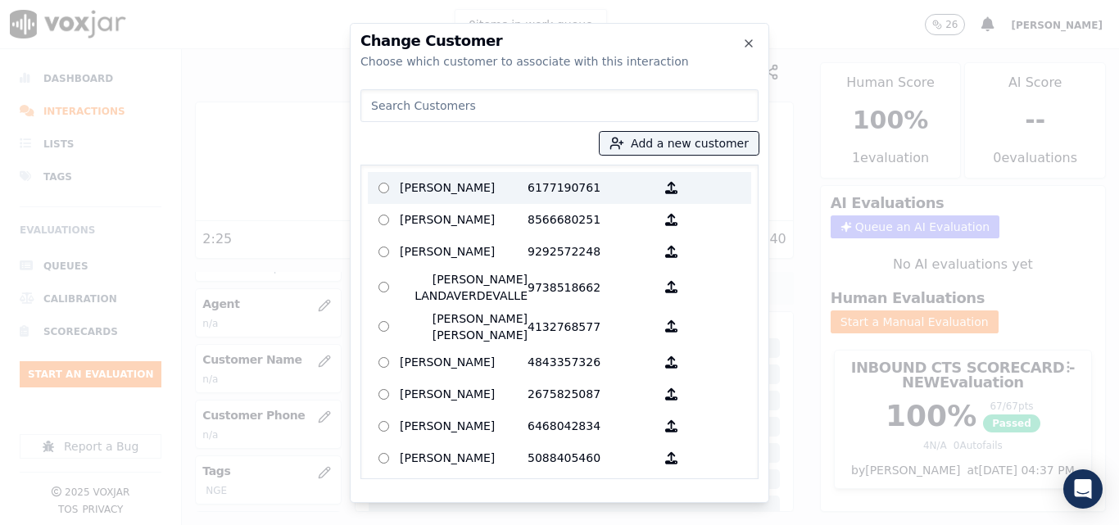
click at [528, 190] on p "6177190761" at bounding box center [592, 187] width 128 height 25
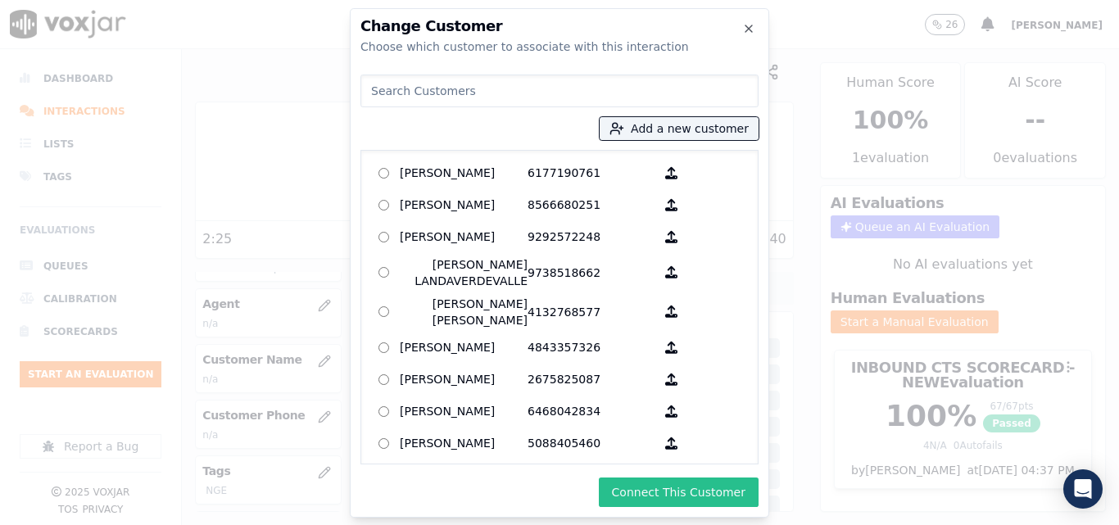
click at [669, 506] on button "Connect This Customer" at bounding box center [679, 492] width 160 height 29
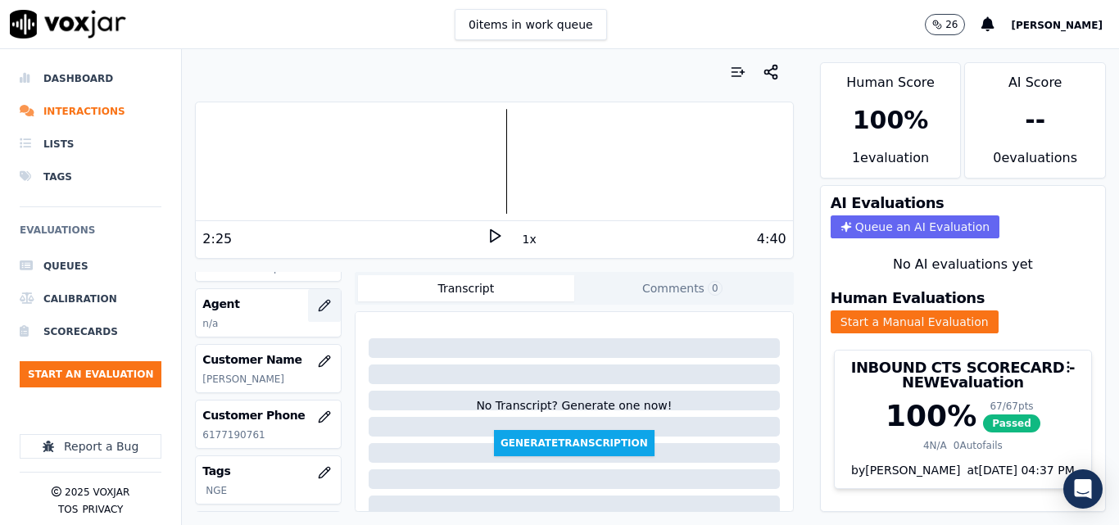
click at [308, 297] on button "button" at bounding box center [324, 305] width 33 height 33
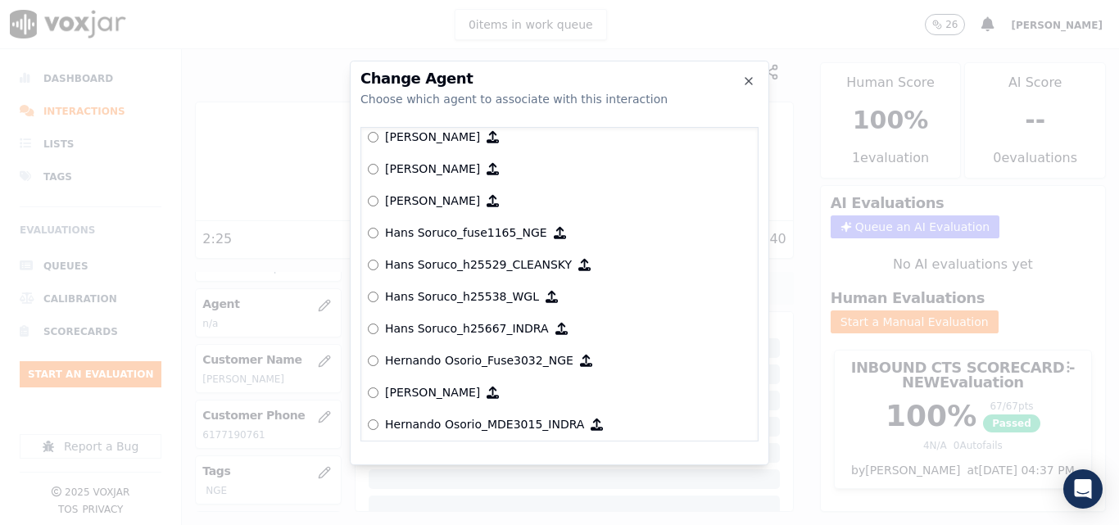
scroll to position [3275, 0]
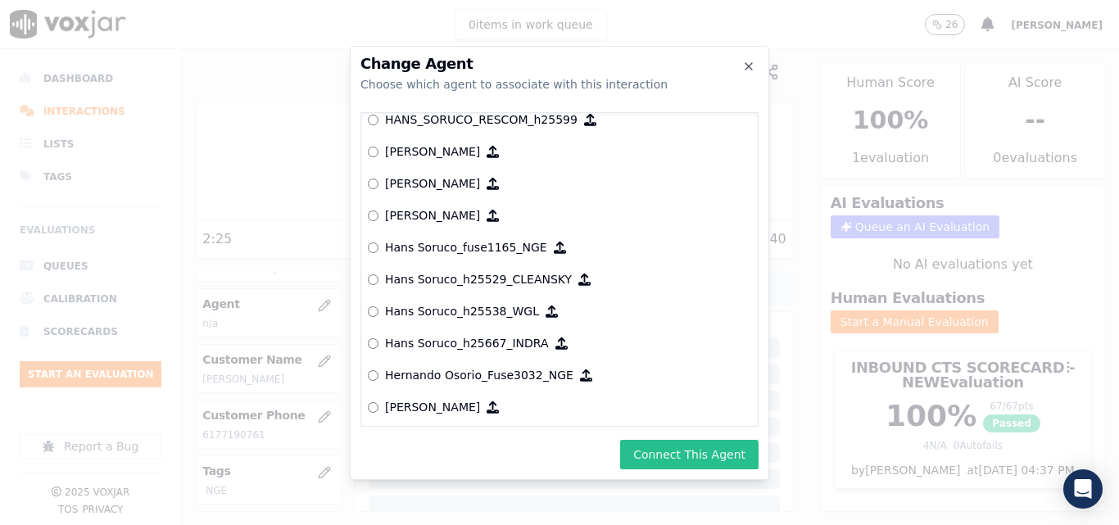
click at [744, 447] on button "Connect This Agent" at bounding box center [689, 454] width 138 height 29
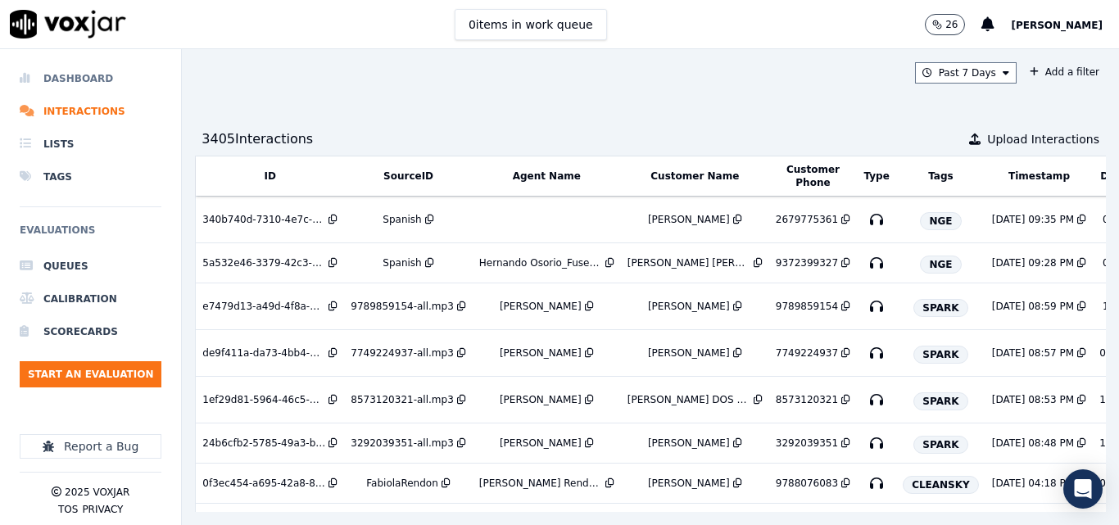
click at [82, 75] on li "Dashboard" at bounding box center [91, 78] width 142 height 33
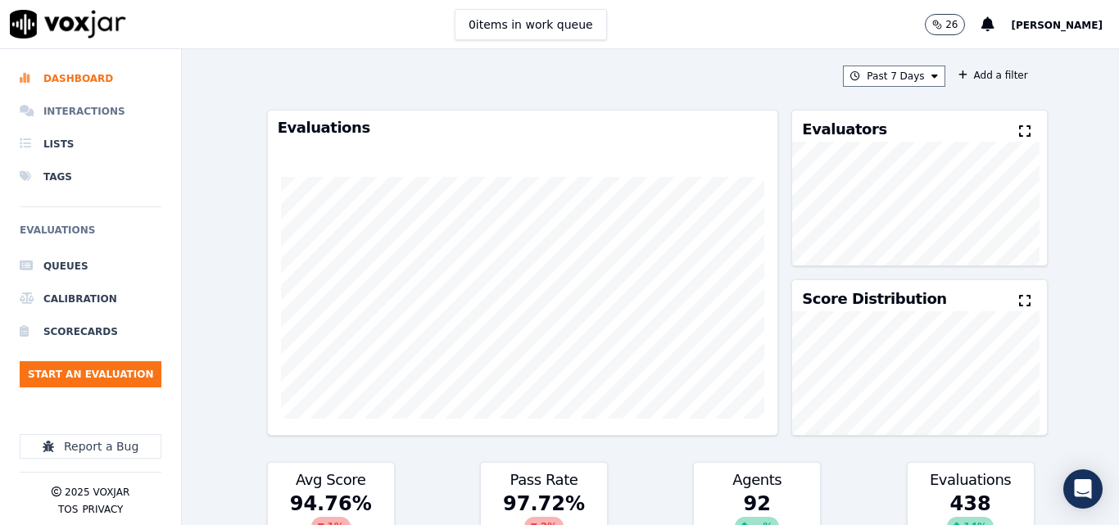
click at [113, 116] on li "Interactions" at bounding box center [91, 111] width 142 height 33
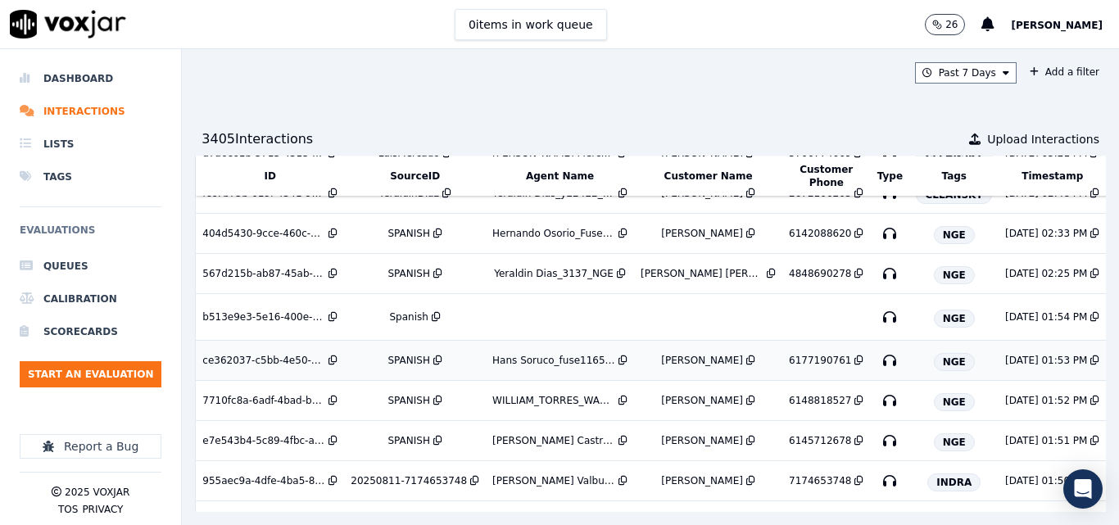
scroll to position [922, 0]
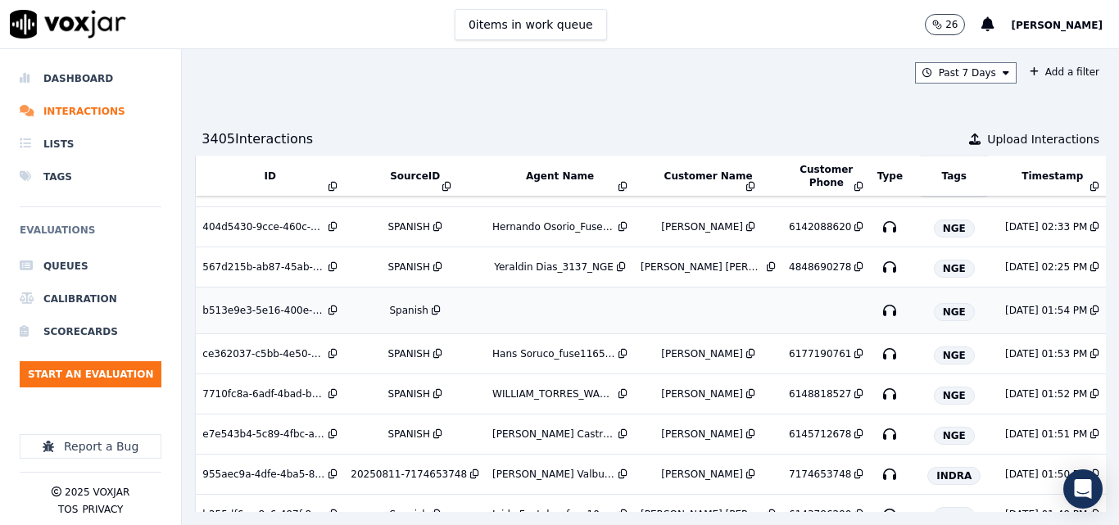
click at [397, 310] on div "Spanish" at bounding box center [409, 310] width 39 height 13
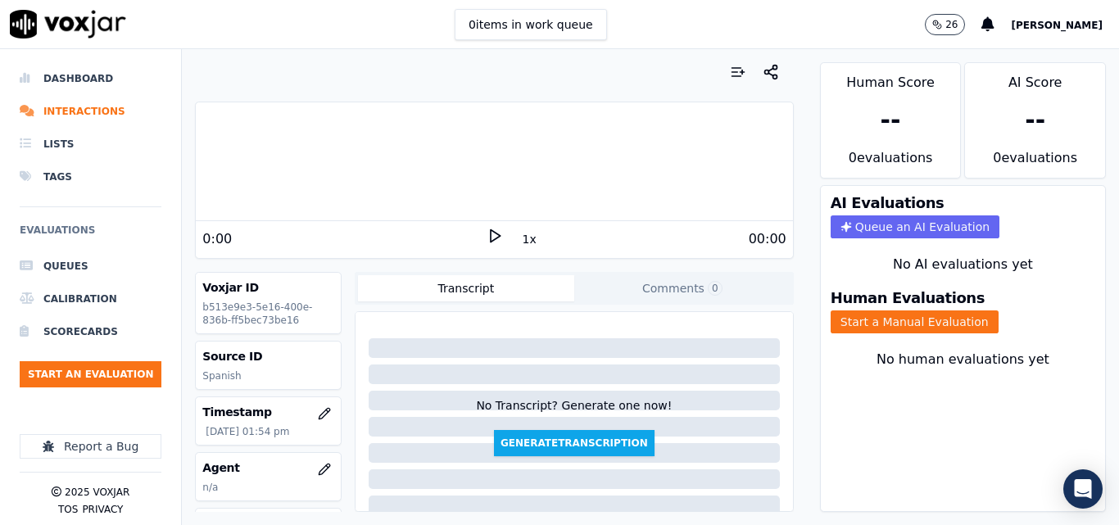
click at [695, 16] on div "0 items in work queue 26 [PERSON_NAME]" at bounding box center [559, 24] width 1119 height 49
click at [487, 236] on icon at bounding box center [495, 236] width 16 height 16
click at [487, 233] on icon at bounding box center [495, 236] width 16 height 16
click at [487, 232] on icon at bounding box center [495, 236] width 16 height 16
click at [487, 233] on icon at bounding box center [495, 236] width 16 height 16
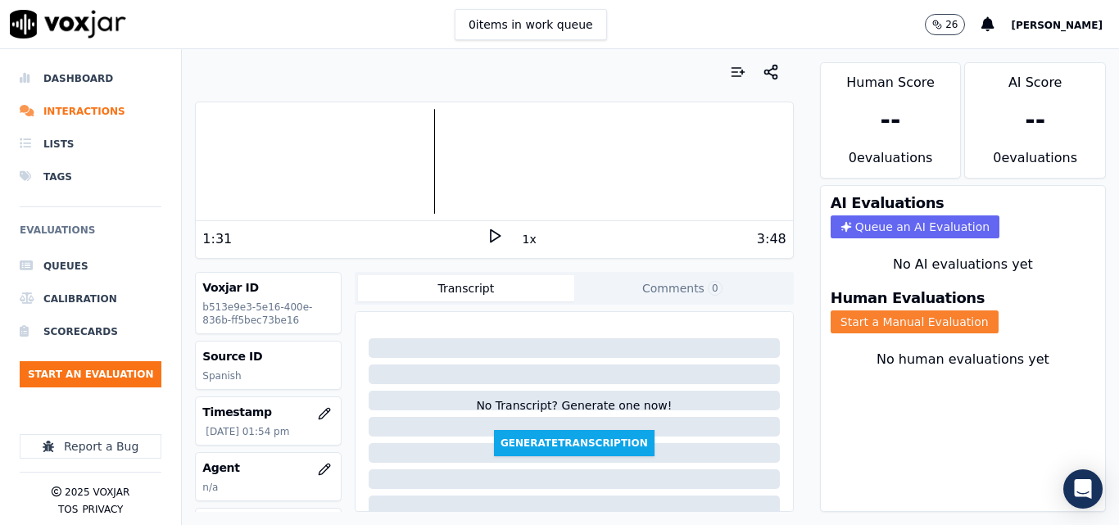
click at [886, 325] on button "Start a Manual Evaluation" at bounding box center [915, 322] width 168 height 23
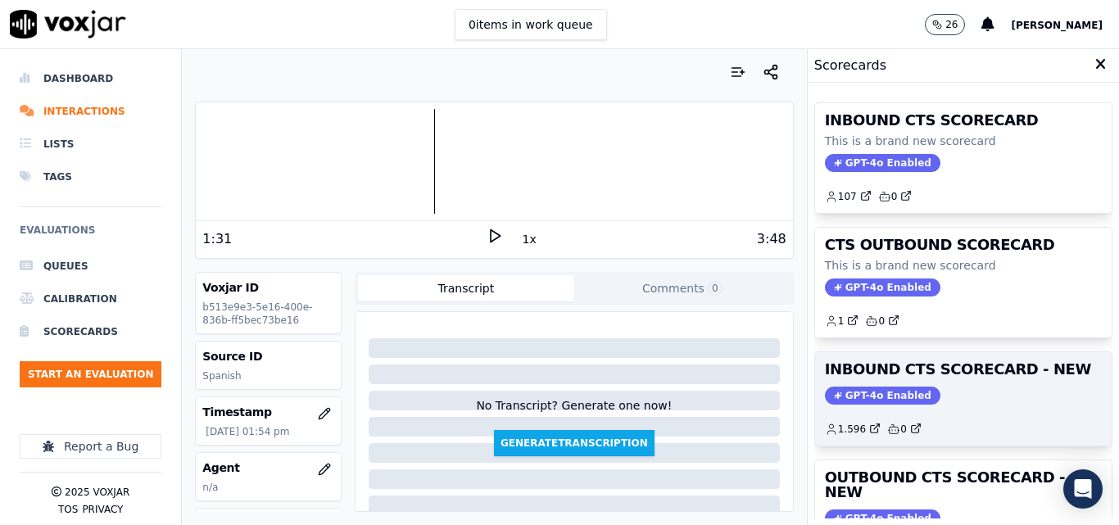
click at [1044, 374] on h3 "INBOUND CTS SCORECARD - NEW" at bounding box center [963, 369] width 277 height 15
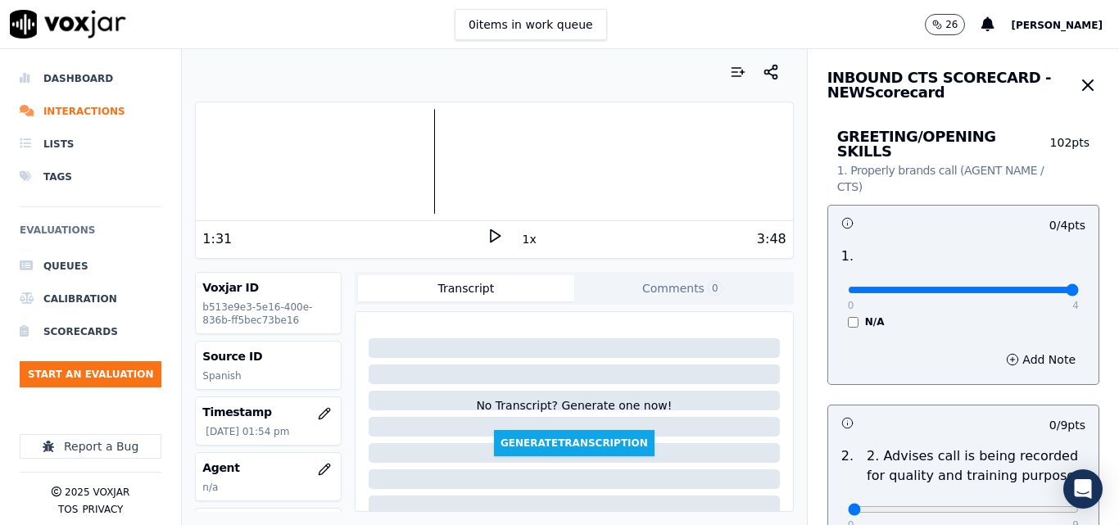
type input "4"
click at [1038, 287] on input "range" at bounding box center [963, 290] width 231 height 7
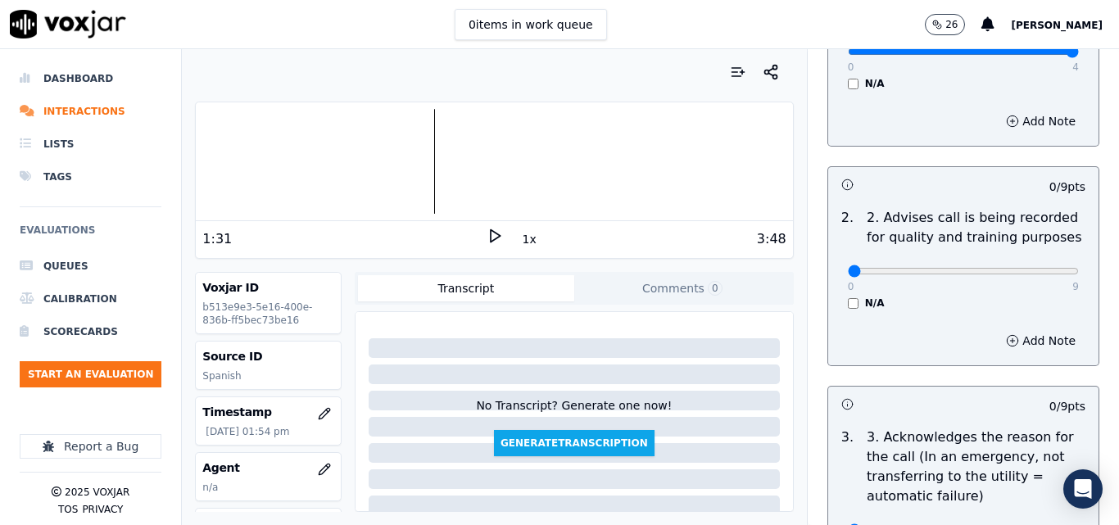
scroll to position [246, 0]
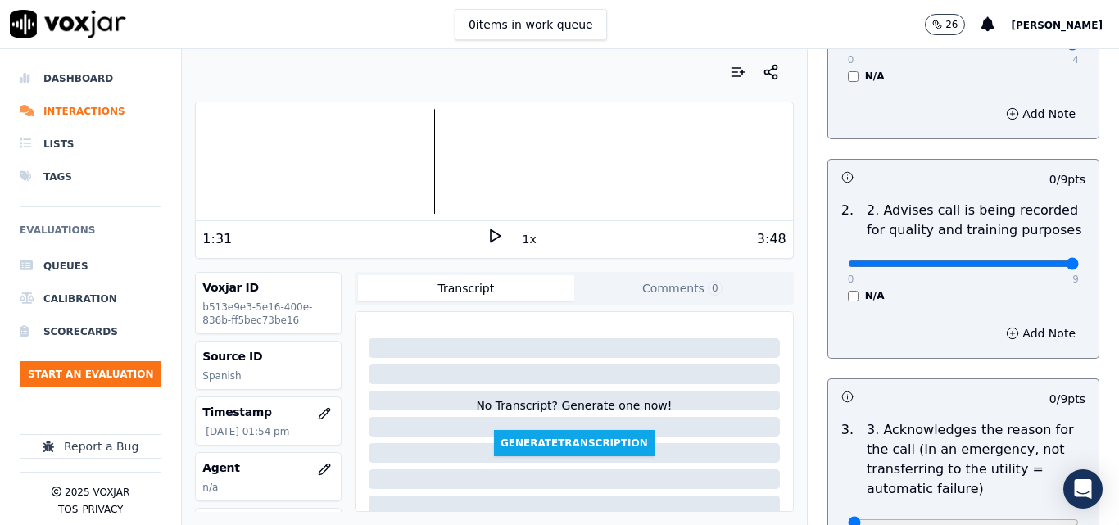
type input "9"
click at [1035, 48] on input "range" at bounding box center [963, 44] width 231 height 7
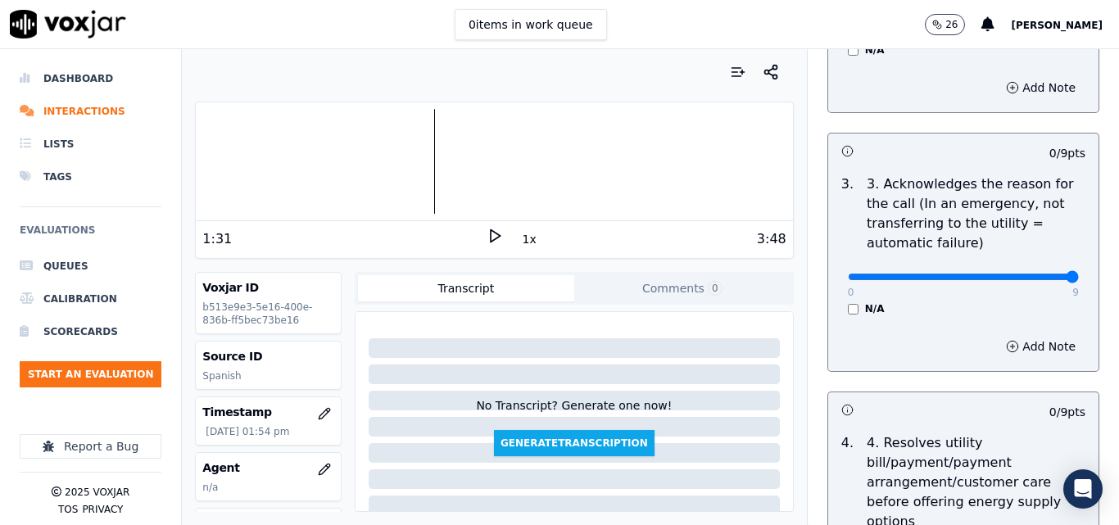
type input "9"
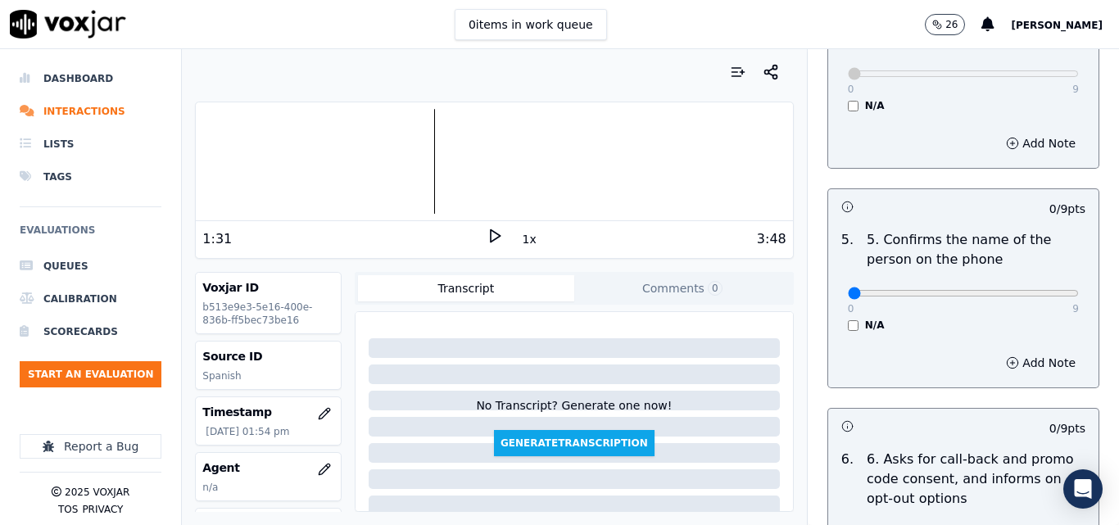
scroll to position [983, 0]
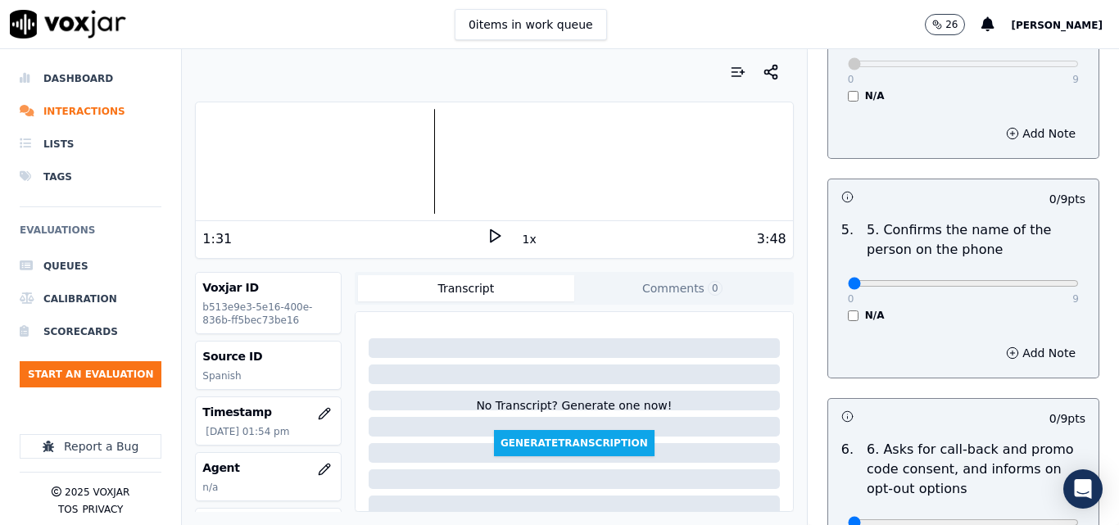
click at [1043, 263] on div "0 9 N/A" at bounding box center [963, 291] width 257 height 62
type input "9"
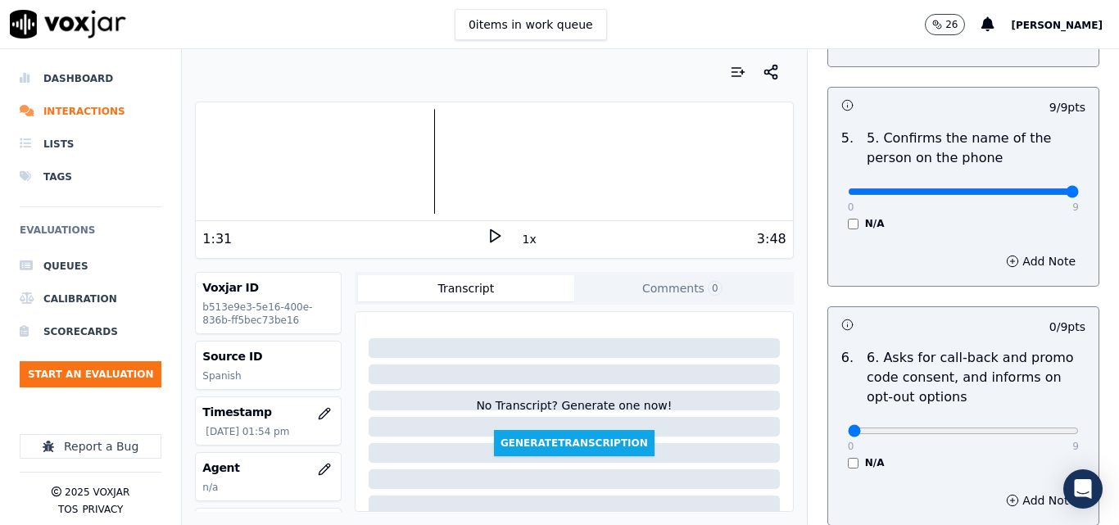
scroll to position [1229, 0]
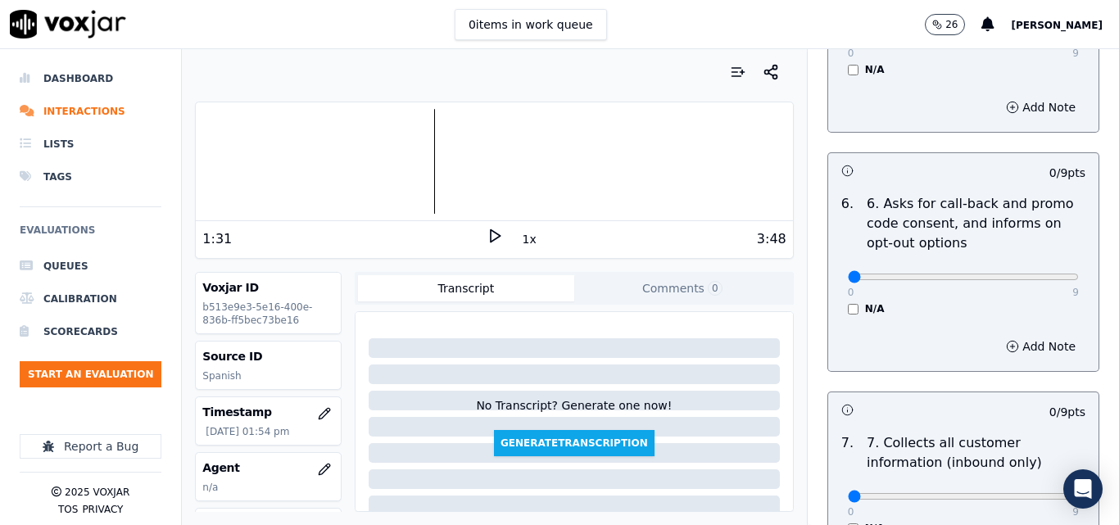
click at [835, 293] on div "0 9 N/A" at bounding box center [963, 284] width 257 height 62
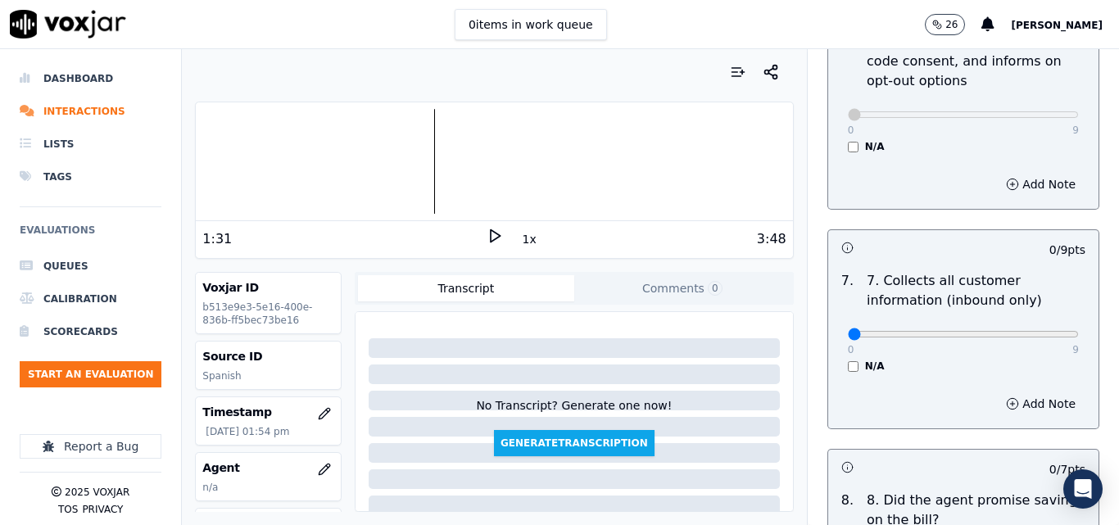
scroll to position [1393, 0]
type input "9"
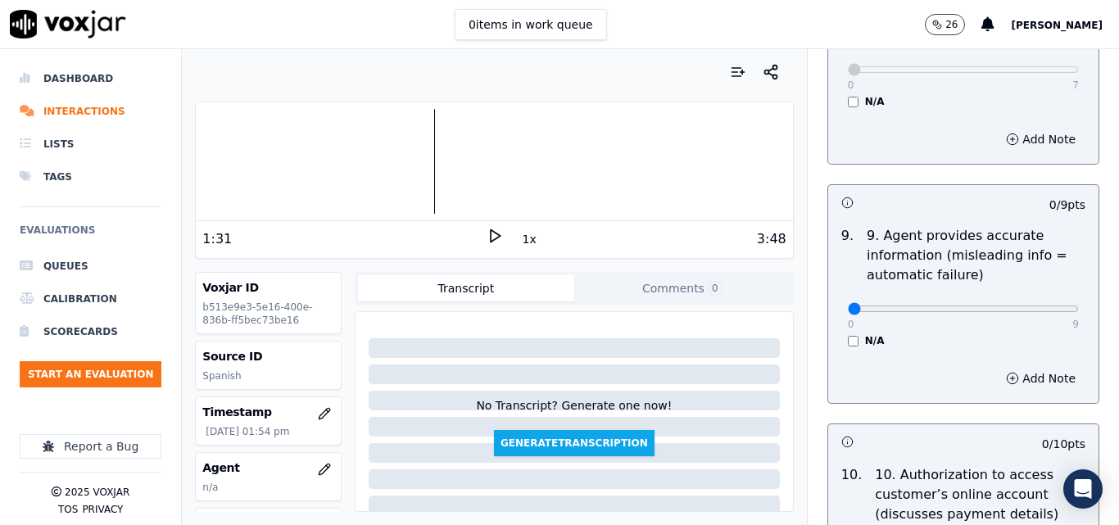
scroll to position [1884, 0]
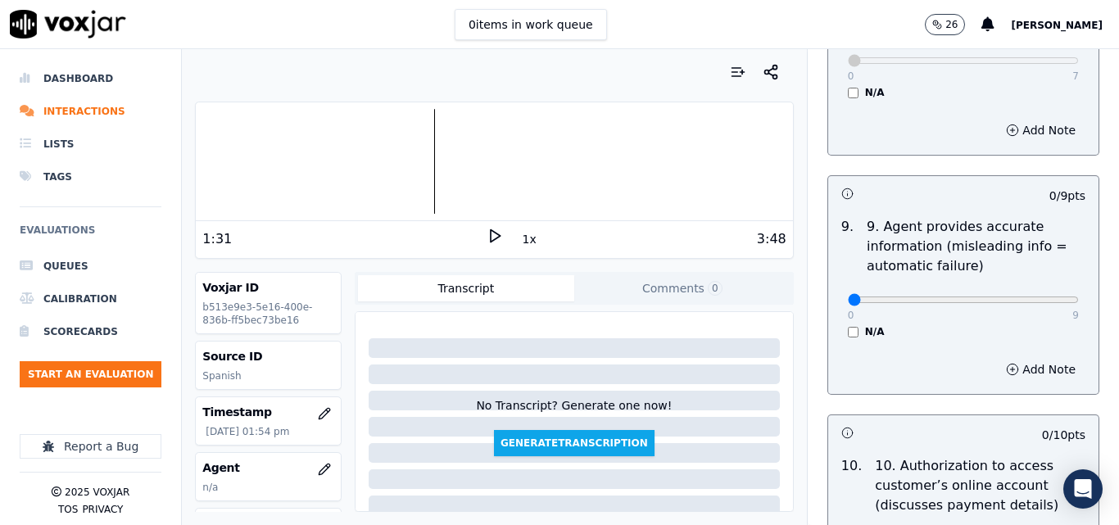
click at [1046, 278] on div "0 9 N/A" at bounding box center [963, 307] width 257 height 62
type input "9"
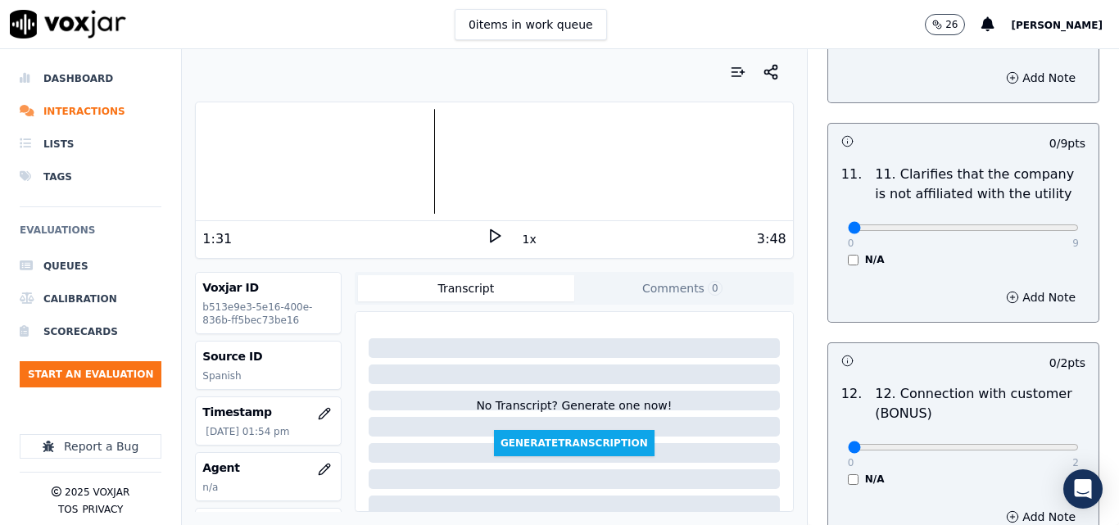
scroll to position [2458, 0]
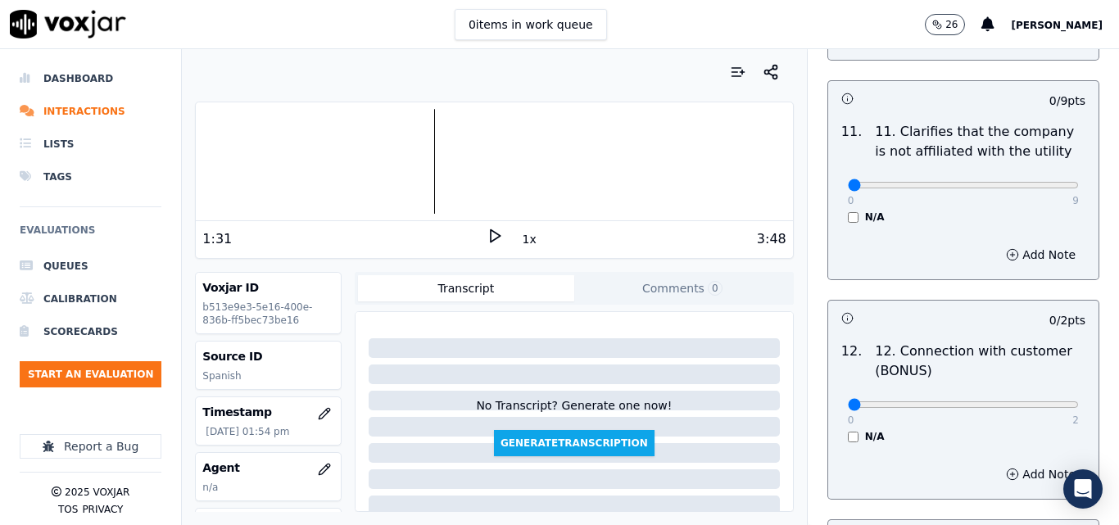
click at [1034, 161] on div "0 9 N/A" at bounding box center [963, 192] width 257 height 62
type input "9"
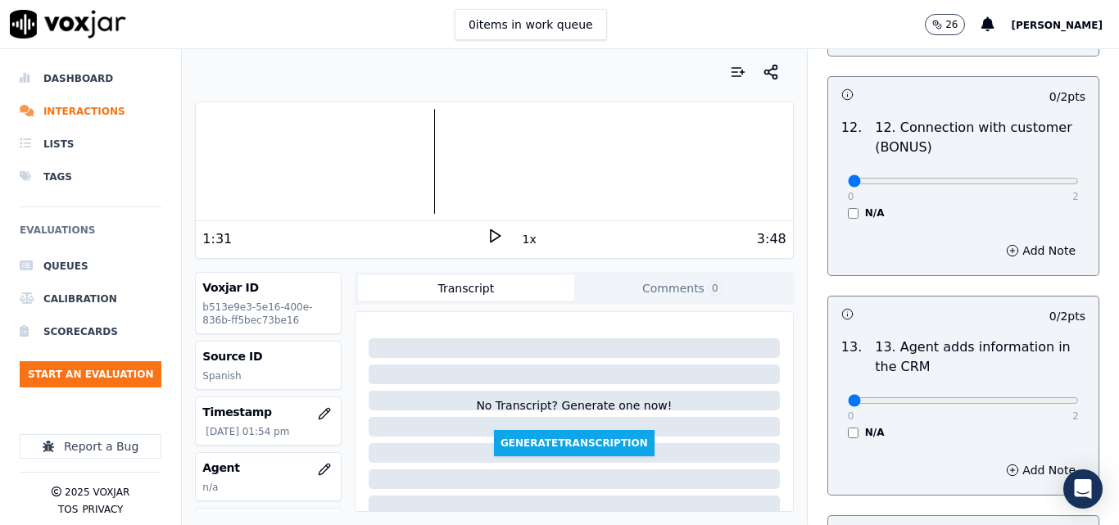
scroll to position [2704, 0]
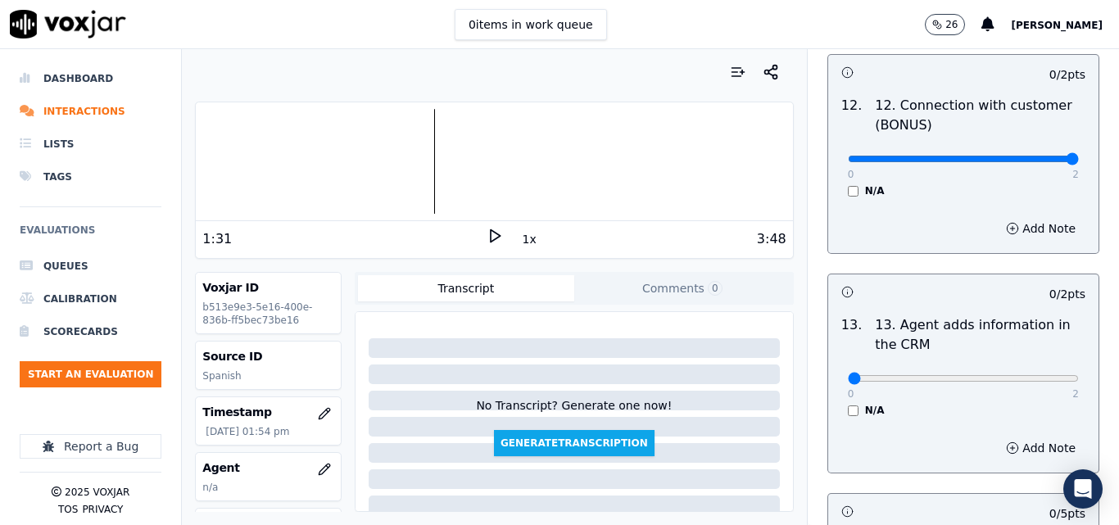
type input "2"
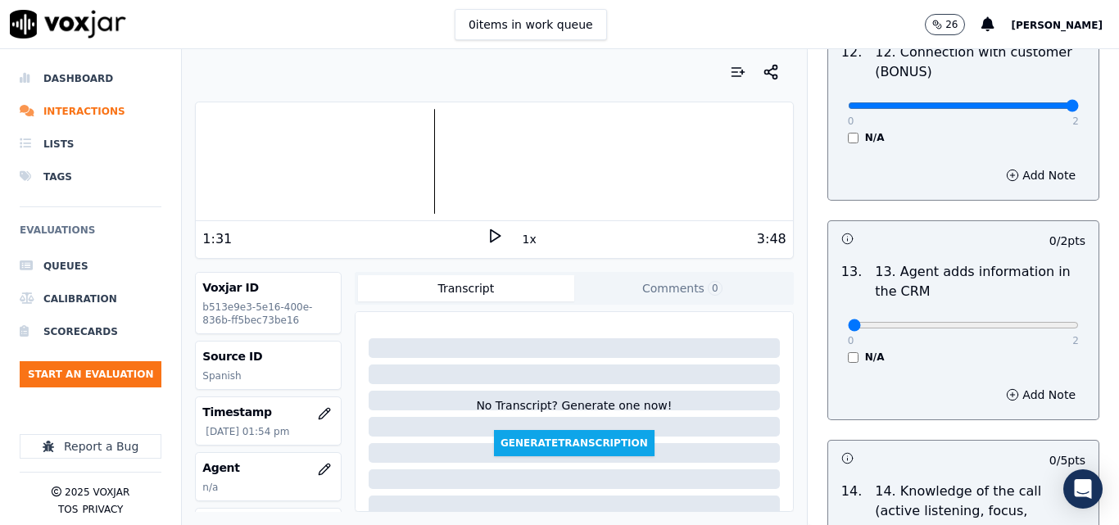
scroll to position [2786, 0]
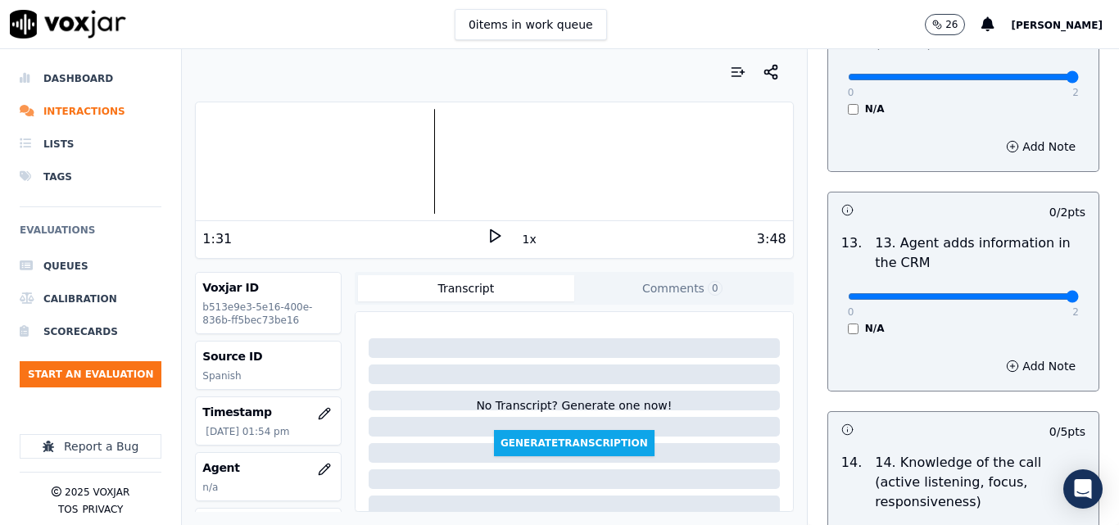
type input "2"
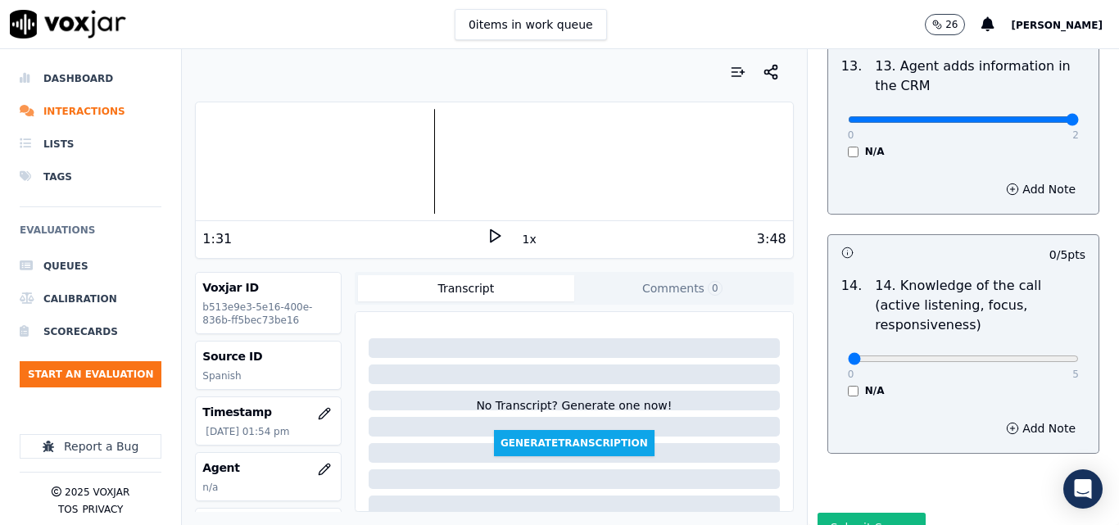
scroll to position [2992, 0]
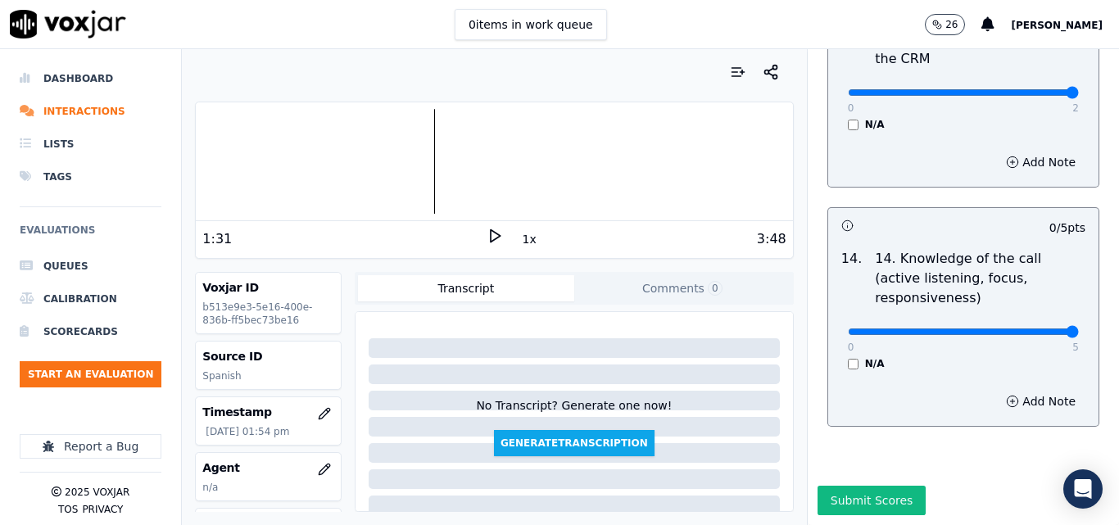
type input "5"
click at [846, 486] on button "Submit Scores" at bounding box center [872, 500] width 109 height 29
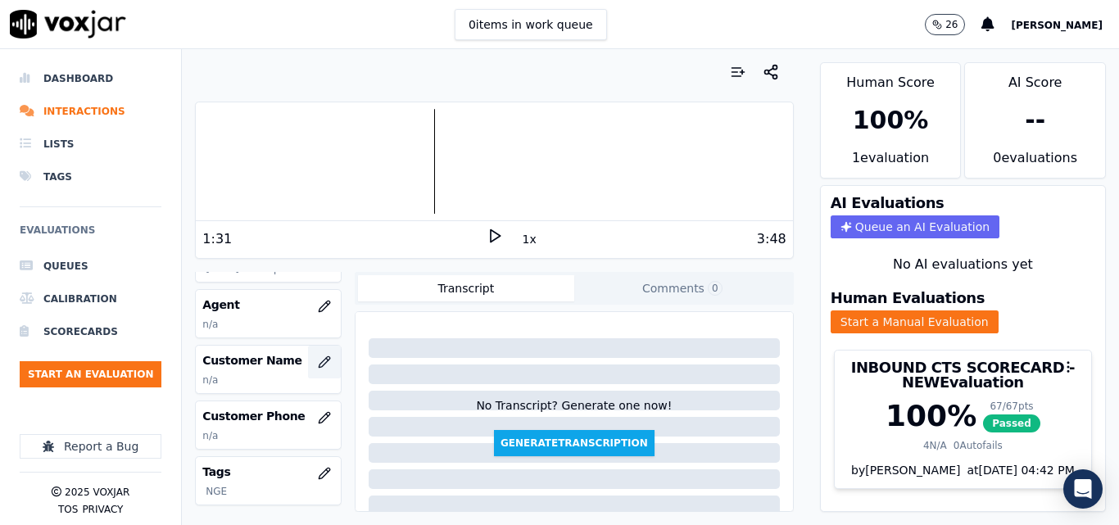
scroll to position [164, 0]
click at [319, 307] on icon "button" at bounding box center [324, 305] width 11 height 11
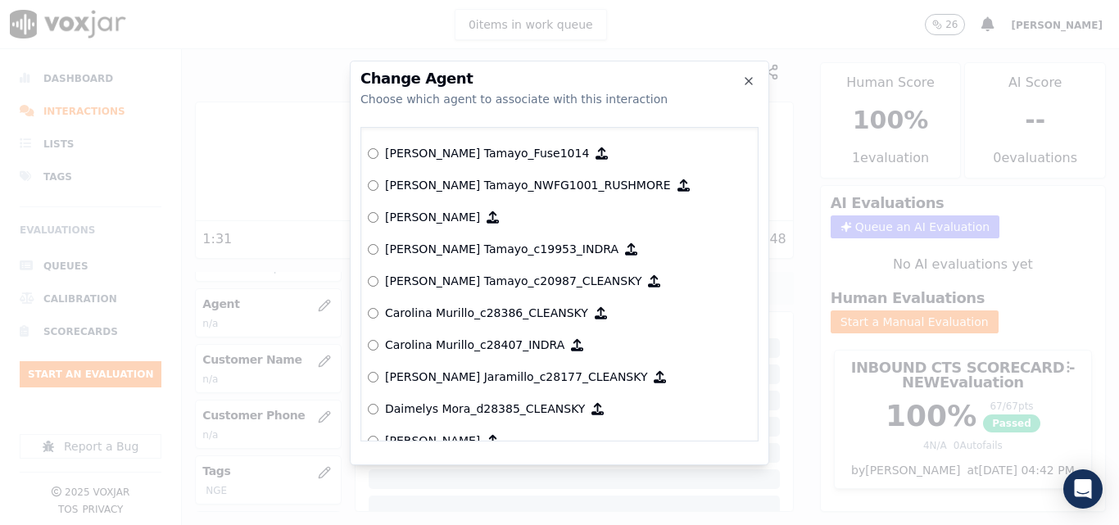
scroll to position [1431, 0]
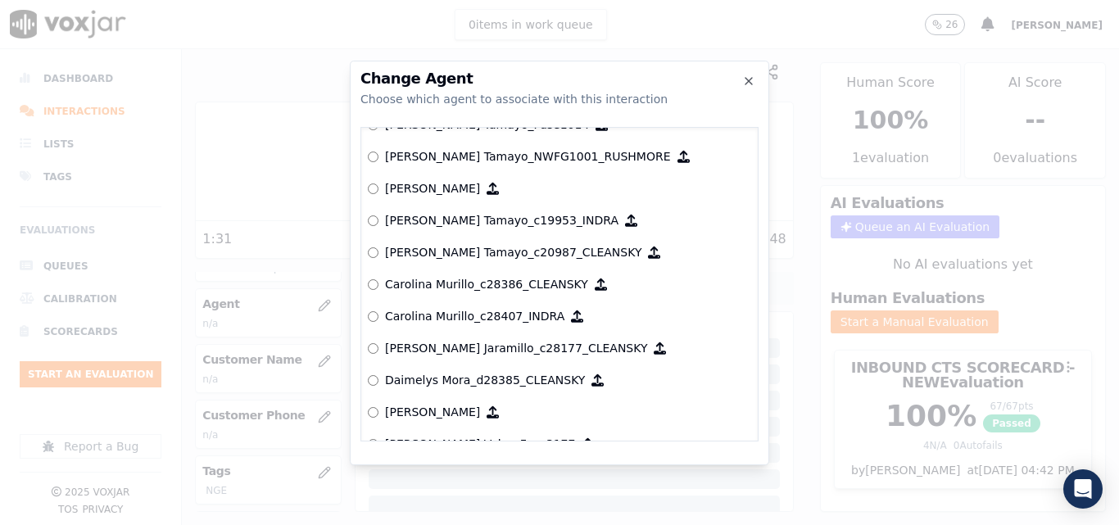
click at [221, 362] on div at bounding box center [559, 262] width 1119 height 525
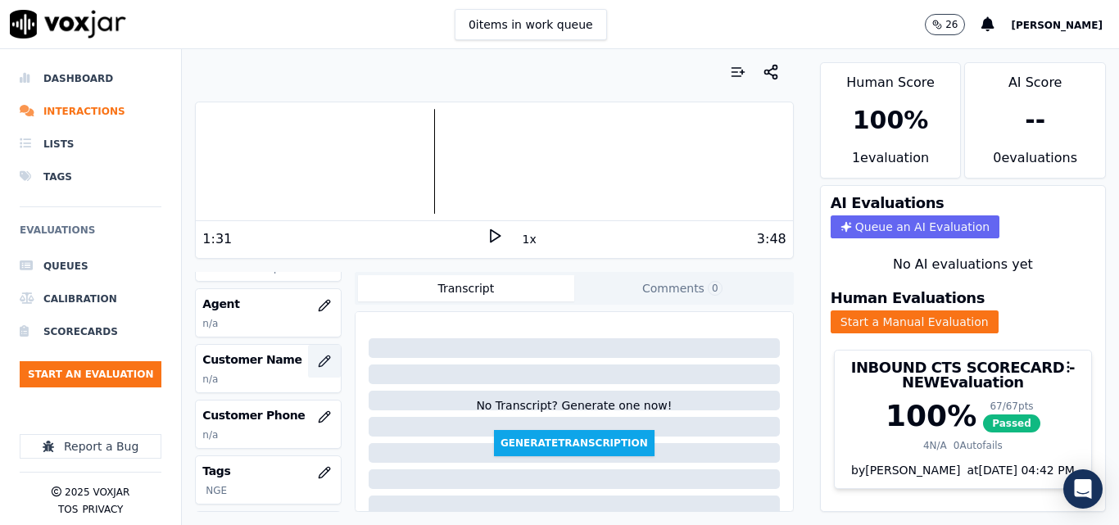
click at [318, 355] on icon "button" at bounding box center [324, 361] width 13 height 13
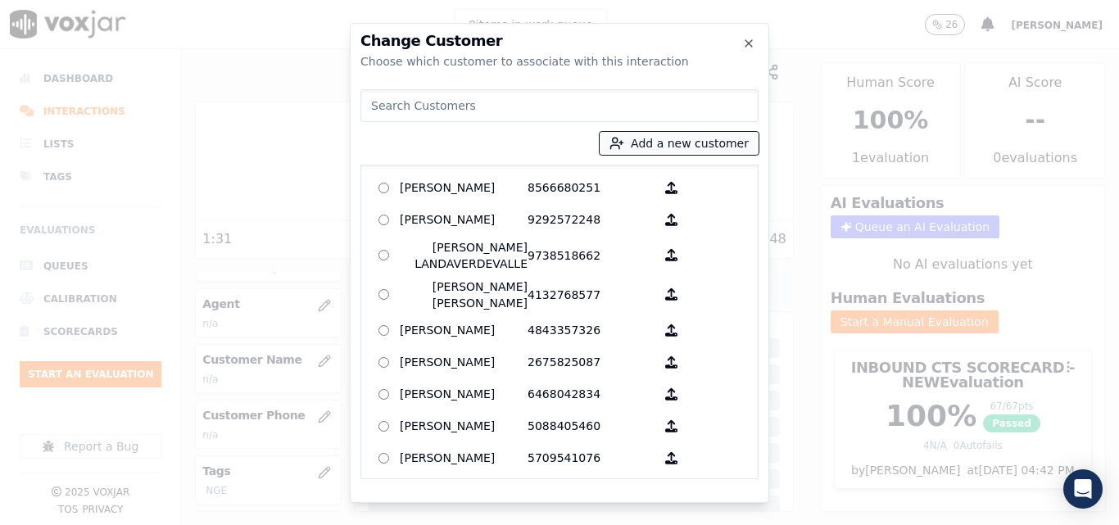
click at [745, 141] on button "Add a new customer" at bounding box center [679, 143] width 159 height 23
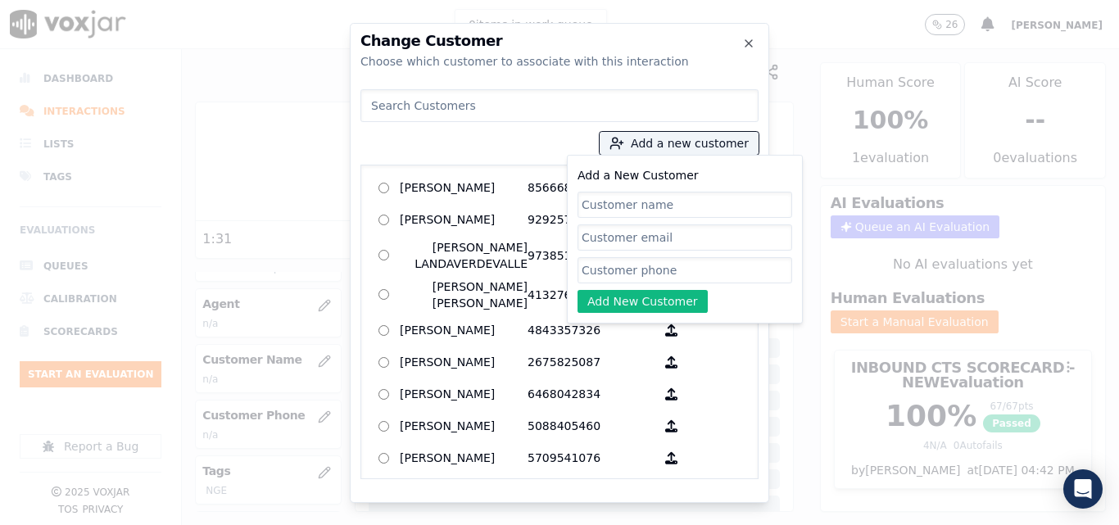
click at [641, 194] on input "Add a New Customer" at bounding box center [685, 205] width 215 height 26
type input "[PERSON_NAME]"
click at [642, 257] on input "Add a New Customer" at bounding box center [685, 270] width 215 height 26
click at [617, 269] on input "Add a New Customer" at bounding box center [685, 270] width 215 height 26
type input "v"
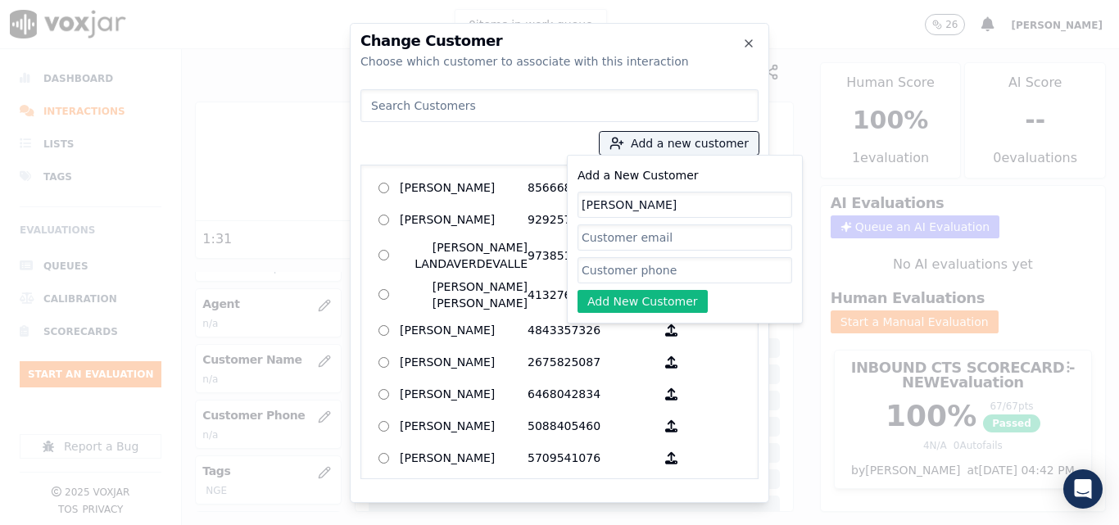
paste input "6178882413"
type input "6178882413"
click at [643, 290] on button "Add New Customer" at bounding box center [643, 301] width 130 height 23
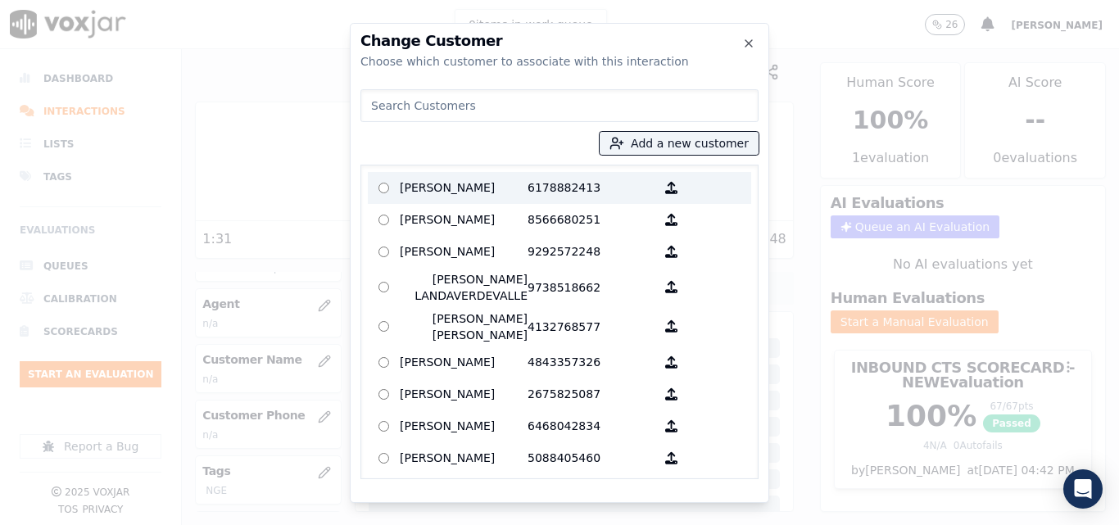
click at [507, 185] on p "[PERSON_NAME]" at bounding box center [464, 187] width 128 height 25
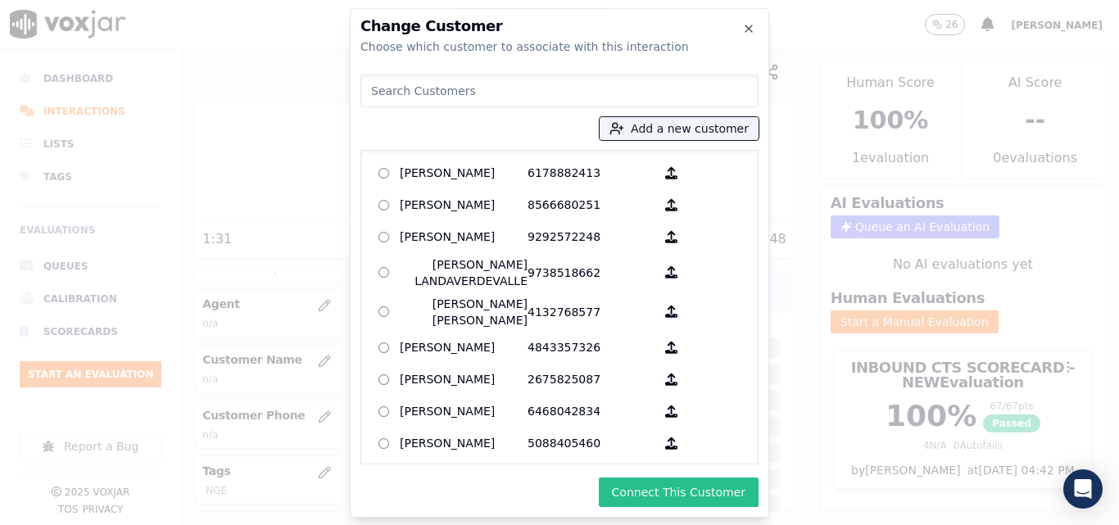
click at [679, 485] on button "Connect This Customer" at bounding box center [679, 492] width 160 height 29
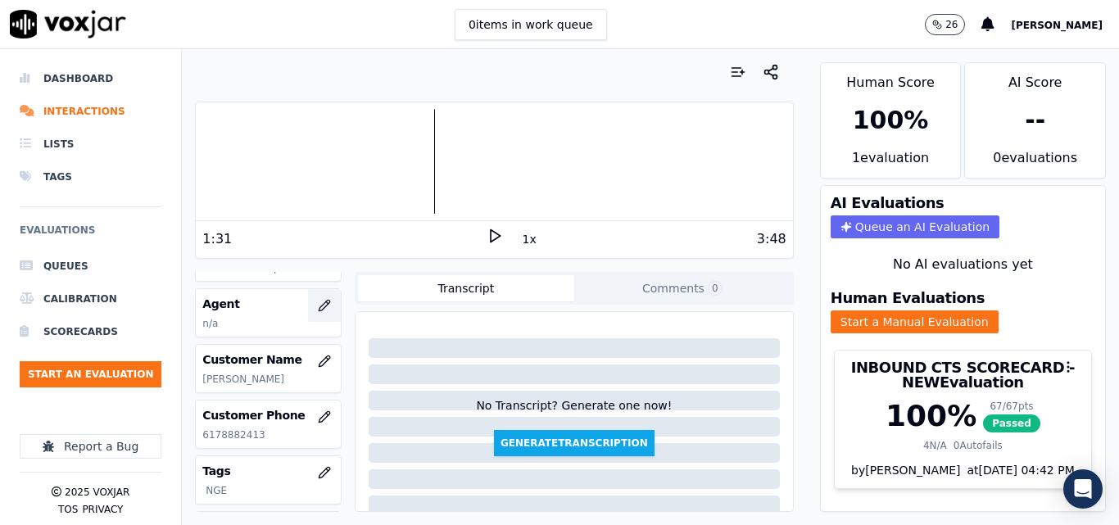
click at [318, 300] on icon "button" at bounding box center [324, 305] width 13 height 13
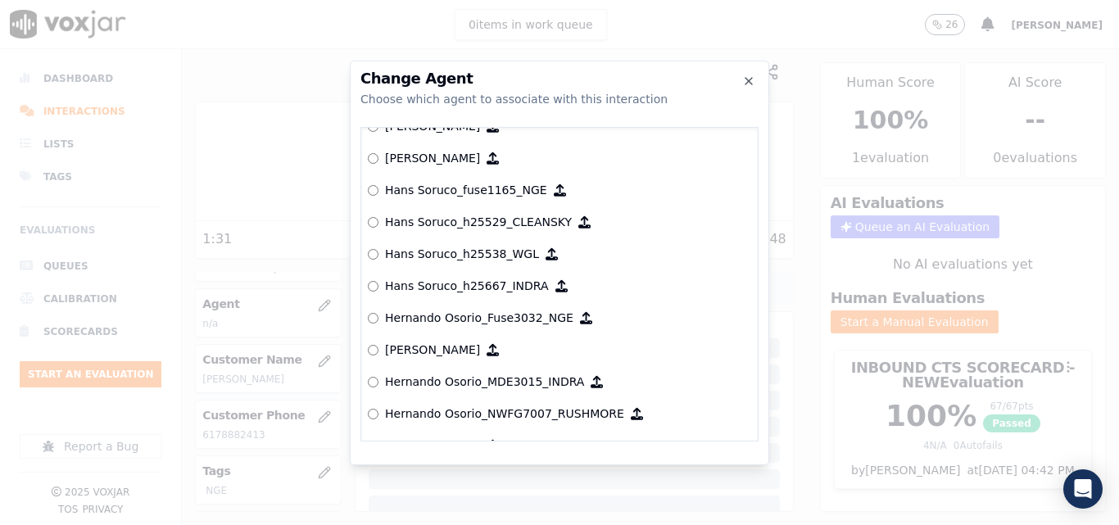
scroll to position [3317, 0]
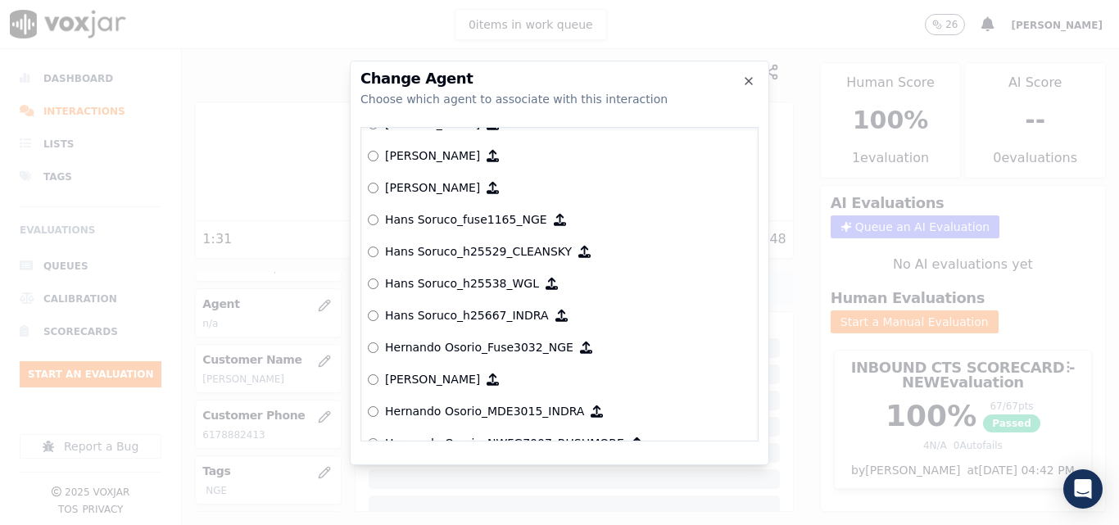
click at [380, 217] on label "Hans Soruco_fuse1165_NGE" at bounding box center [559, 220] width 383 height 32
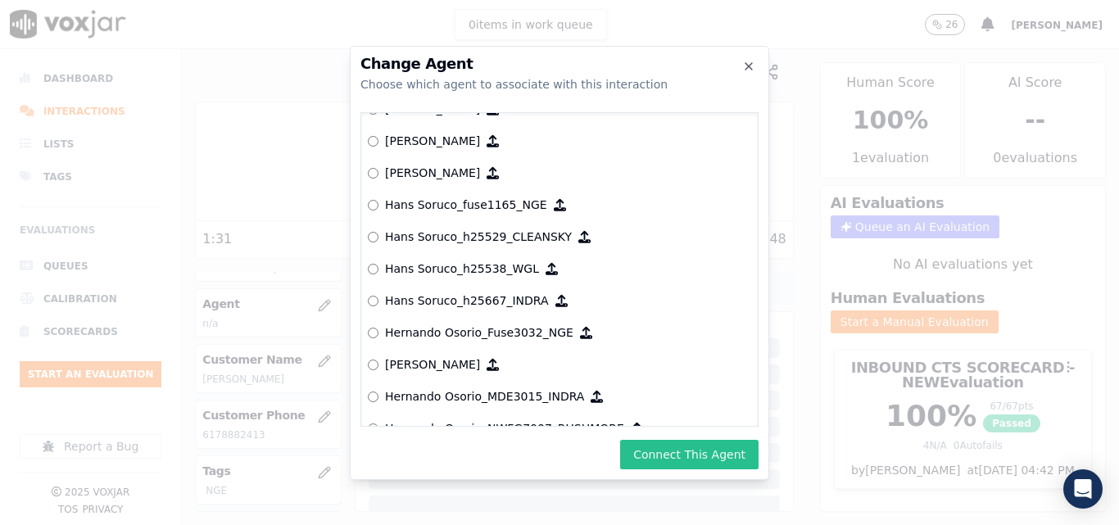
click at [696, 447] on button "Connect This Agent" at bounding box center [689, 454] width 138 height 29
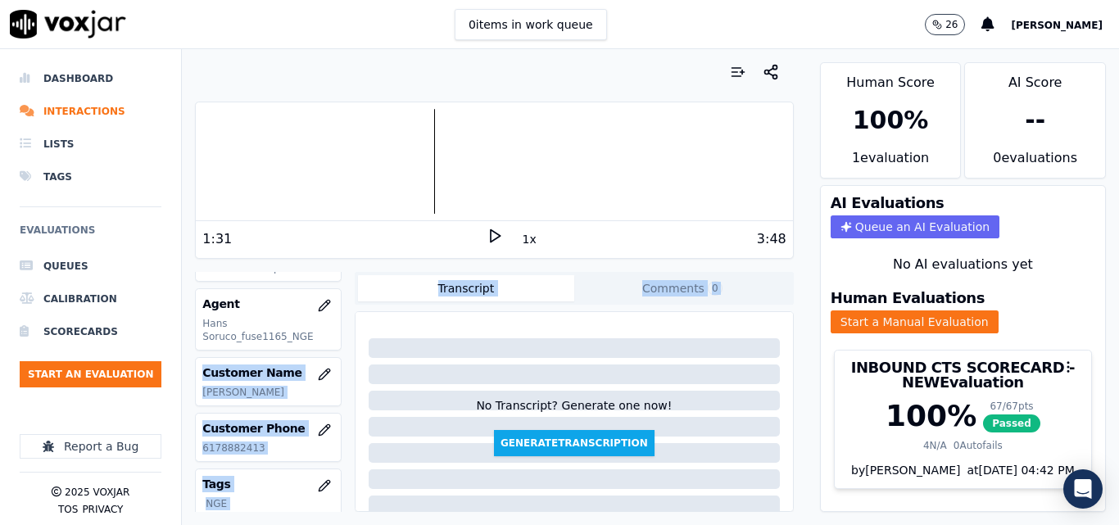
click at [344, 332] on div "Voxjar ID b513e9e3-5e16-400e-836b-ff5bec73be16 Source ID Spanish Timestamp 08/1…" at bounding box center [494, 392] width 598 height 240
click at [342, 336] on div "Voxjar ID b513e9e3-5e16-400e-836b-ff5bec73be16 Source ID Spanish Timestamp 08/1…" at bounding box center [494, 392] width 598 height 240
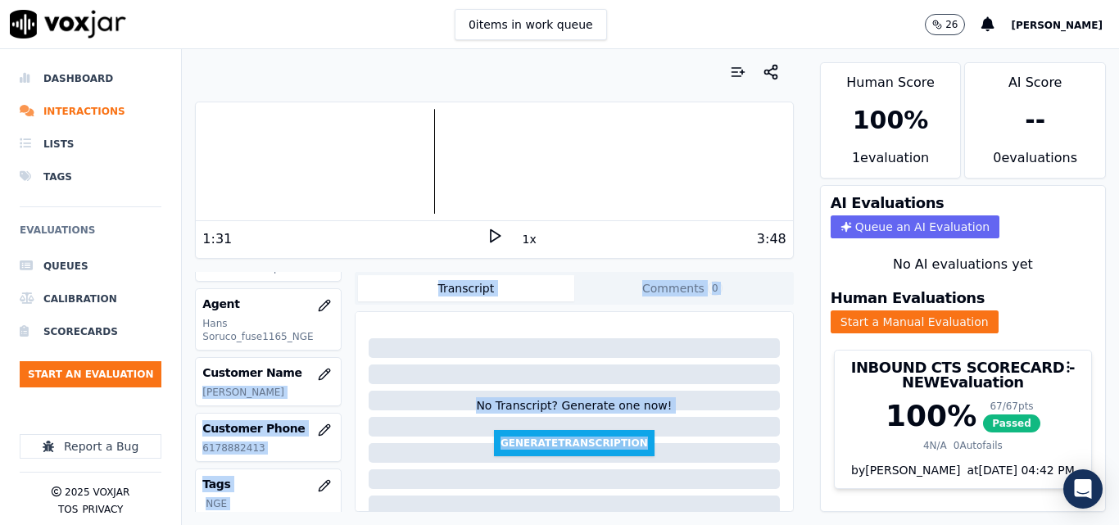
drag, startPoint x: 324, startPoint y: 362, endPoint x: 425, endPoint y: 277, distance: 132.0
click at [352, 322] on div "Voxjar ID b513e9e3-5e16-400e-836b-ff5bec73be16 Source ID Spanish Timestamp 08/1…" at bounding box center [494, 392] width 598 height 240
click at [665, 141] on div at bounding box center [494, 161] width 596 height 105
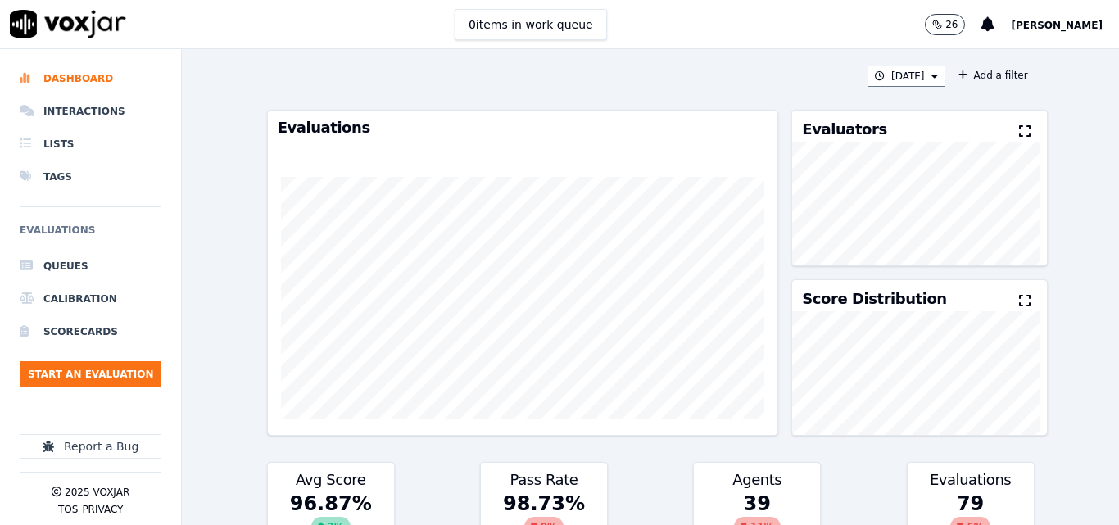
click at [1019, 127] on button at bounding box center [1028, 132] width 18 height 20
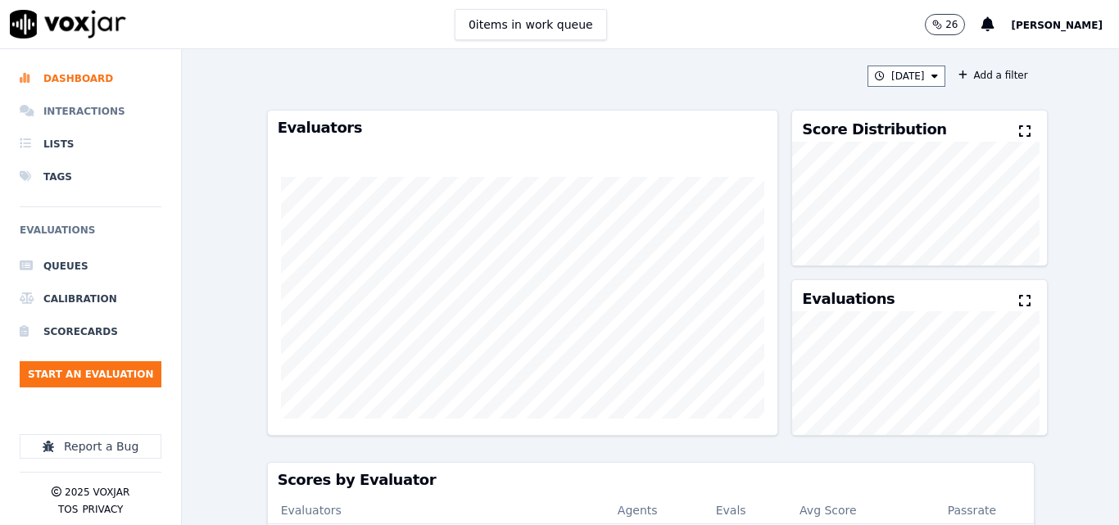
click at [85, 114] on li "Interactions" at bounding box center [91, 111] width 142 height 33
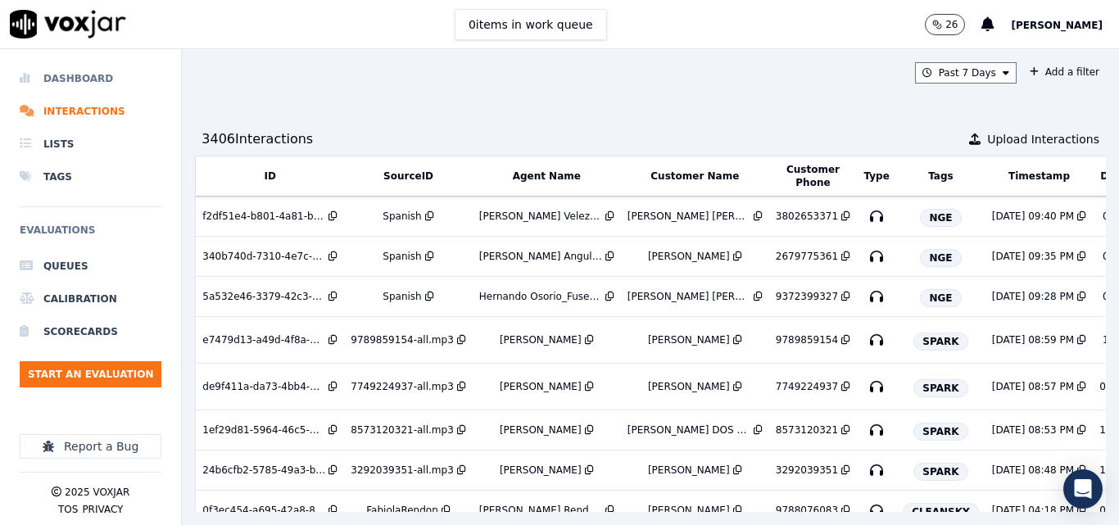
click at [98, 71] on li "Dashboard" at bounding box center [91, 78] width 142 height 33
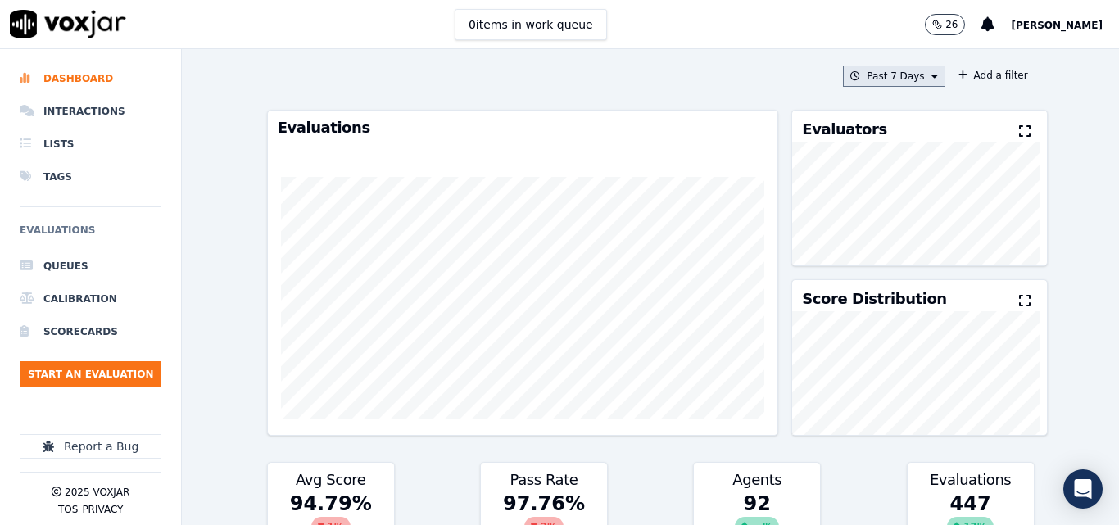
click at [905, 79] on button "Past 7 Days" at bounding box center [894, 76] width 102 height 21
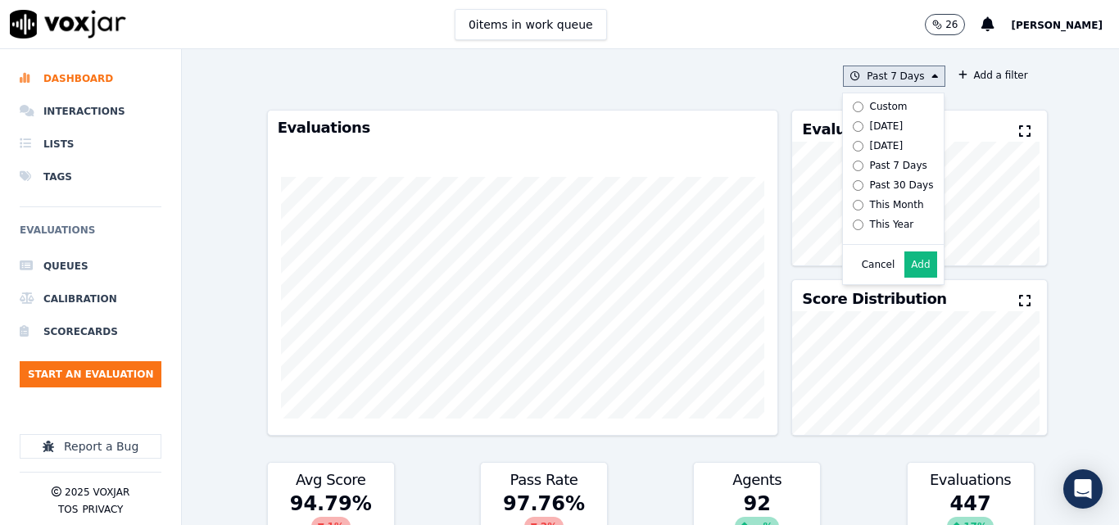
click at [870, 163] on div "Past 7 Days" at bounding box center [898, 165] width 57 height 13
click at [1019, 126] on icon at bounding box center [1024, 131] width 11 height 13
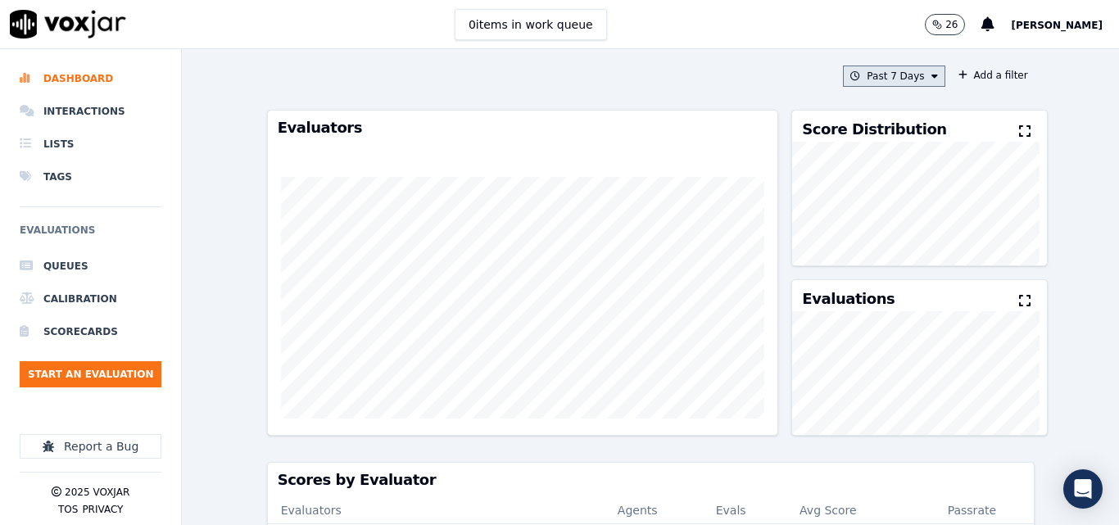
click at [919, 67] on button "Past 7 Days" at bounding box center [894, 76] width 102 height 21
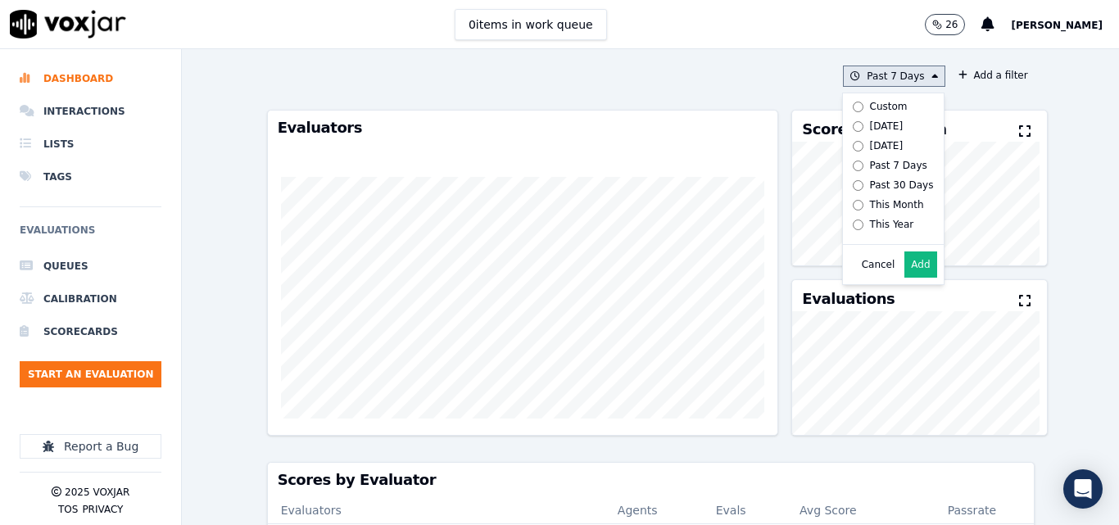
click at [849, 269] on div "Cancel Add" at bounding box center [893, 264] width 101 height 39
click at [862, 271] on button "Cancel" at bounding box center [879, 264] width 34 height 13
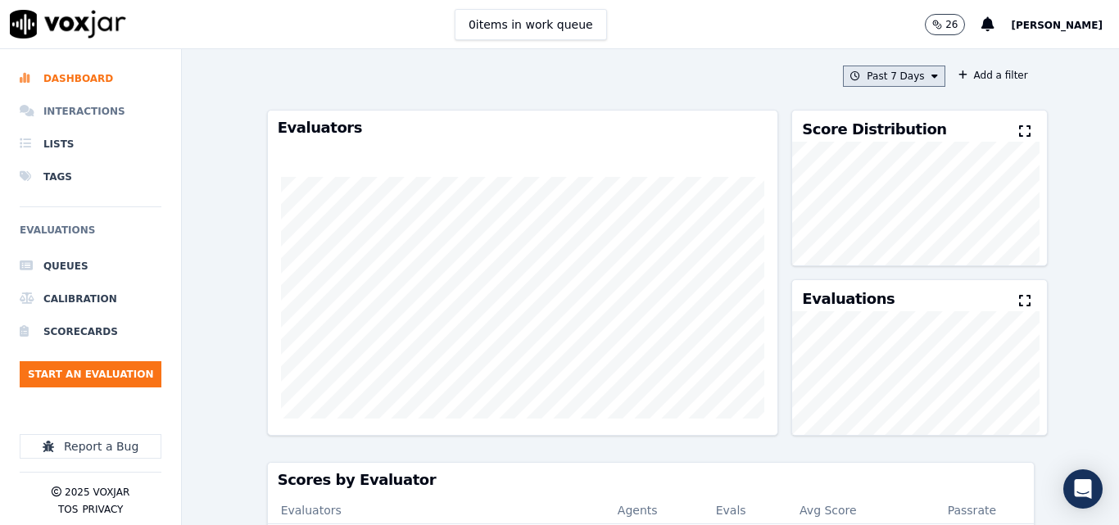
click at [98, 102] on li "Interactions" at bounding box center [91, 111] width 142 height 33
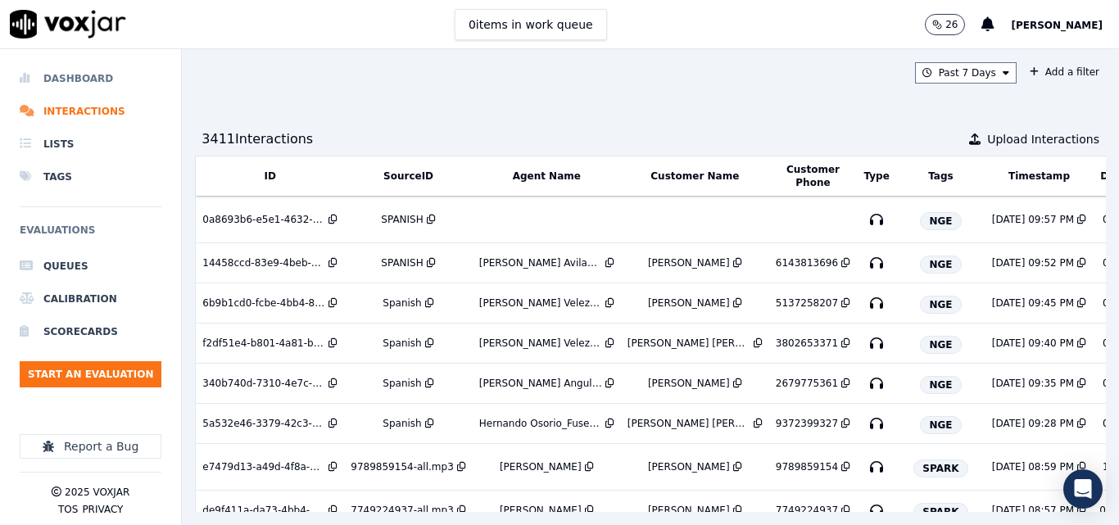
click at [70, 72] on li "Dashboard" at bounding box center [91, 78] width 142 height 33
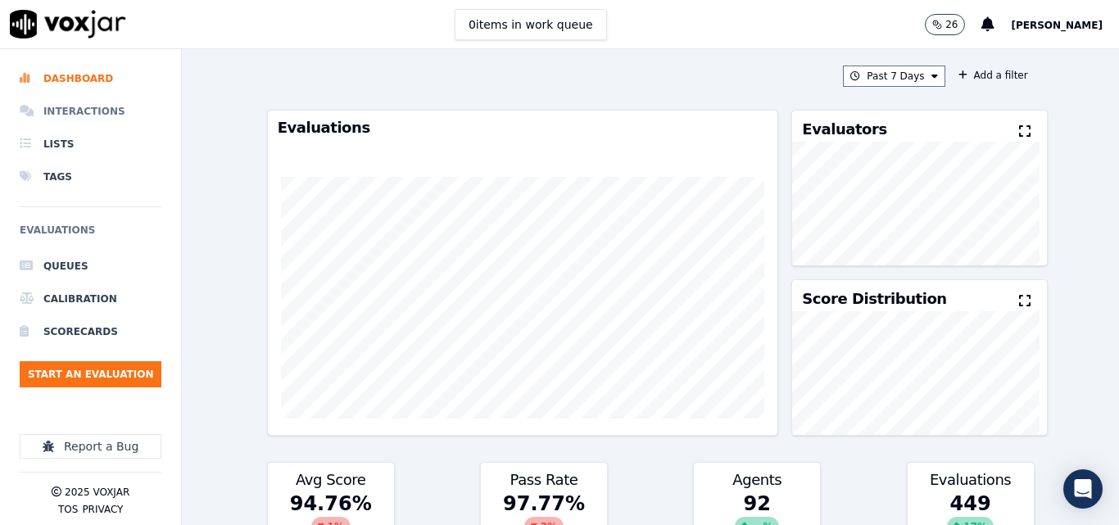
click at [94, 103] on li "Interactions" at bounding box center [91, 111] width 142 height 33
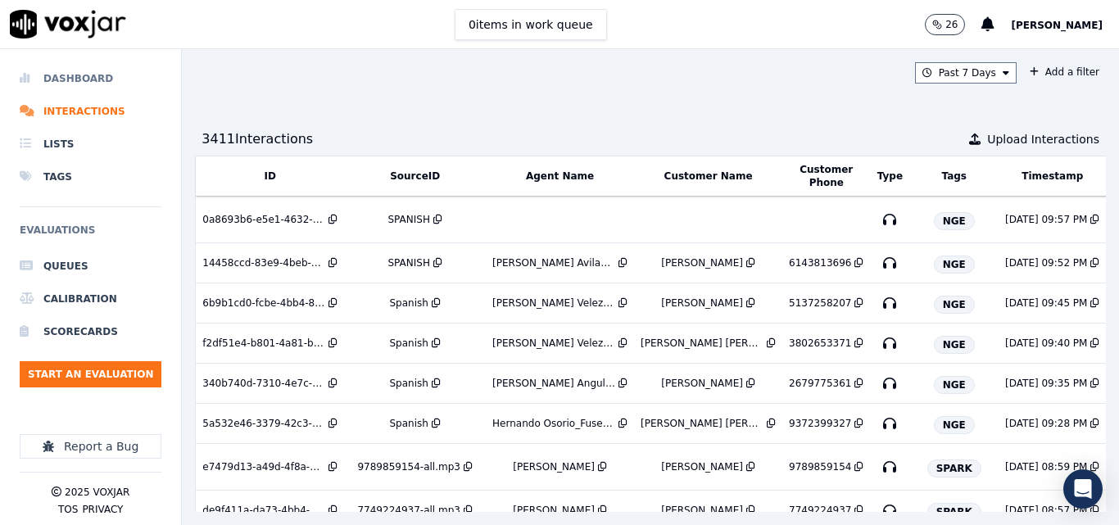
click at [75, 70] on li "Dashboard" at bounding box center [91, 78] width 142 height 33
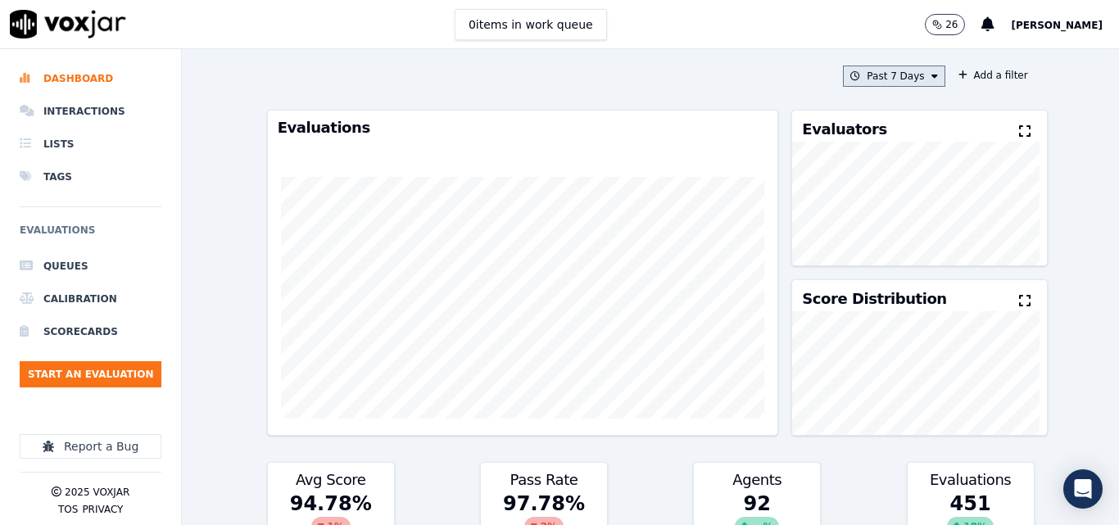
click at [888, 76] on button "Past 7 Days" at bounding box center [894, 76] width 102 height 21
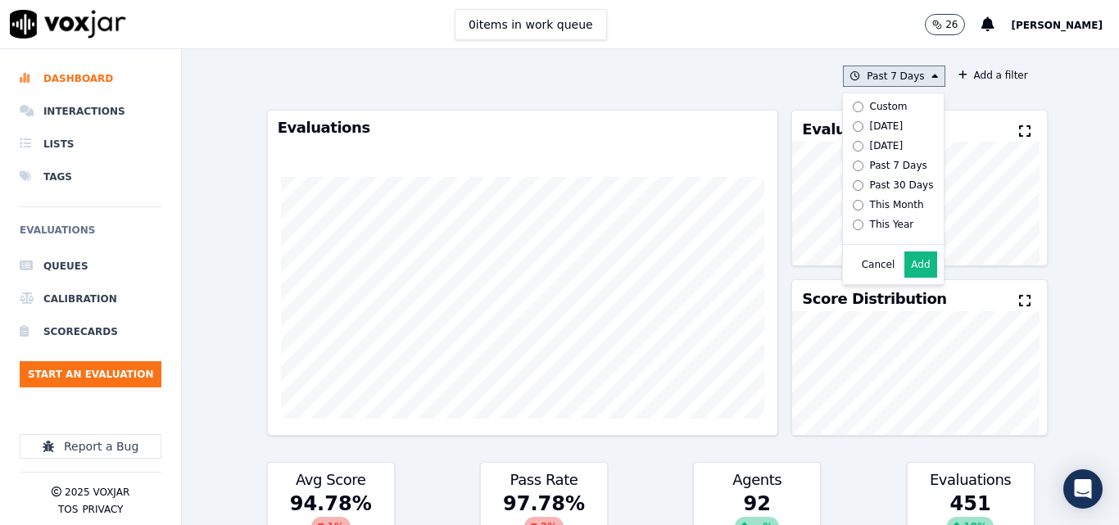
click at [870, 129] on div "[DATE]" at bounding box center [887, 126] width 34 height 13
click at [904, 275] on button "Add" at bounding box center [920, 265] width 32 height 26
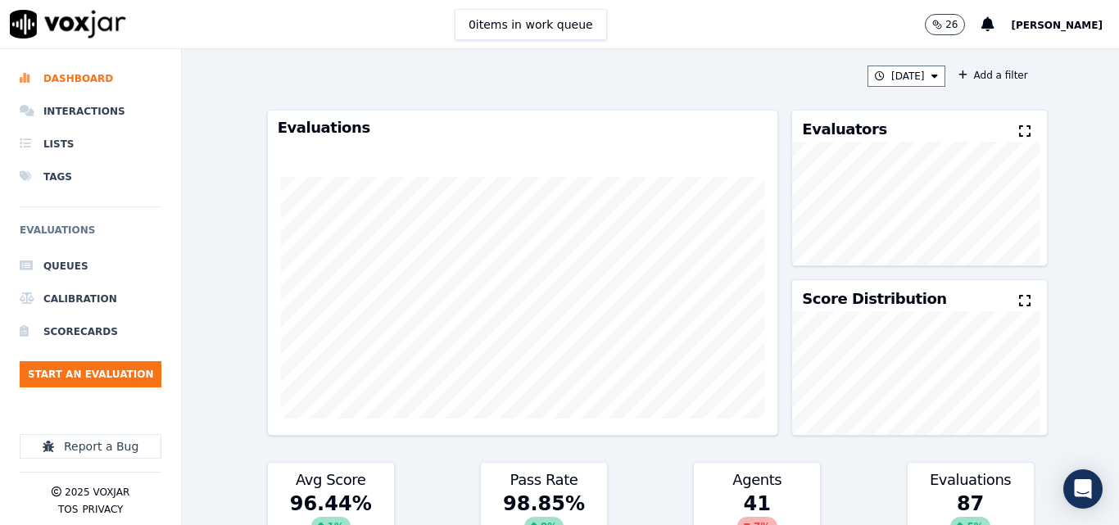
click at [1019, 129] on button at bounding box center [1028, 132] width 18 height 20
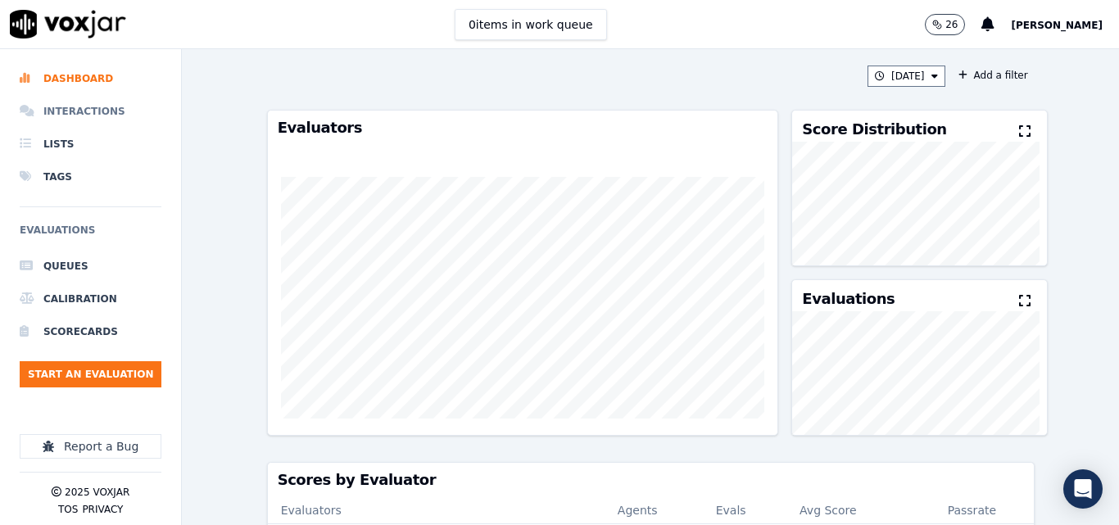
click at [92, 105] on li "Interactions" at bounding box center [91, 111] width 142 height 33
